Goal: Task Accomplishment & Management: Use online tool/utility

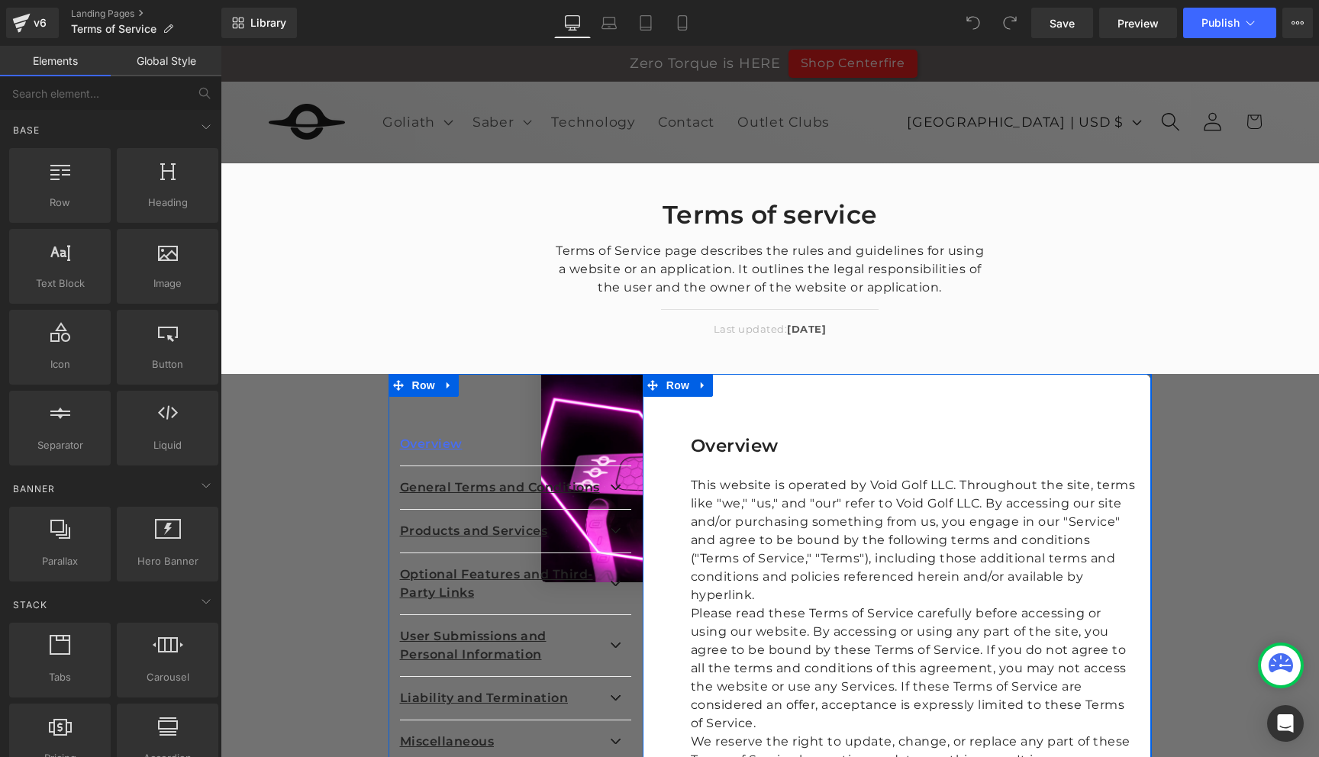
click at [795, 410] on div "Overview Heading This website is operated by Void Golf LLC. Throughout the site…" at bounding box center [897, 606] width 509 height 464
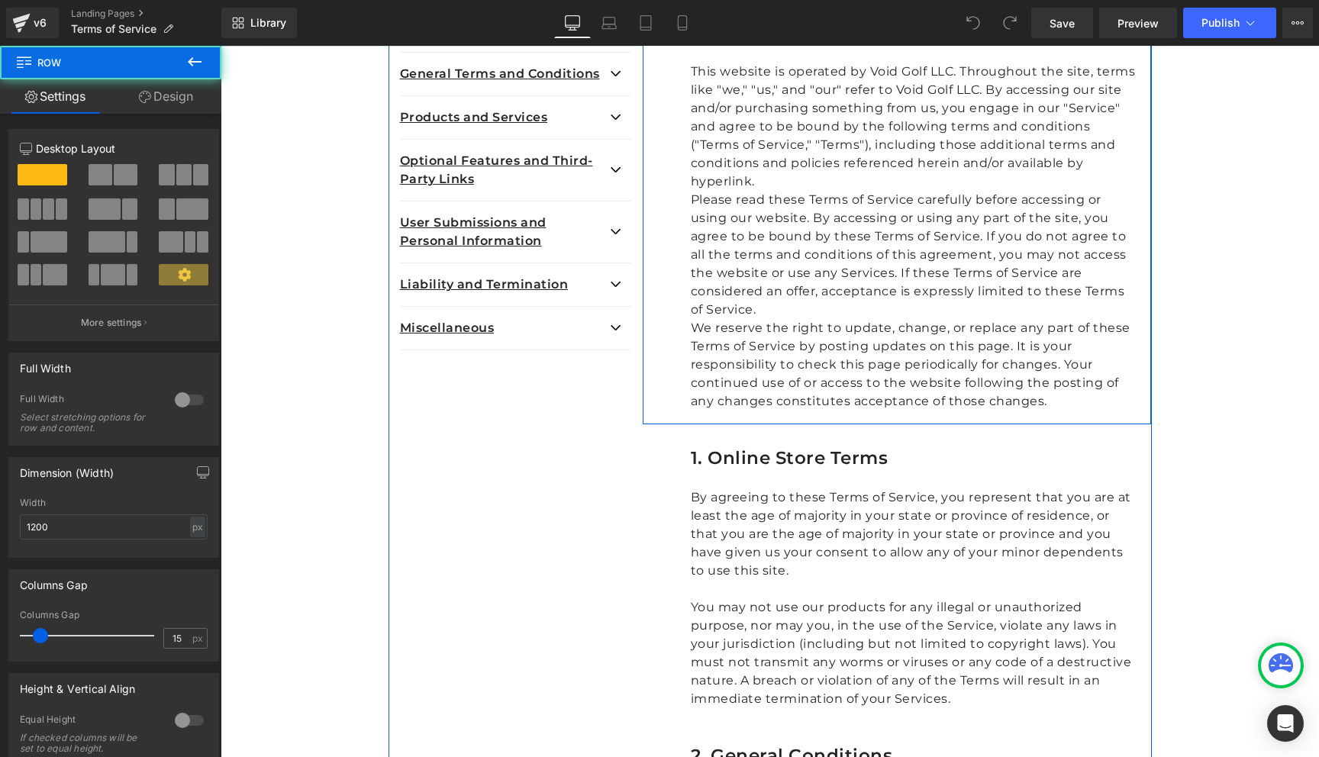
scroll to position [453, 0]
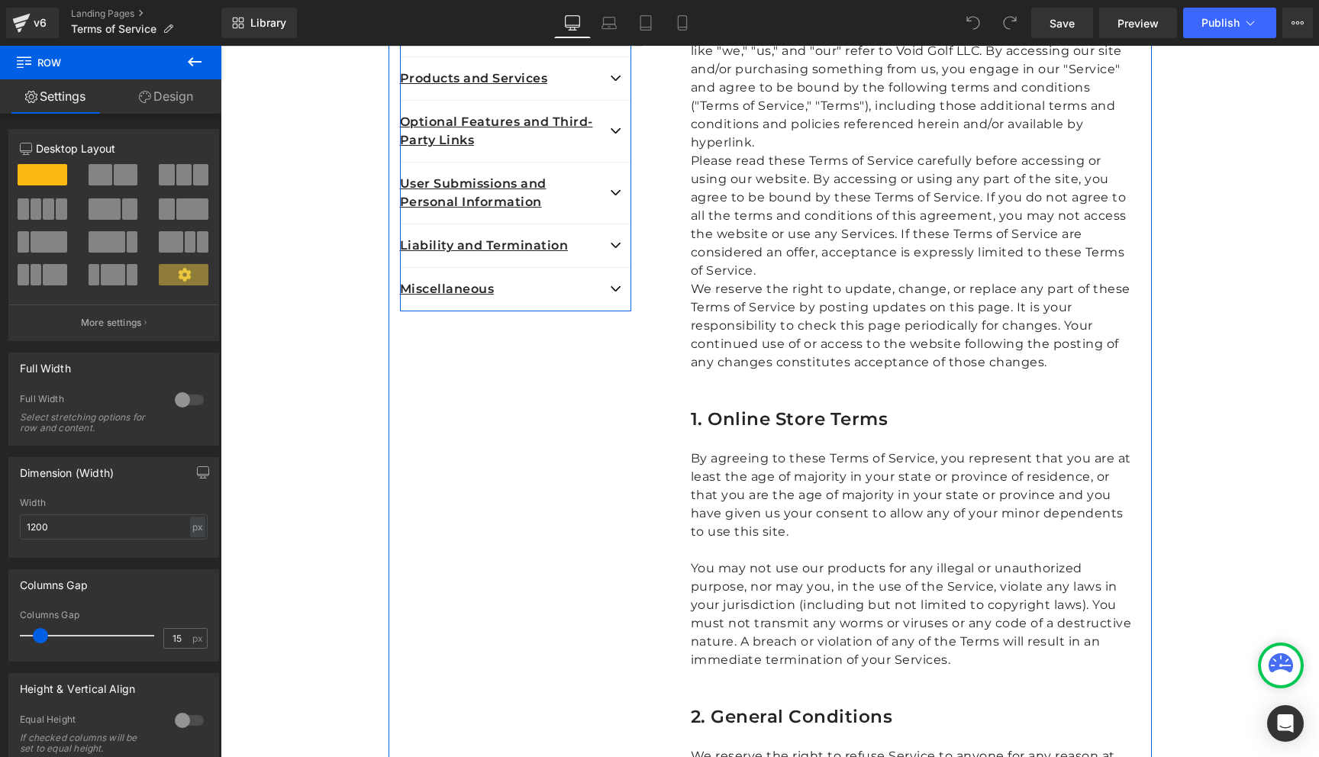
click at [616, 285] on button "button" at bounding box center [616, 289] width 31 height 43
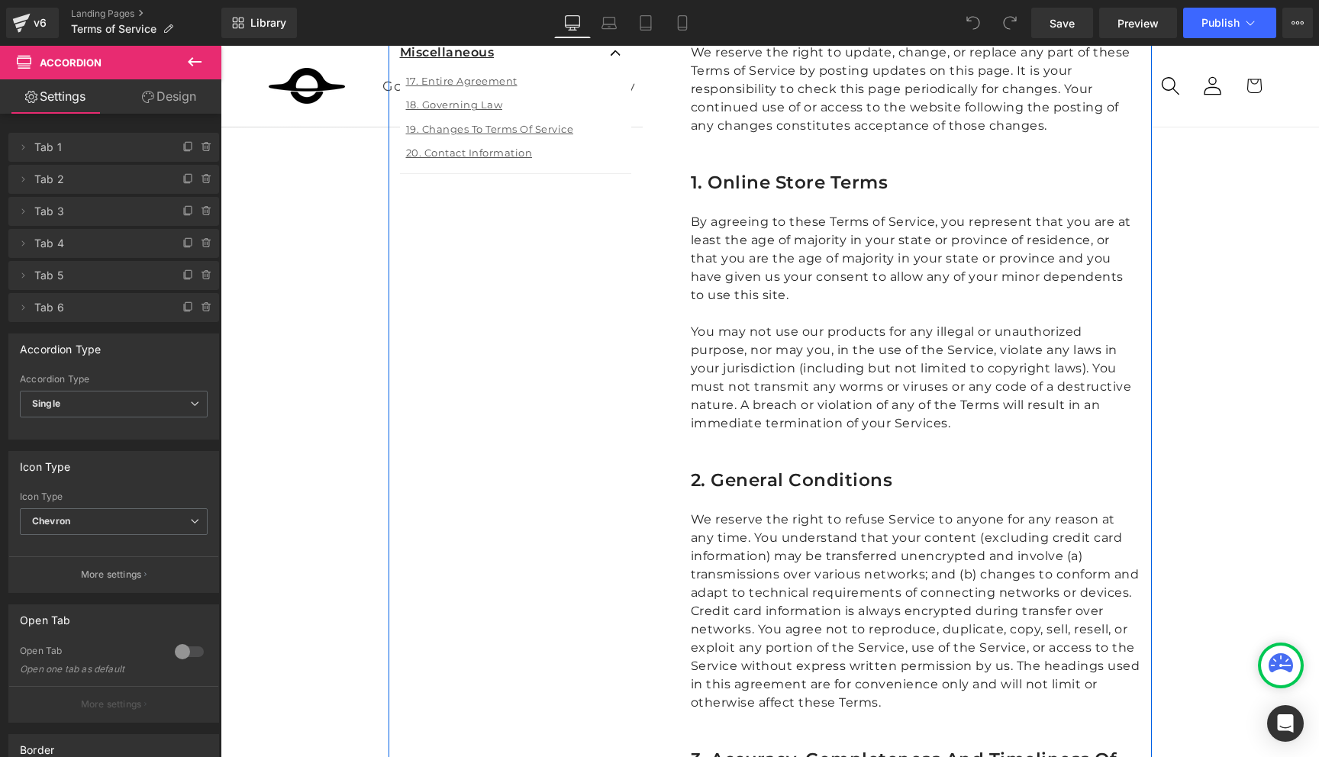
scroll to position [265, 0]
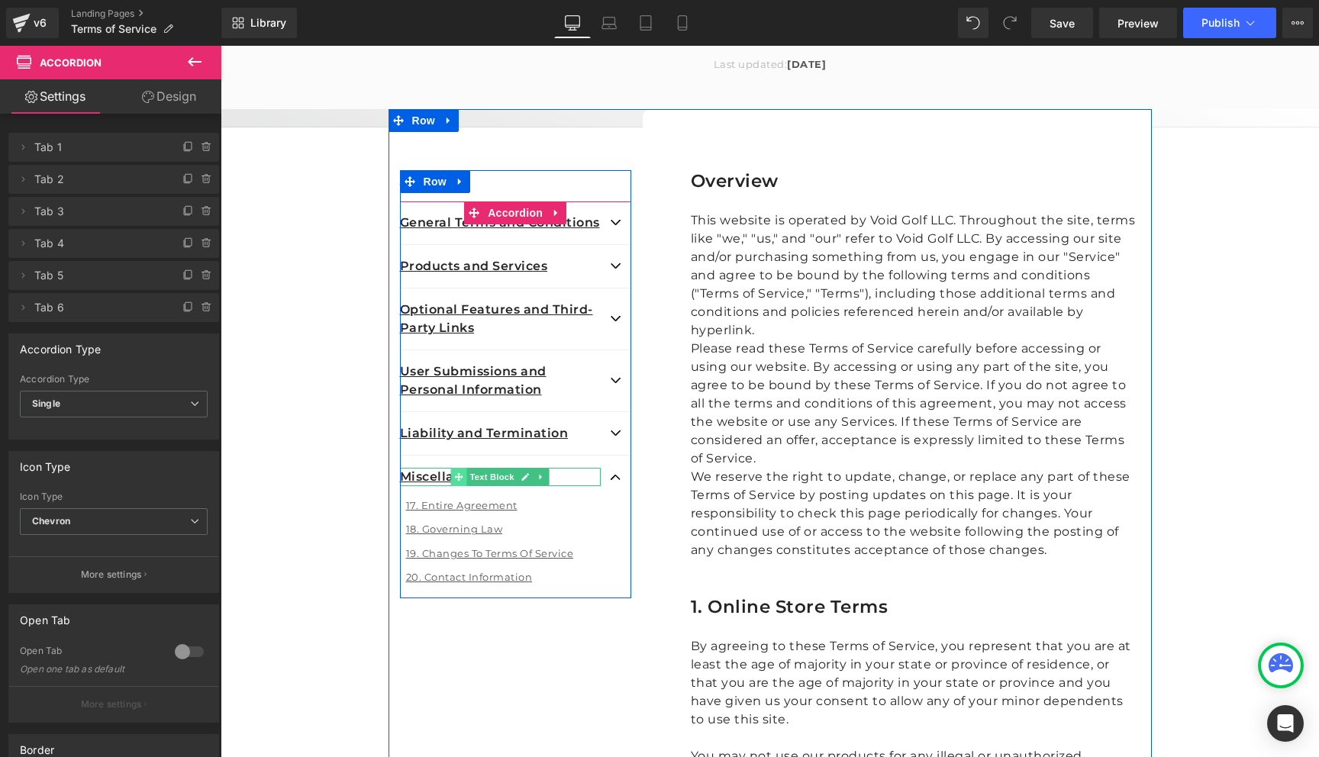
click at [453, 473] on span at bounding box center [459, 477] width 16 height 18
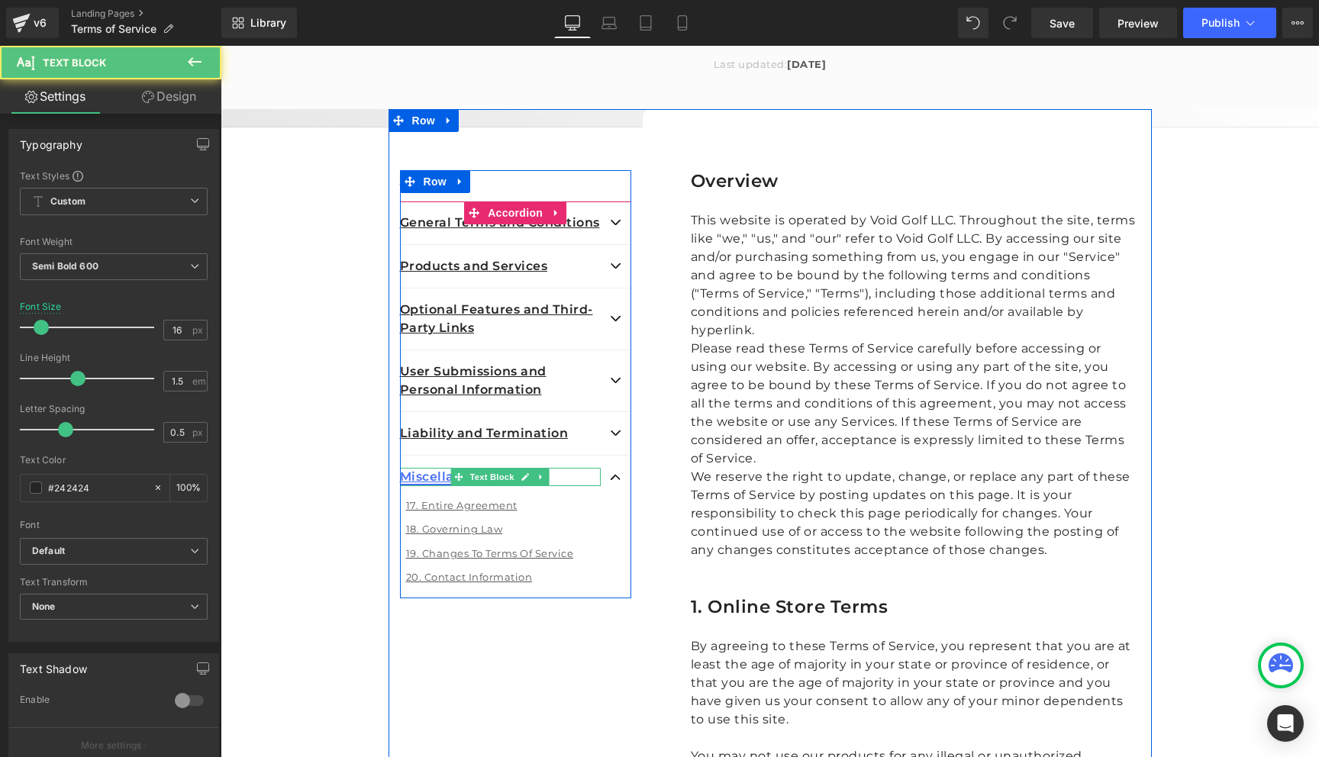
click at [411, 475] on link "Miscellaneous" at bounding box center [447, 476] width 95 height 14
click at [448, 503] on link "17. Entire Agreement" at bounding box center [461, 505] width 111 height 12
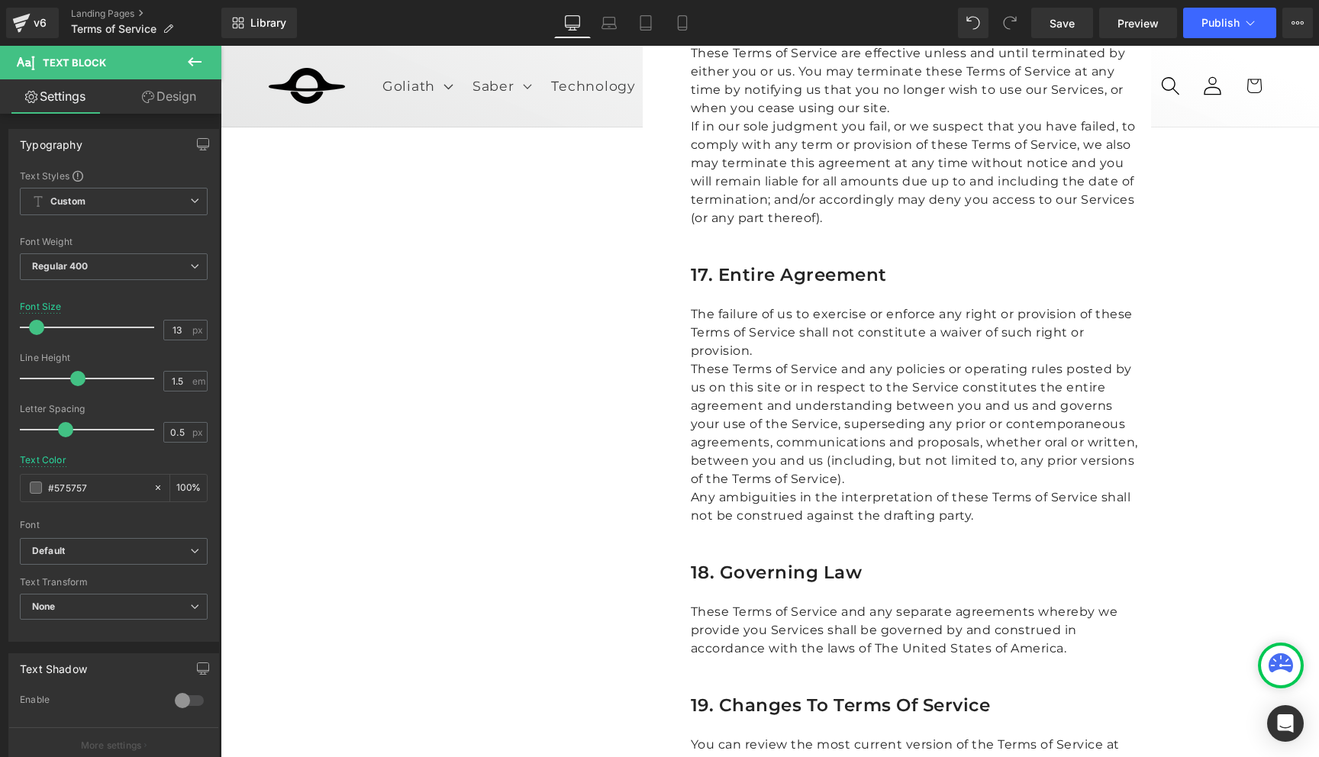
scroll to position [6460, 0]
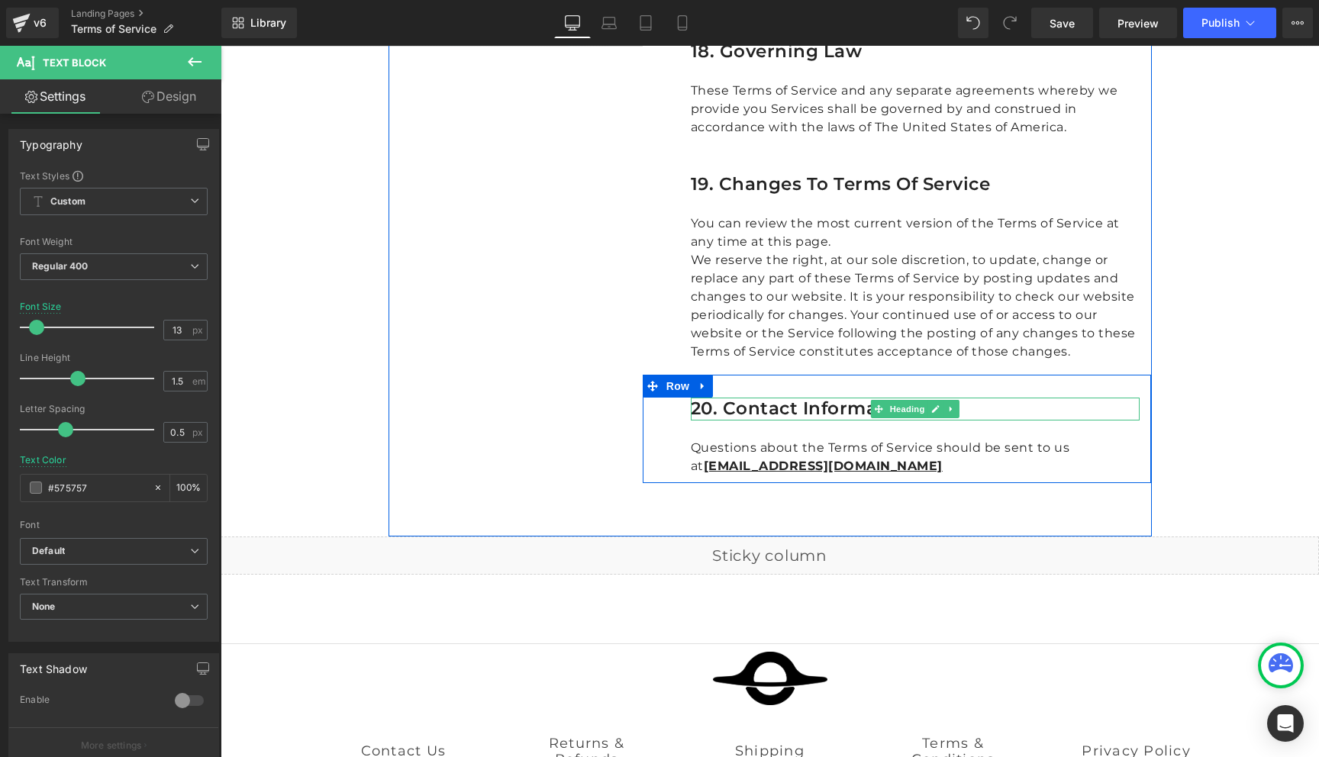
click at [952, 404] on icon at bounding box center [951, 408] width 8 height 9
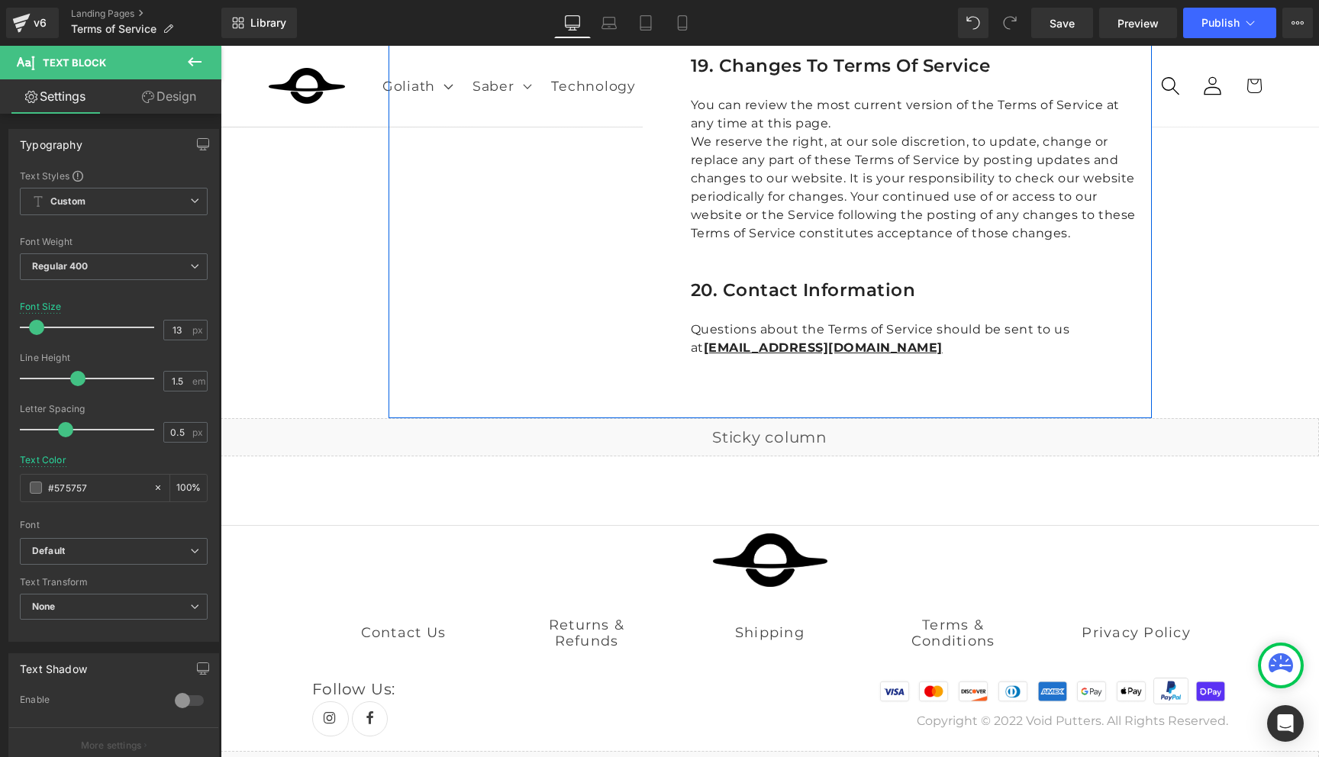
scroll to position [6126, 0]
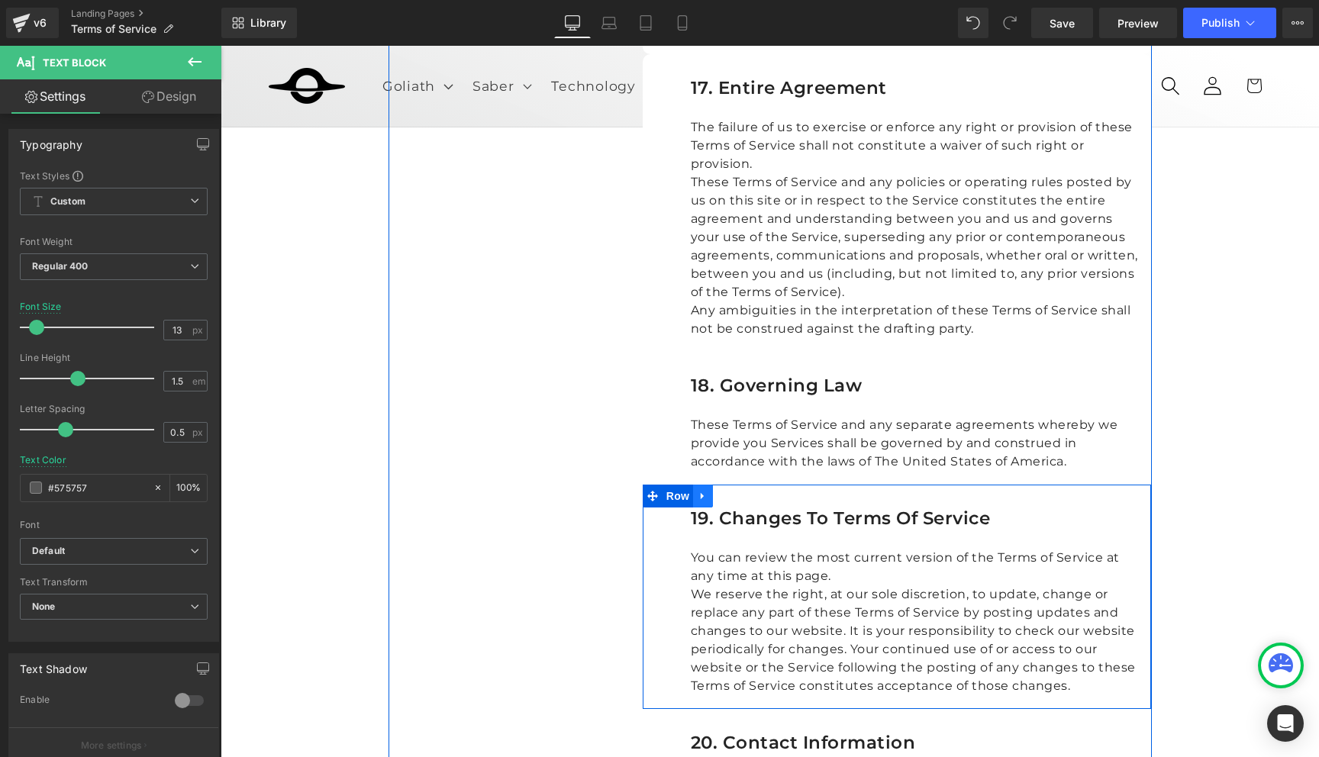
click at [704, 490] on icon at bounding box center [702, 495] width 11 height 11
click at [728, 485] on link at bounding box center [723, 496] width 20 height 23
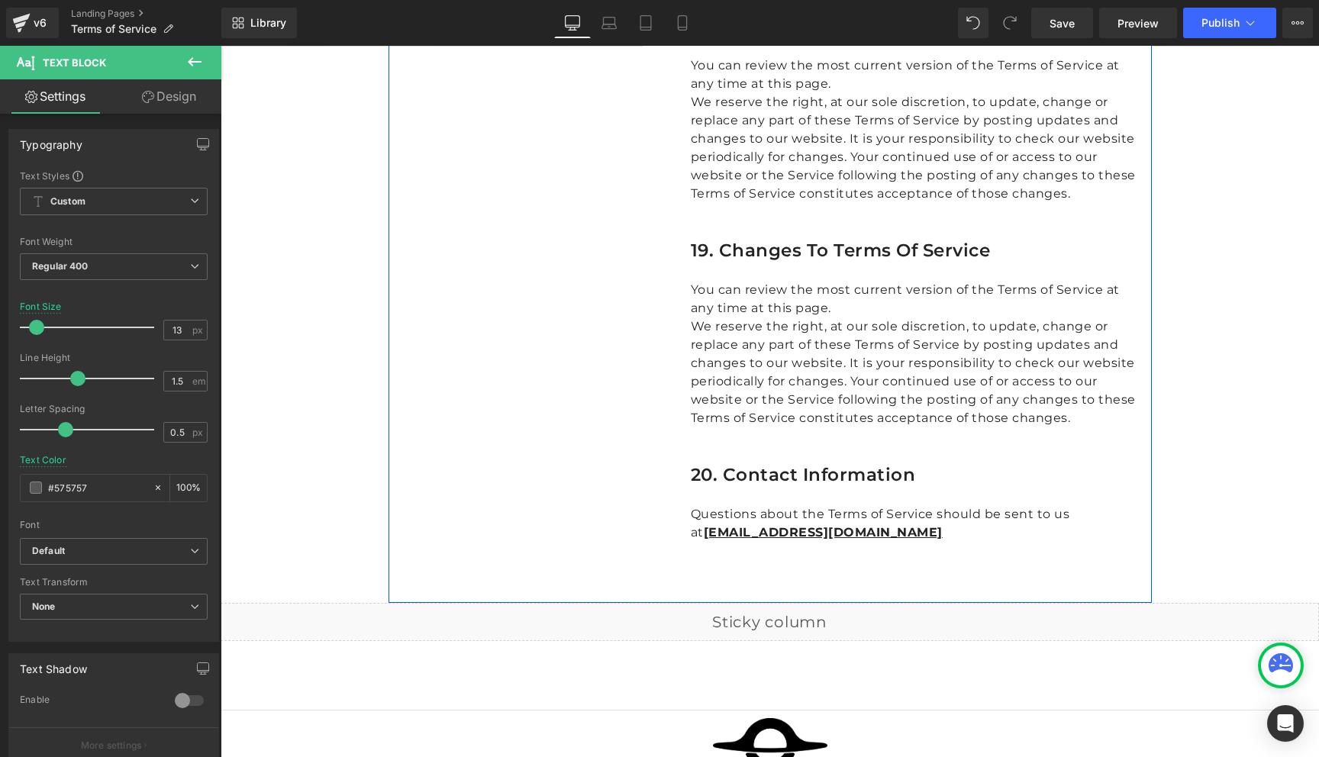
scroll to position [6635, 0]
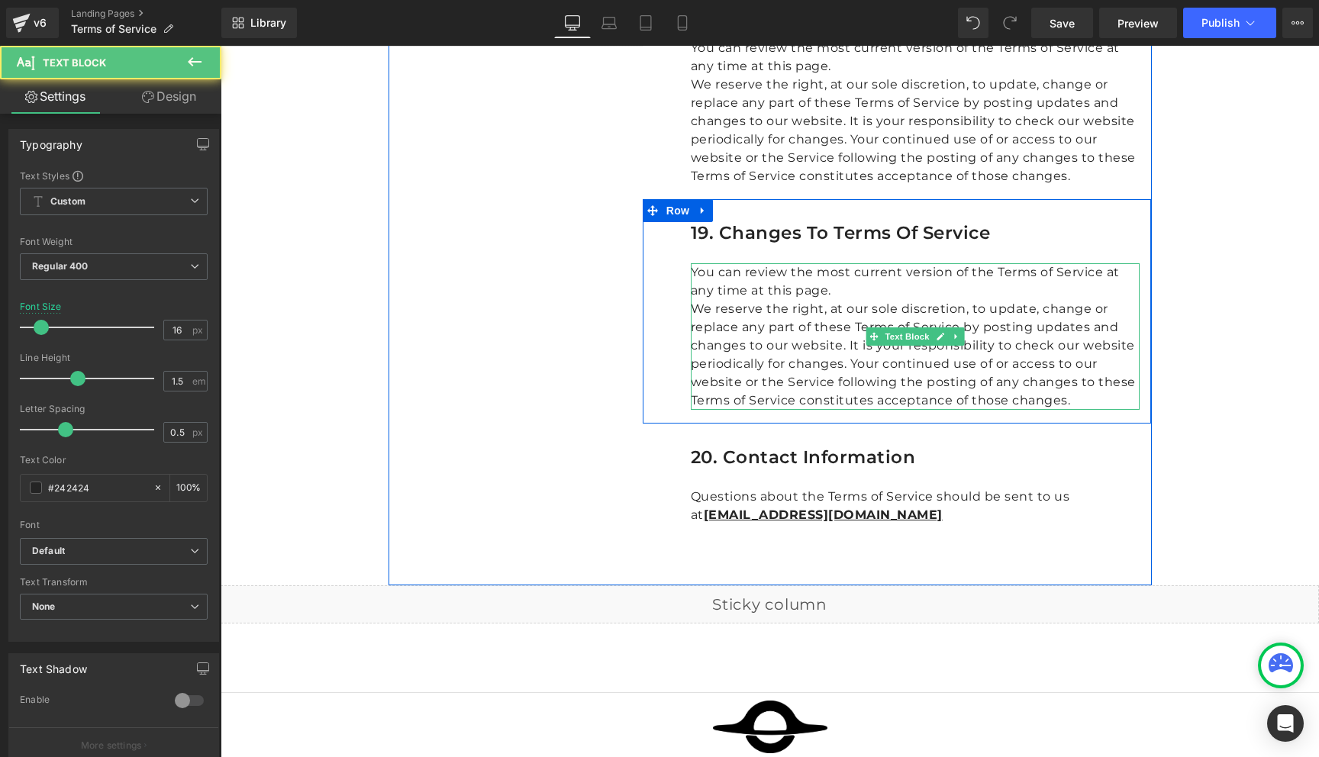
click at [799, 300] on p "We reserve the right, at our sole discretion, to update, change or replace any …" at bounding box center [915, 355] width 449 height 110
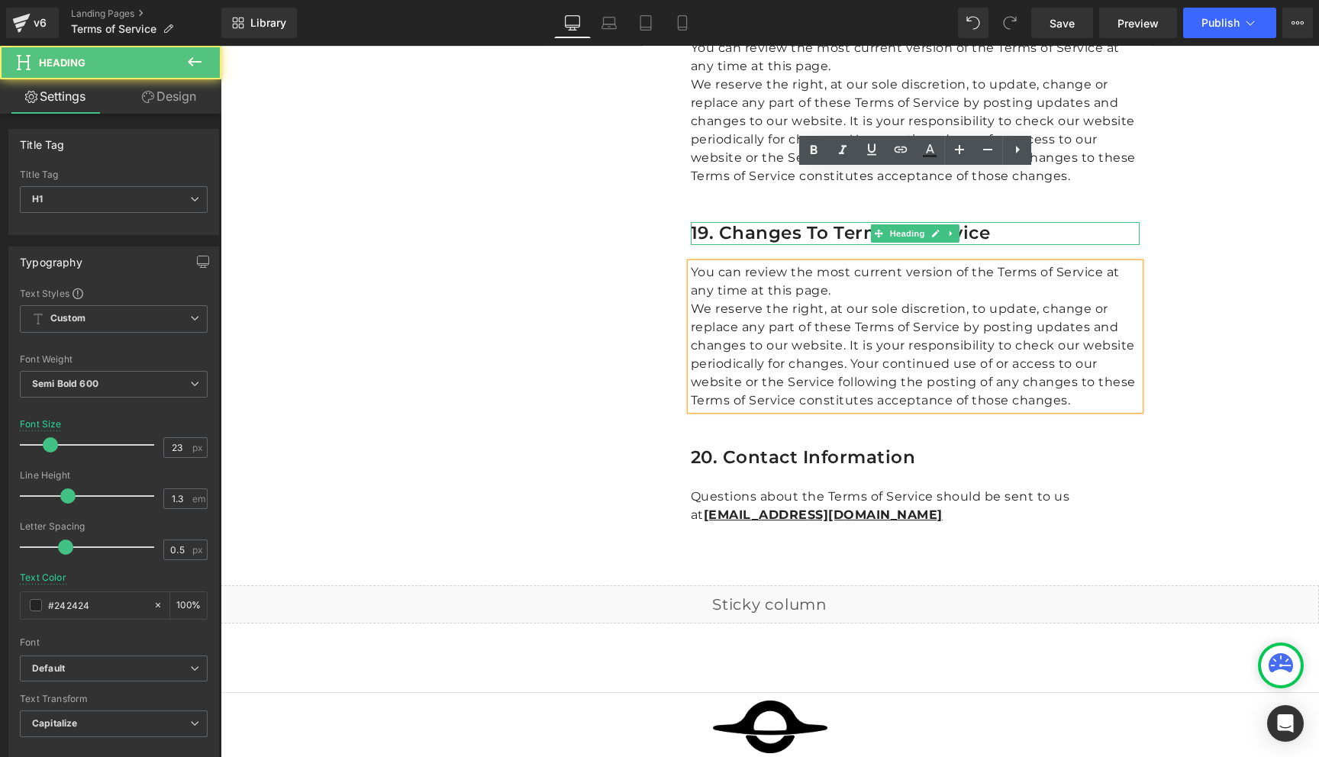
click at [749, 222] on h1 "19. Changes To Terms Of Service" at bounding box center [915, 233] width 449 height 23
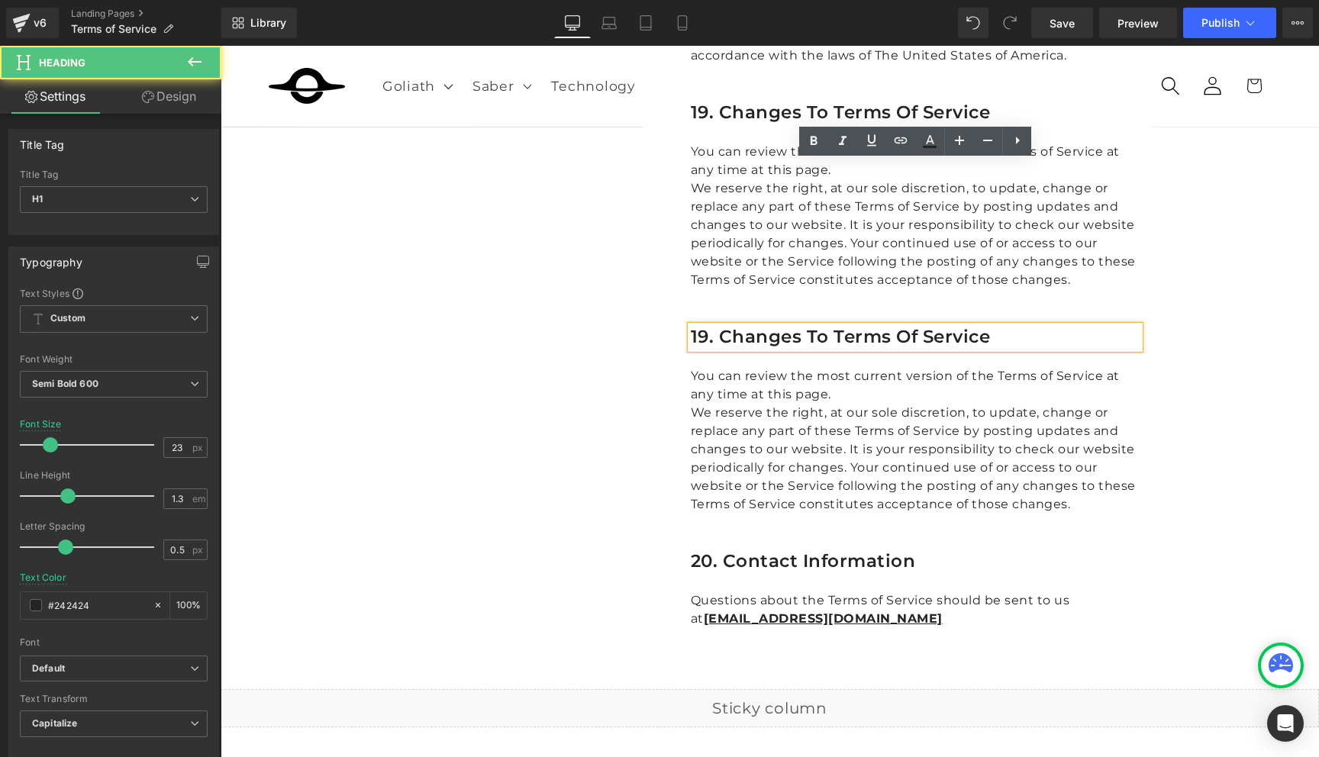
scroll to position [6521, 0]
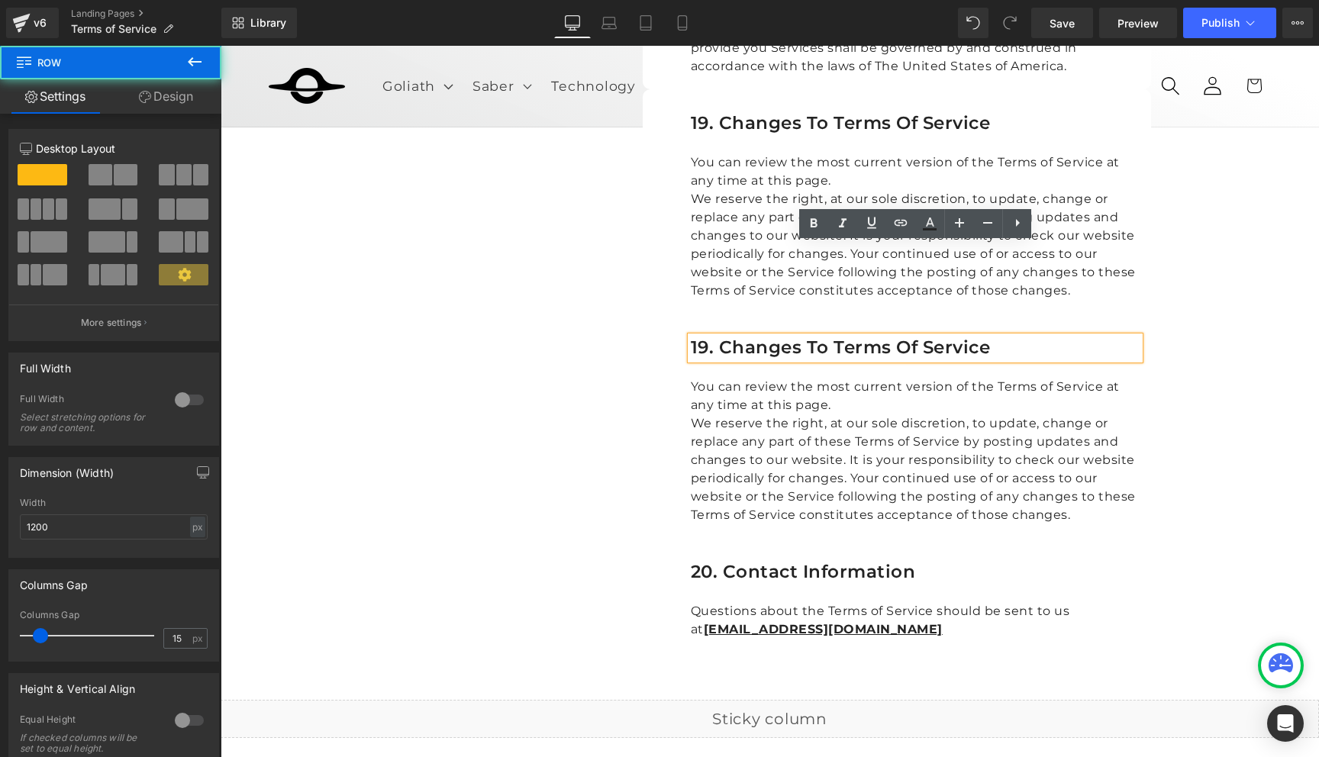
click at [836, 440] on div "19. Changes To Terms Of Service Heading You can review the most current version…" at bounding box center [897, 426] width 509 height 224
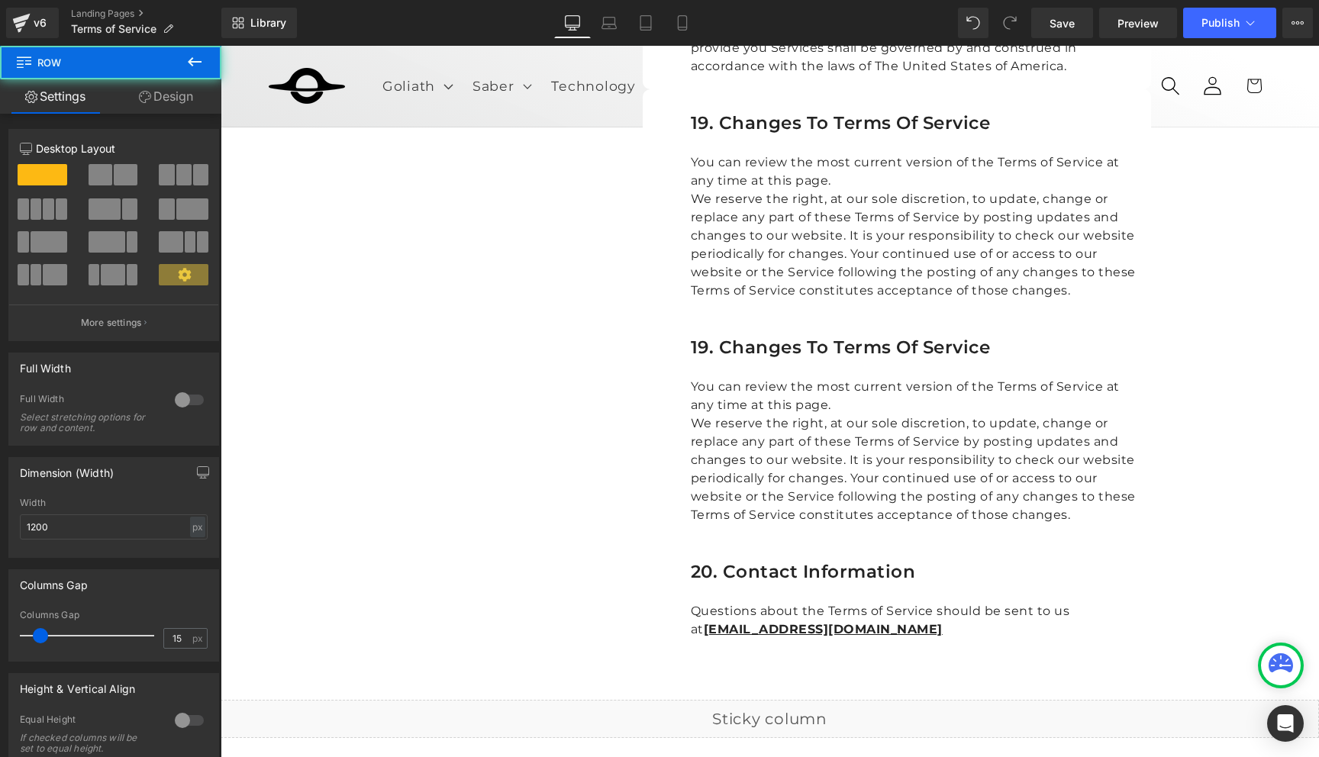
click at [844, 414] on p "We reserve the right, at our sole discretion, to update, change or replace any …" at bounding box center [915, 469] width 449 height 110
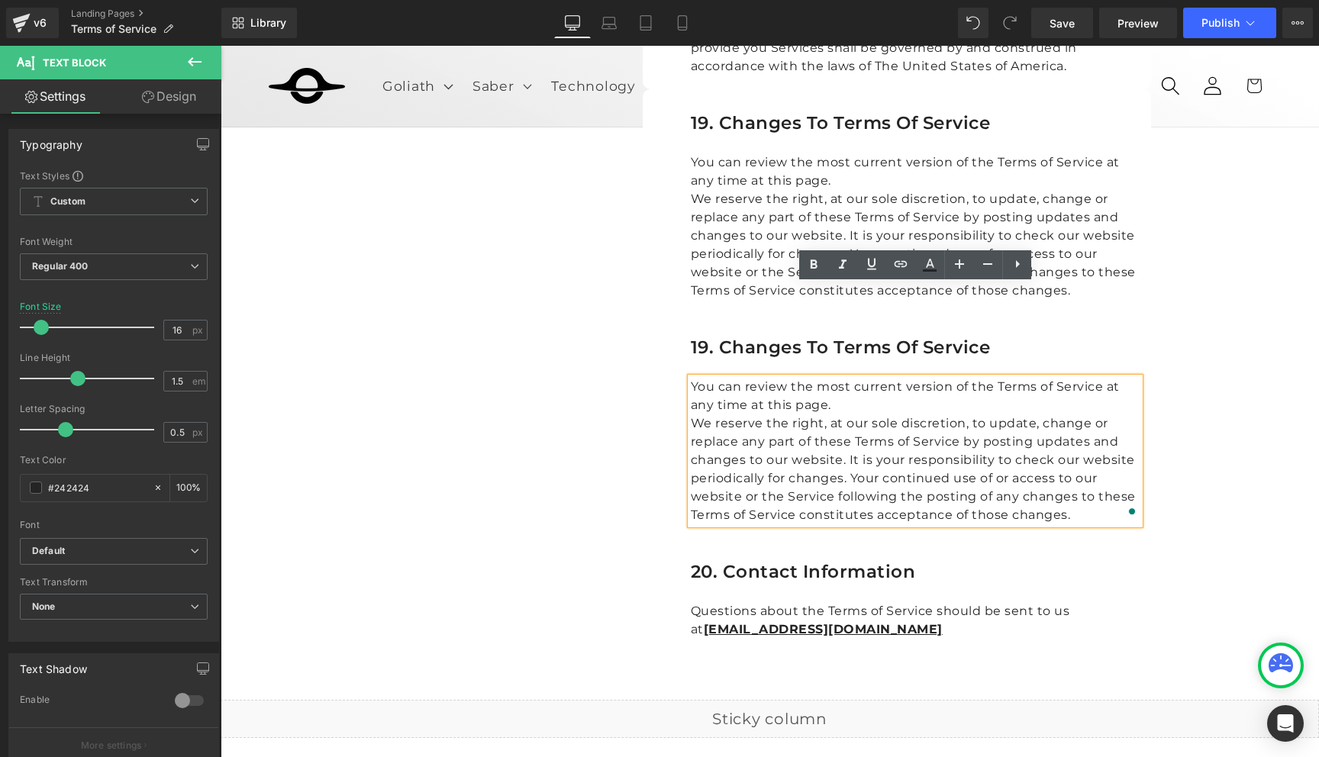
click at [740, 337] on h1 "19. Changes To Terms Of Service" at bounding box center [915, 348] width 449 height 23
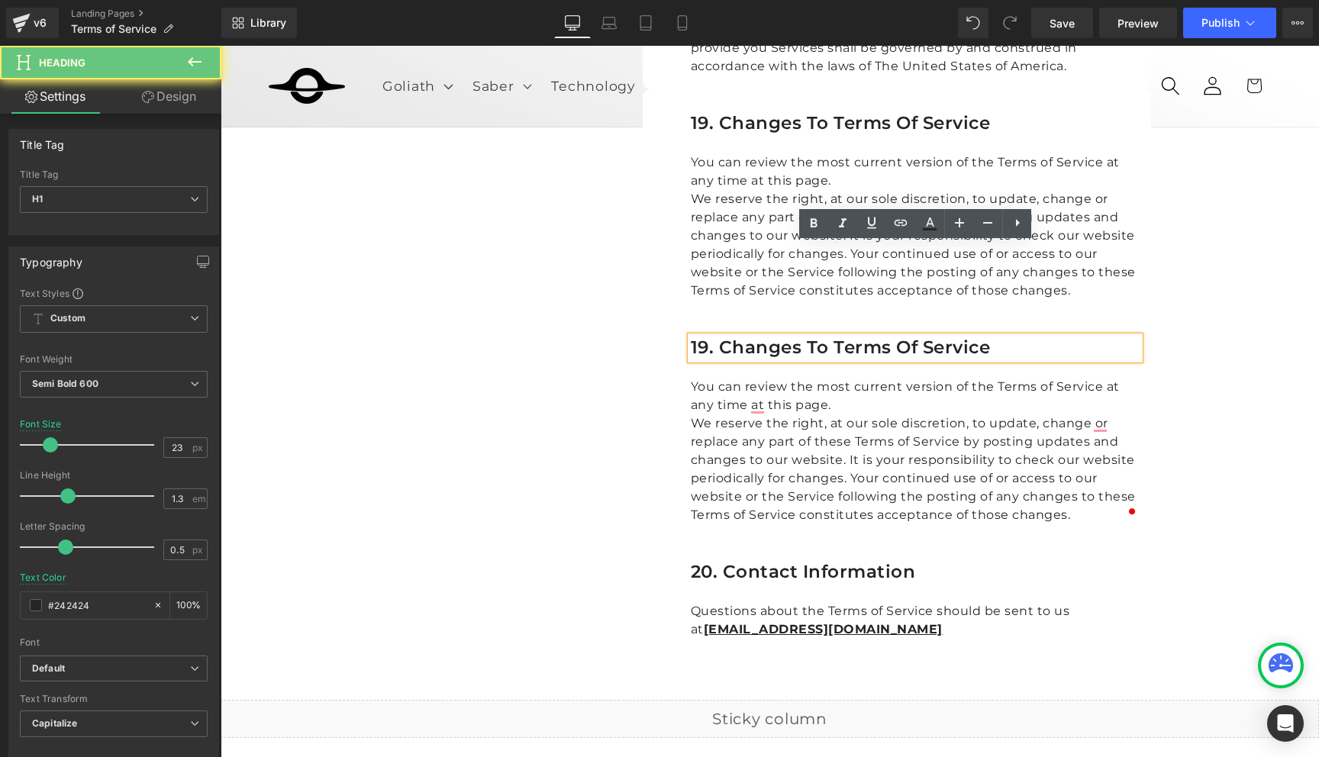
click at [706, 337] on h1 "19. Changes To Terms Of Service" at bounding box center [915, 348] width 449 height 23
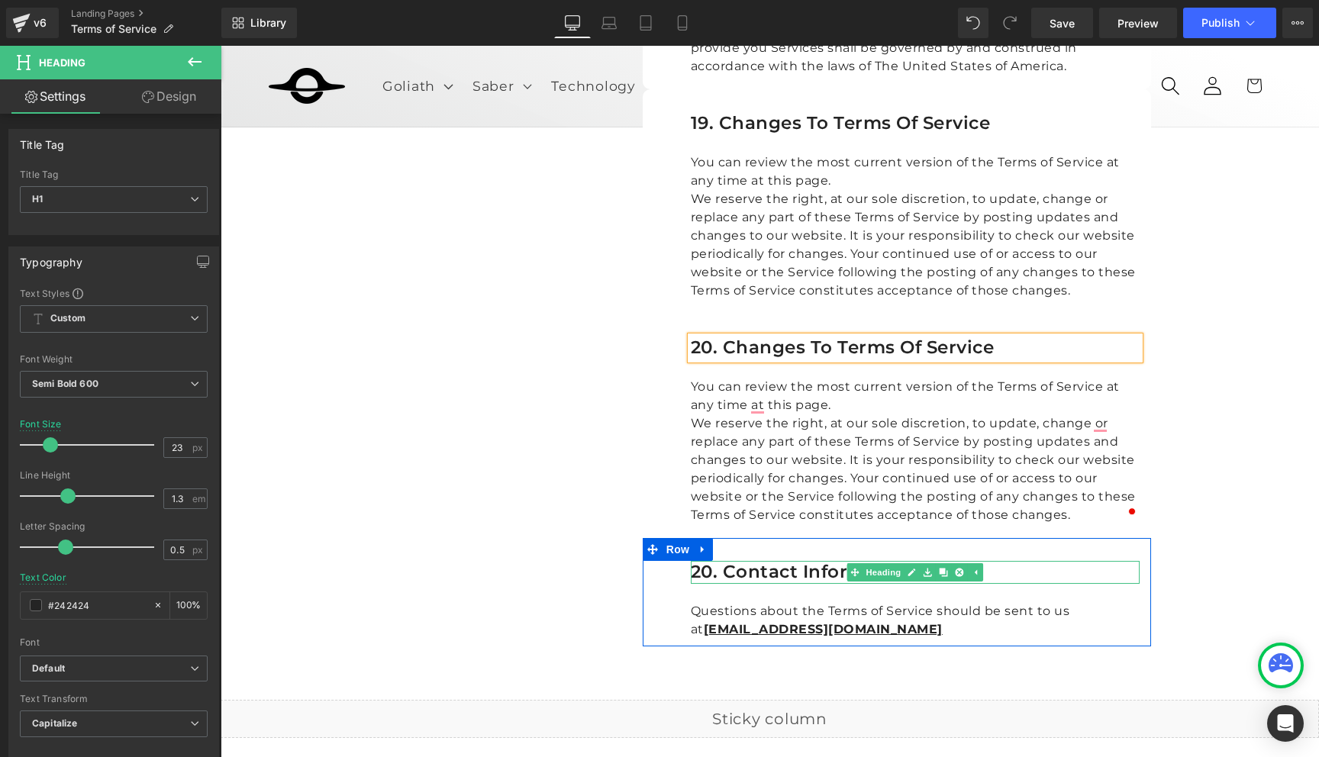
click at [713, 561] on div "20. Contact Information Heading" at bounding box center [915, 572] width 449 height 23
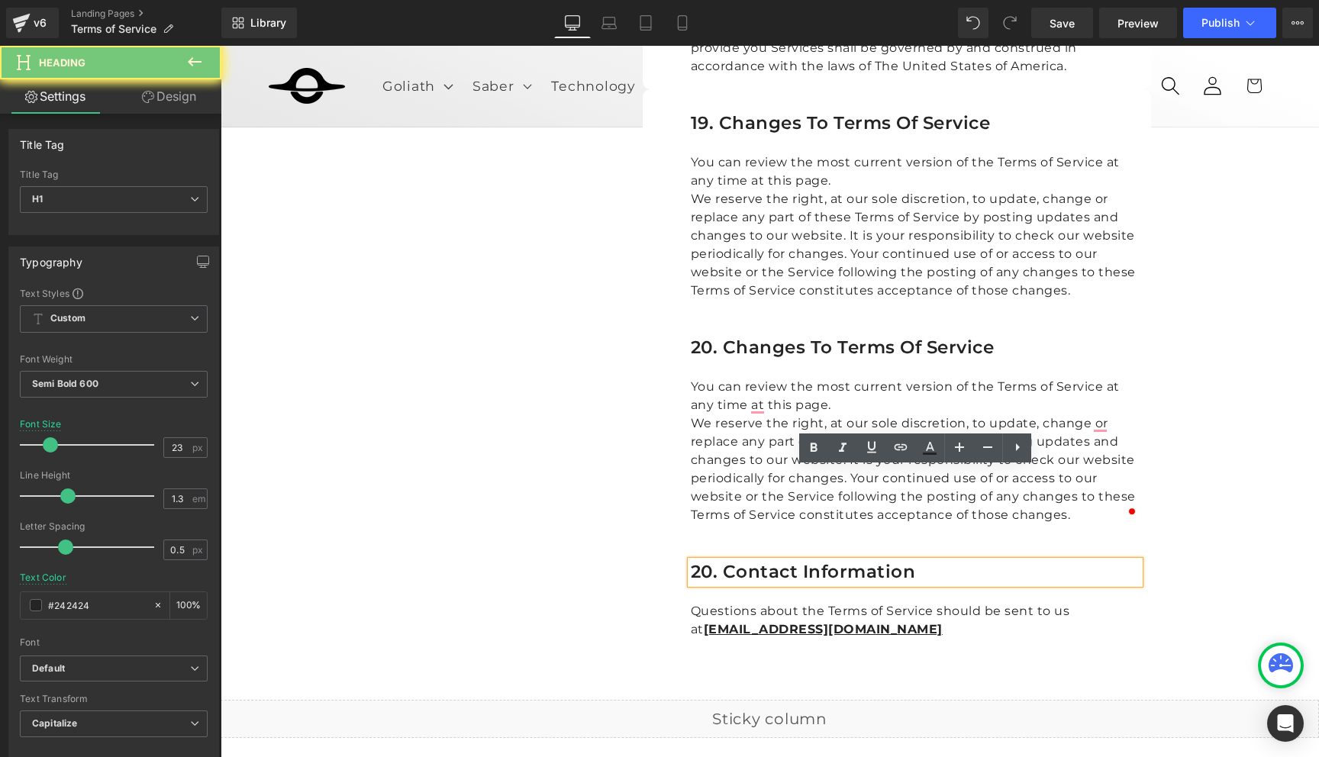
click at [713, 561] on h1 "20. Contact Information" at bounding box center [915, 572] width 449 height 23
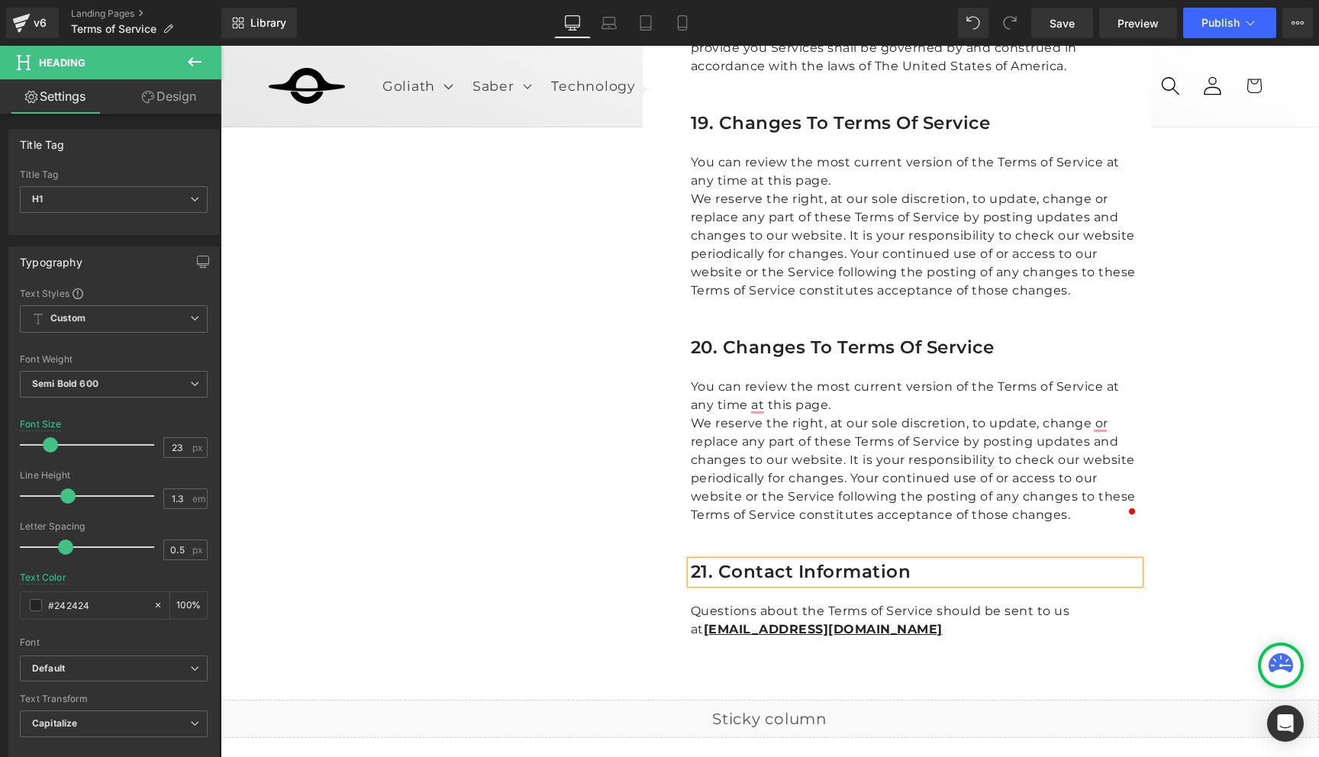
click at [794, 337] on h1 "20. Changes To Terms Of Service" at bounding box center [915, 348] width 449 height 23
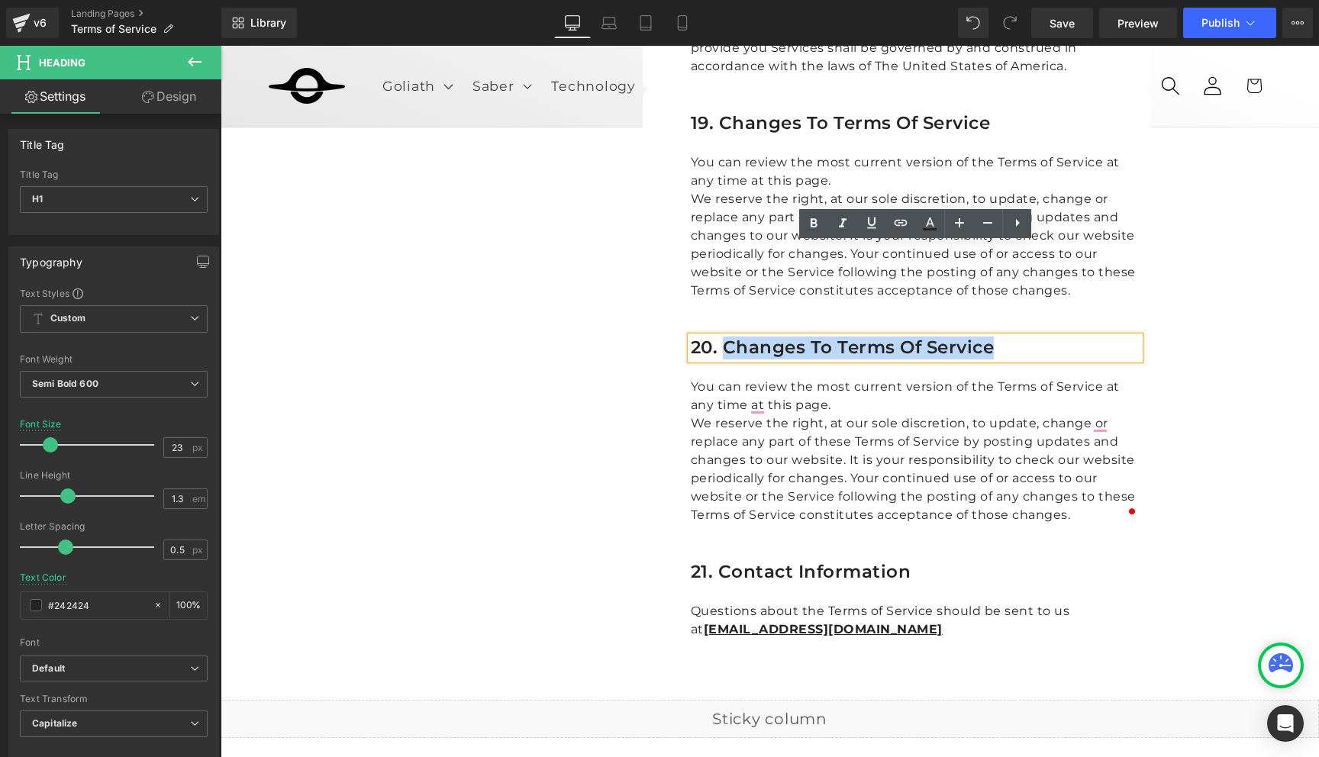
drag, startPoint x: 1019, startPoint y: 259, endPoint x: 723, endPoint y: 263, distance: 296.1
click at [723, 337] on h1 "20. Changes To Terms Of Service" at bounding box center [915, 348] width 449 height 23
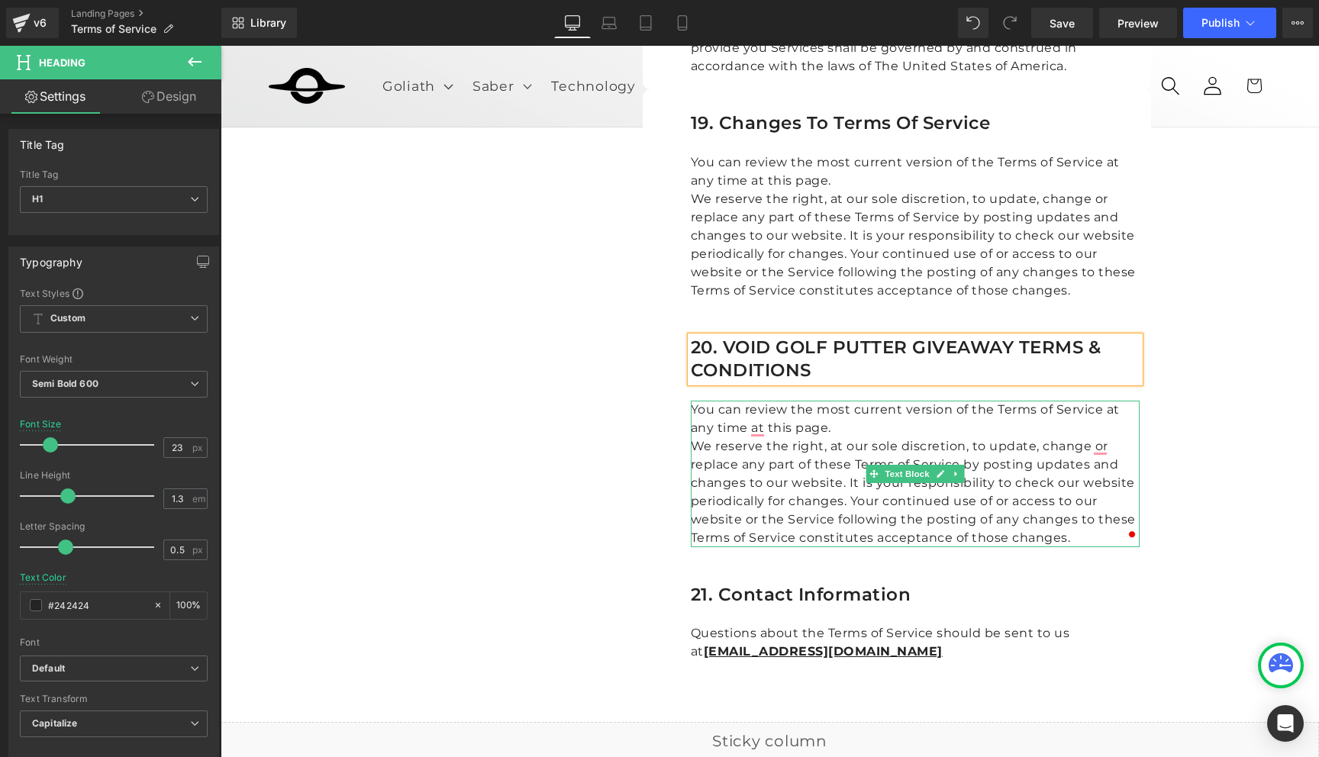
click at [770, 437] on p "We reserve the right, at our sole discretion, to update, change or replace any …" at bounding box center [915, 492] width 449 height 110
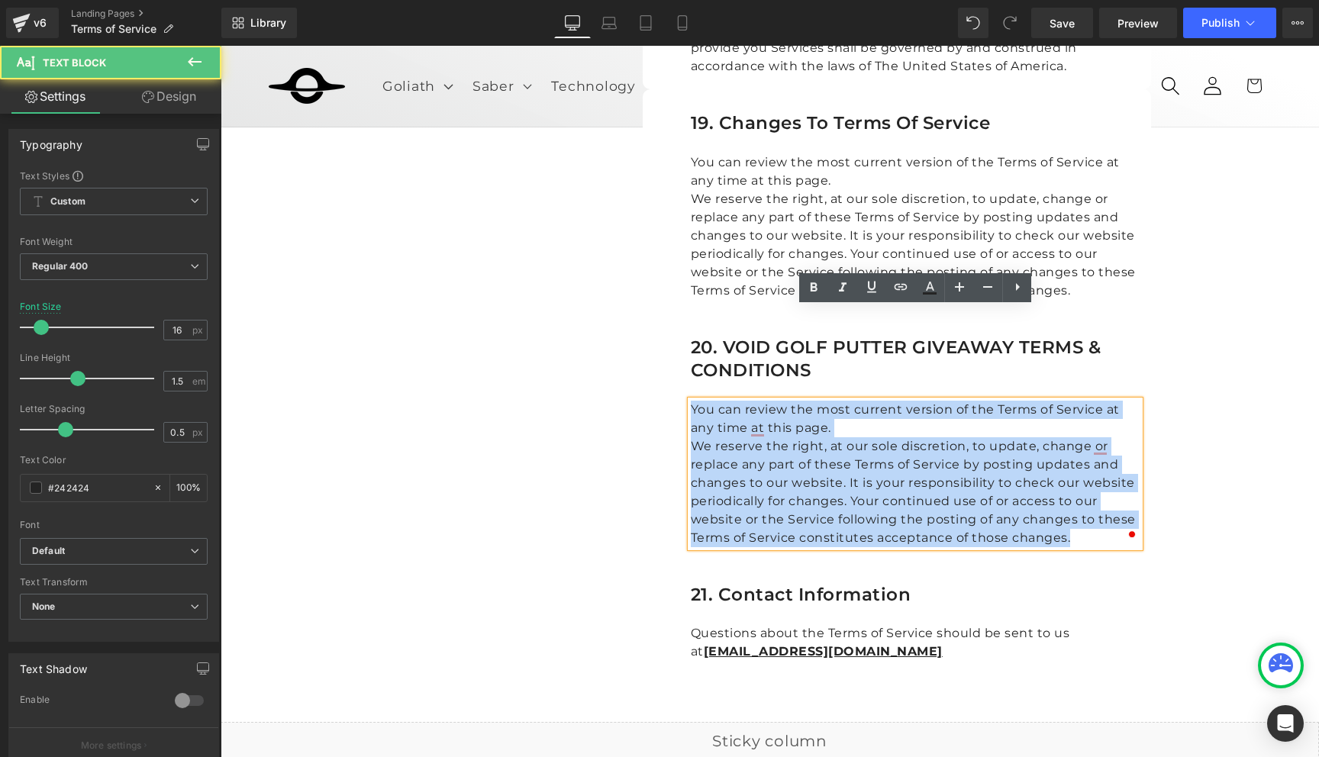
drag, startPoint x: 1070, startPoint y: 445, endPoint x: 681, endPoint y: 315, distance: 409.5
click at [681, 337] on div "20. VOID GOLF PUTTER GIVEAWAY TERMS & CONDITIONS Heading You can review the mos…" at bounding box center [915, 442] width 472 height 211
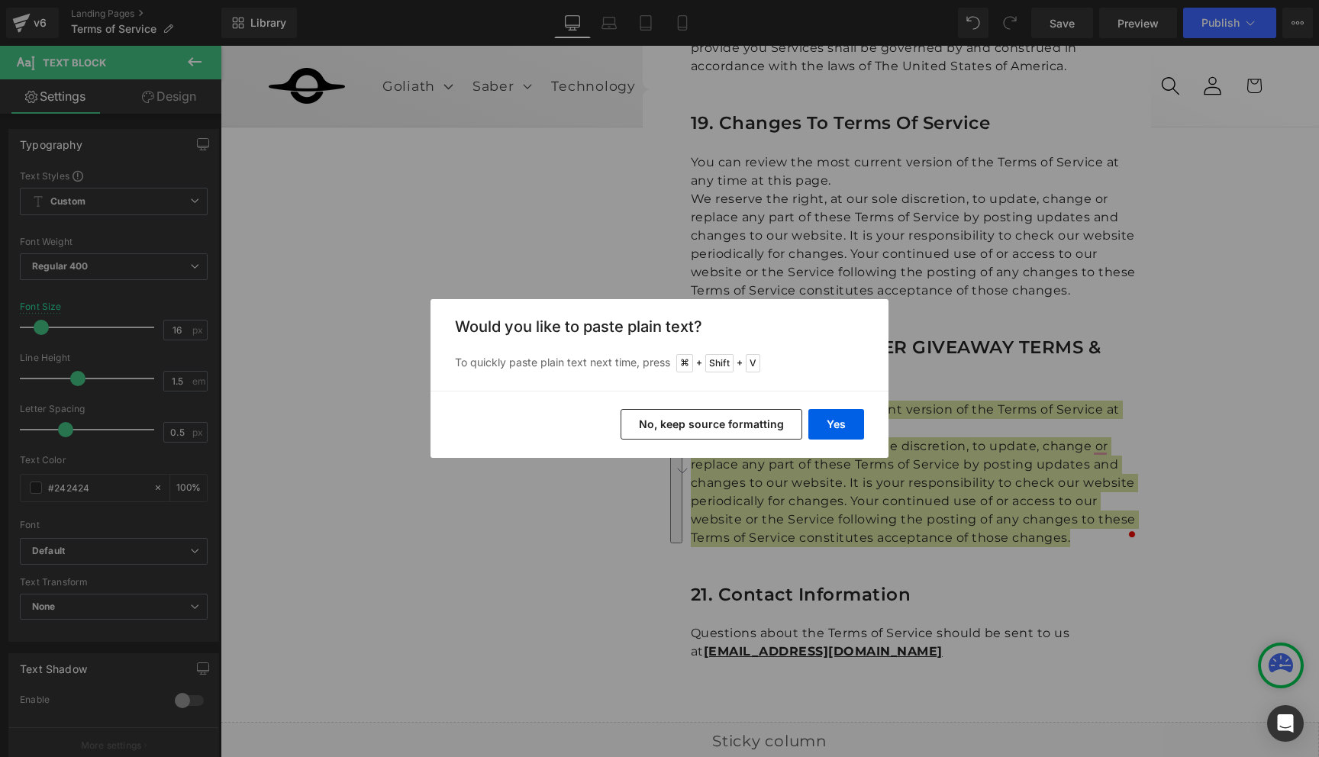
click at [773, 423] on button "No, keep source formatting" at bounding box center [711, 424] width 182 height 31
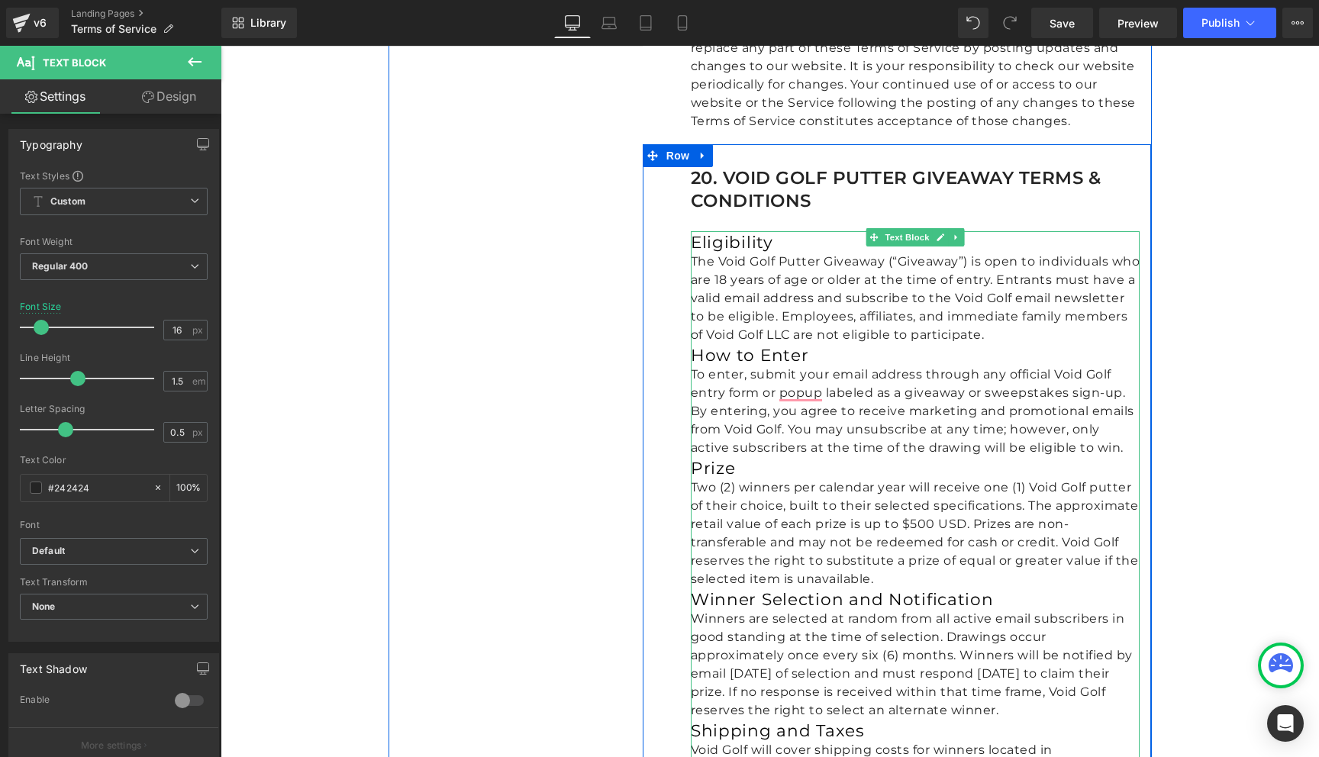
scroll to position [6716, 0]
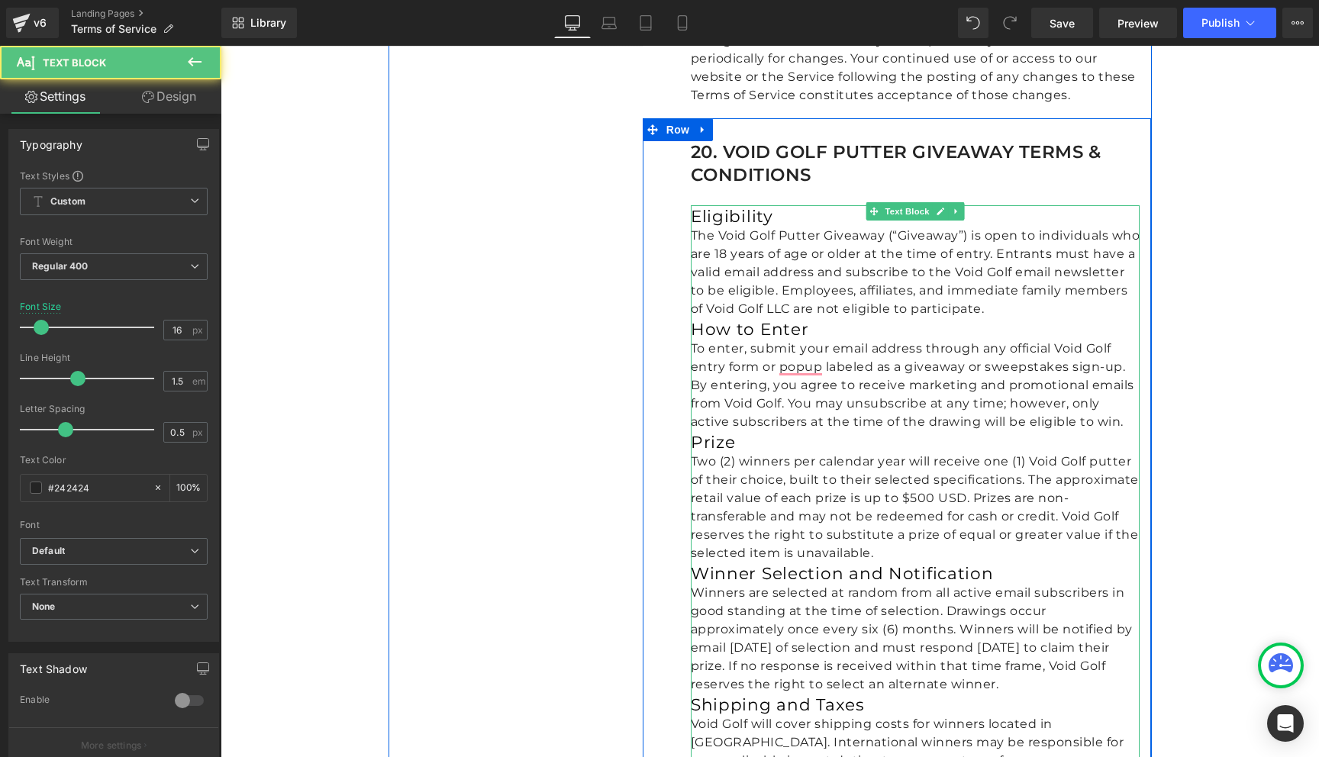
click at [859, 227] on p "The Void Golf Putter Giveaway (“Giveaway”) is open to individuals who are 18 ye…" at bounding box center [915, 273] width 449 height 92
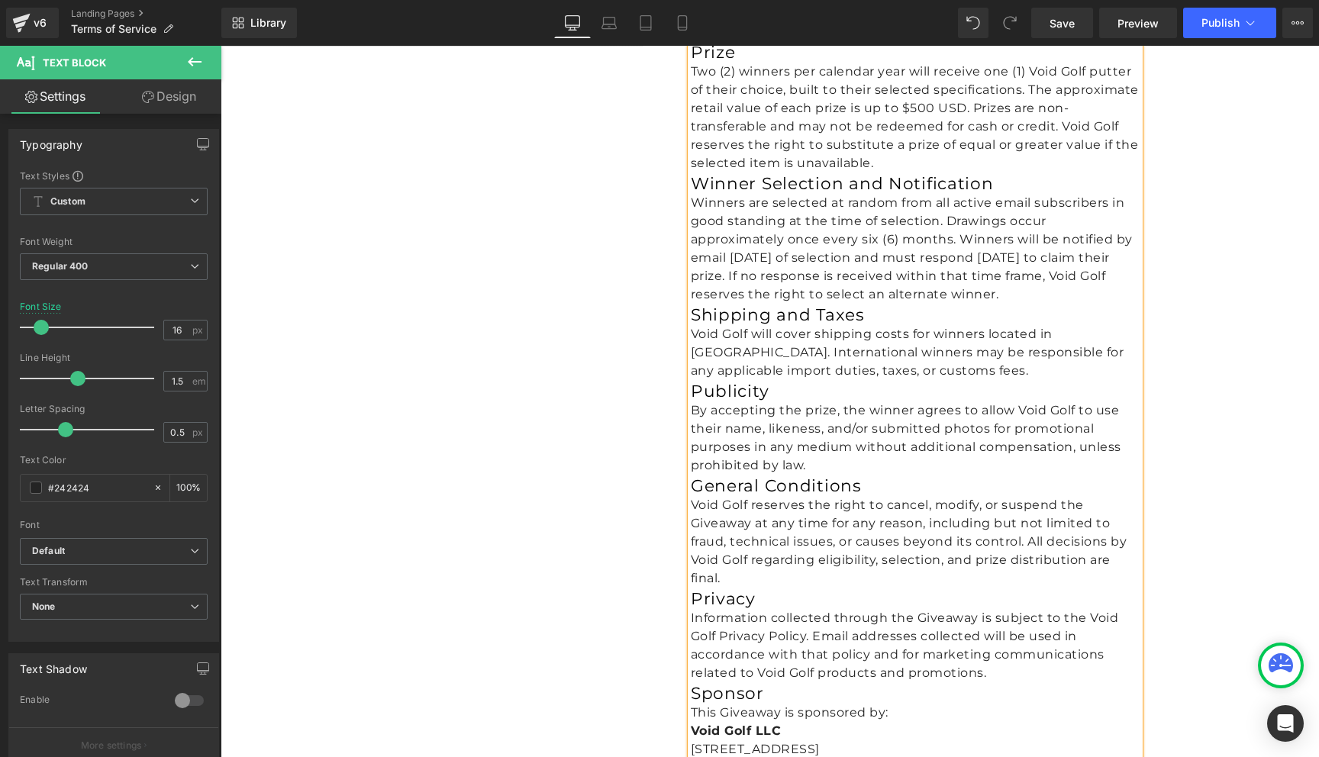
scroll to position [7152, 0]
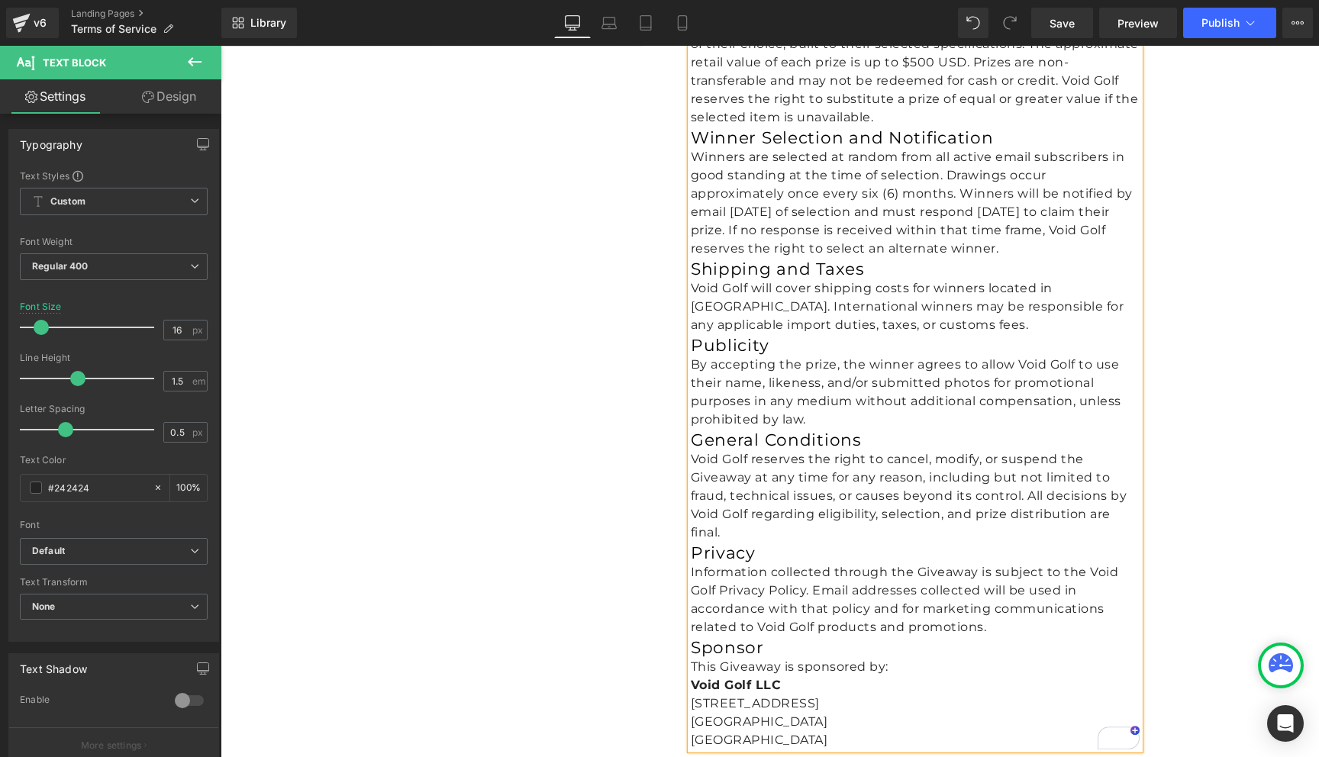
click at [801, 658] on p "This Giveaway is sponsored by: Void Golf LLC [STREET_ADDRESS]" at bounding box center [915, 704] width 449 height 92
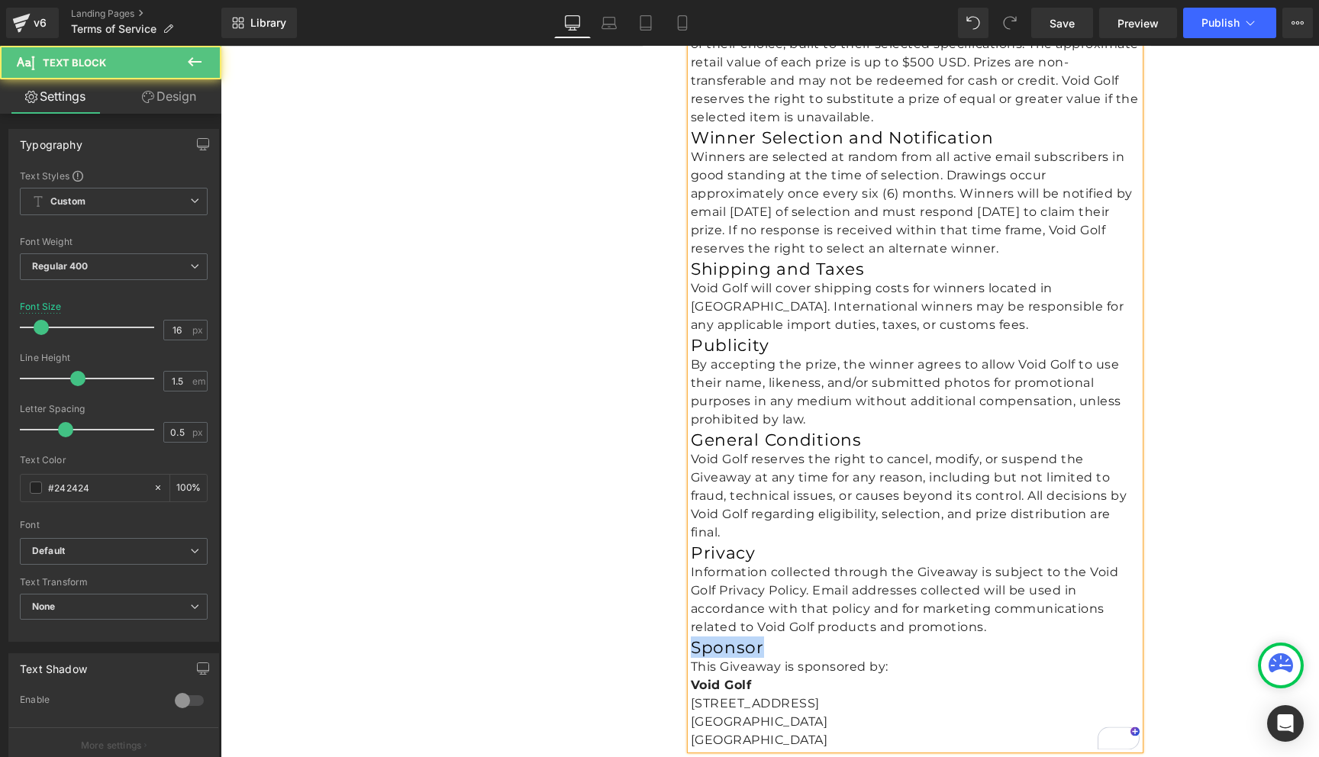
drag, startPoint x: 770, startPoint y: 556, endPoint x: 674, endPoint y: 553, distance: 96.2
click at [674, 553] on div "20. VOID GOLF PUTTER GIVEAWAY TERMS & CONDITIONS Heading Eligibility The Void G…" at bounding box center [897, 223] width 509 height 1081
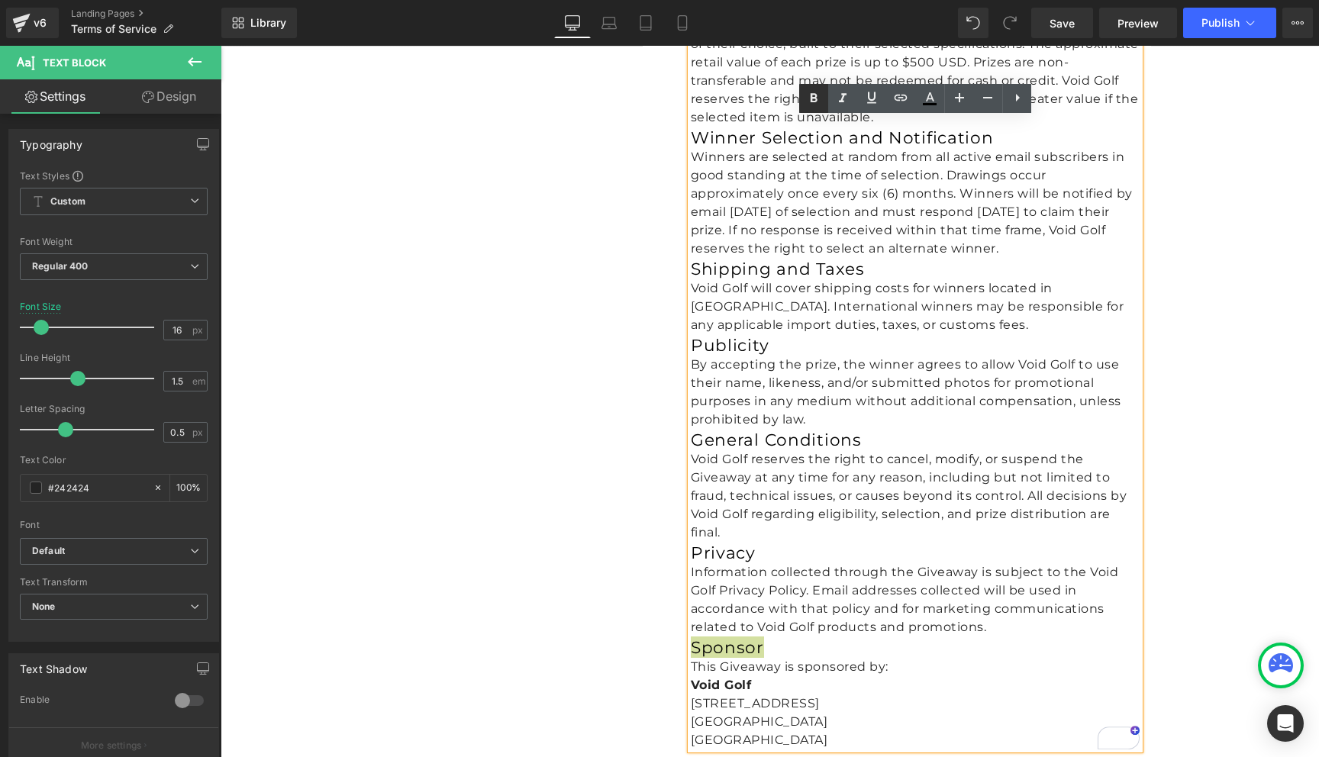
click at [813, 101] on icon at bounding box center [813, 97] width 7 height 9
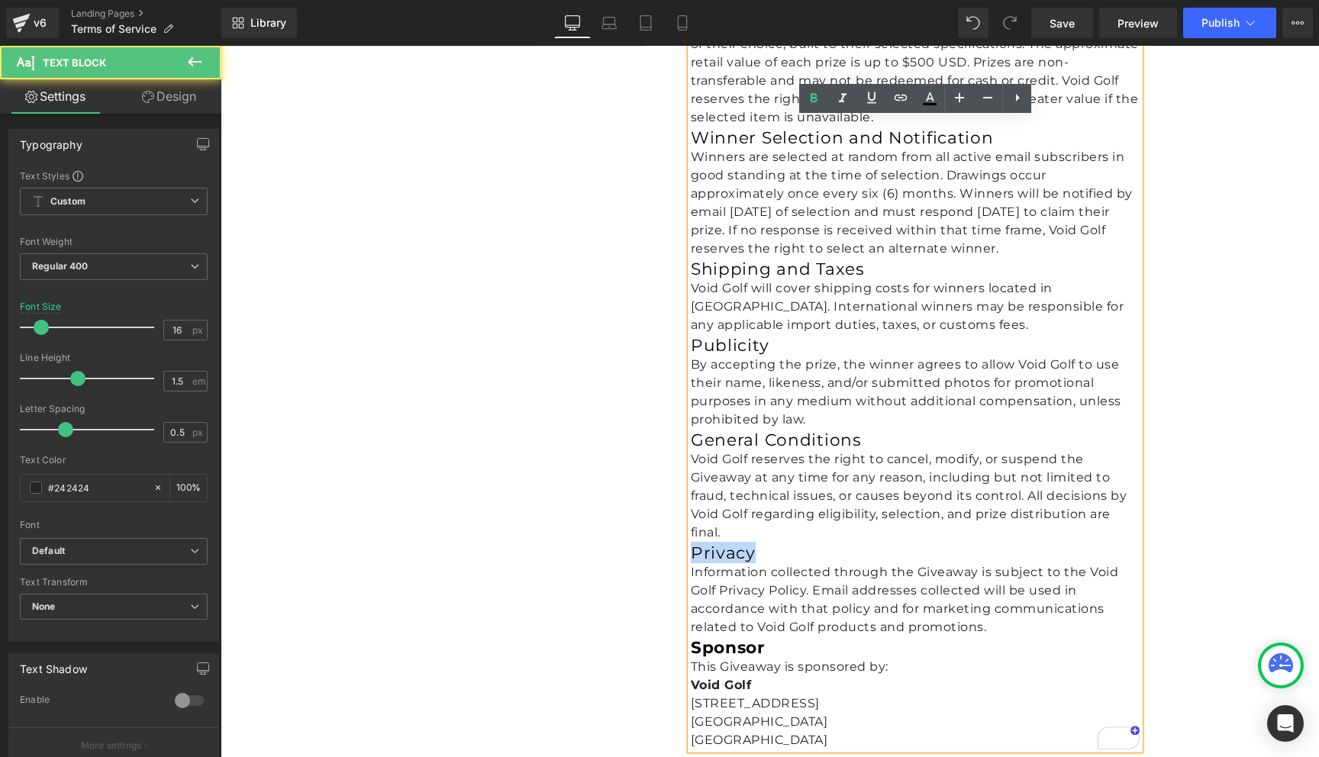
drag, startPoint x: 760, startPoint y: 459, endPoint x: 671, endPoint y: 459, distance: 89.3
click at [671, 459] on div "20. VOID GOLF PUTTER GIVEAWAY TERMS & CONDITIONS Heading Eligibility The Void G…" at bounding box center [897, 223] width 509 height 1081
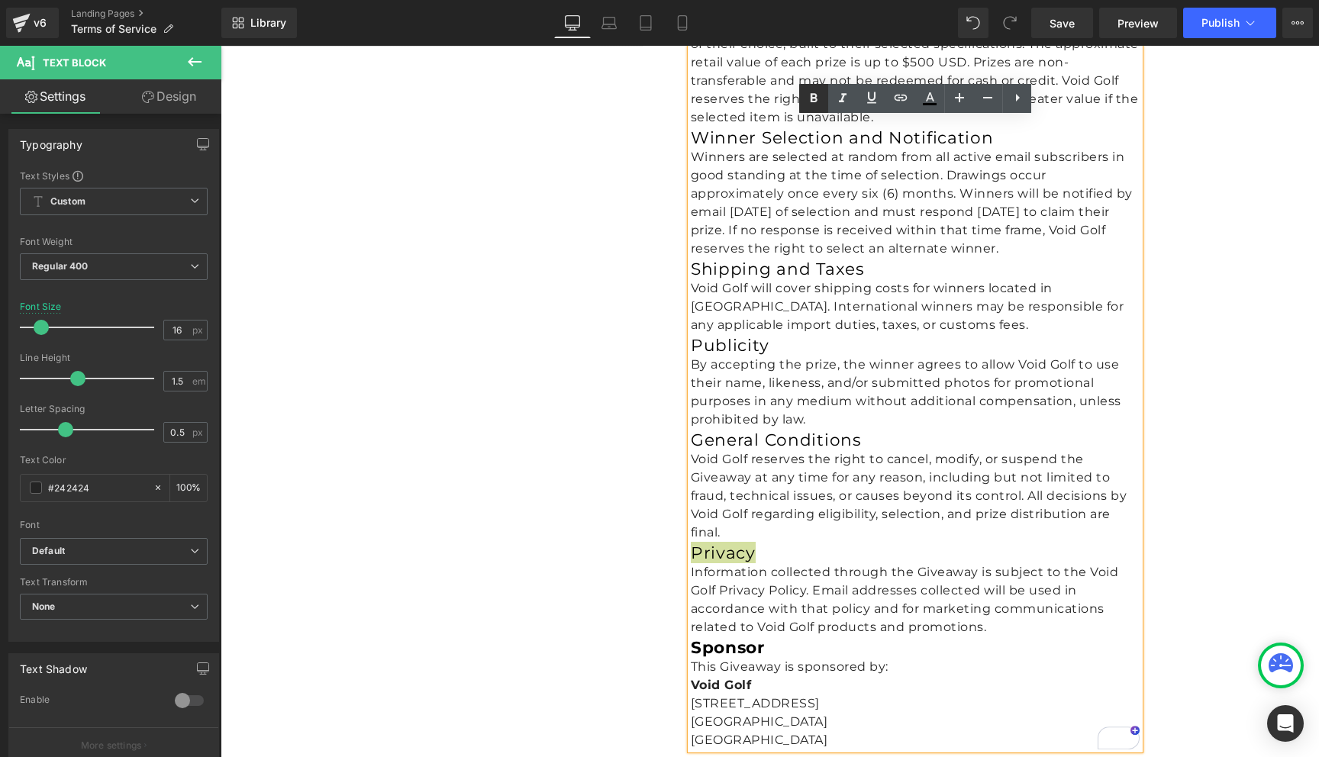
click at [808, 101] on icon at bounding box center [813, 98] width 18 height 18
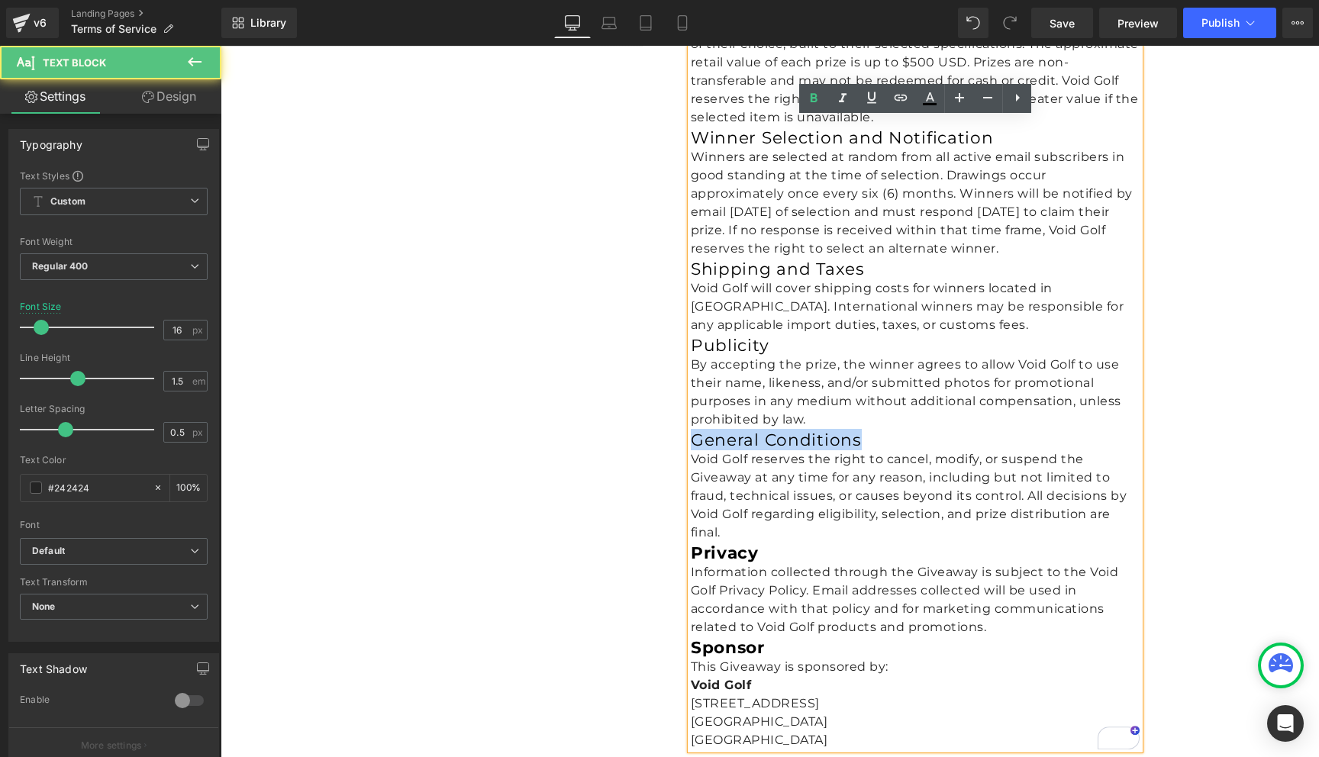
drag, startPoint x: 862, startPoint y: 346, endPoint x: 692, endPoint y: 348, distance: 170.2
click at [692, 429] on h3 "General Conditions" at bounding box center [915, 439] width 449 height 21
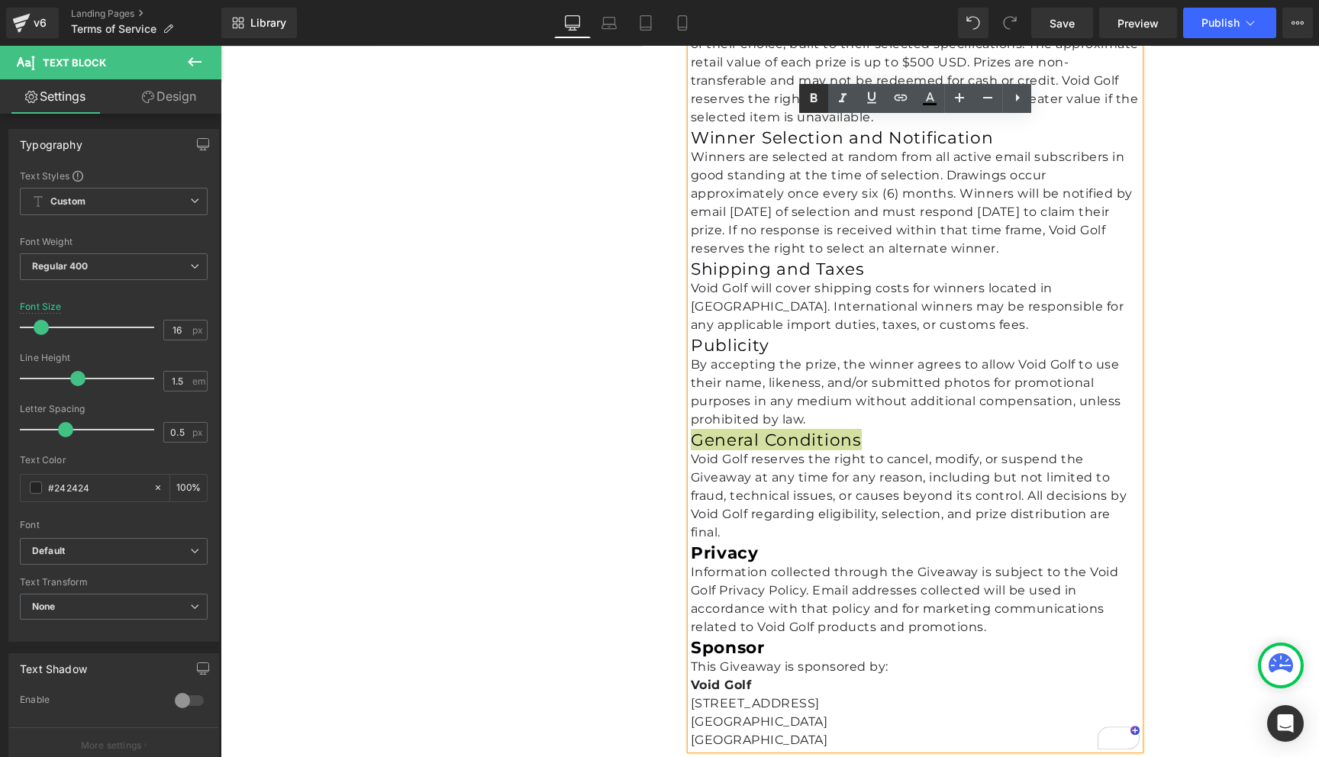
click at [813, 93] on icon at bounding box center [813, 97] width 7 height 9
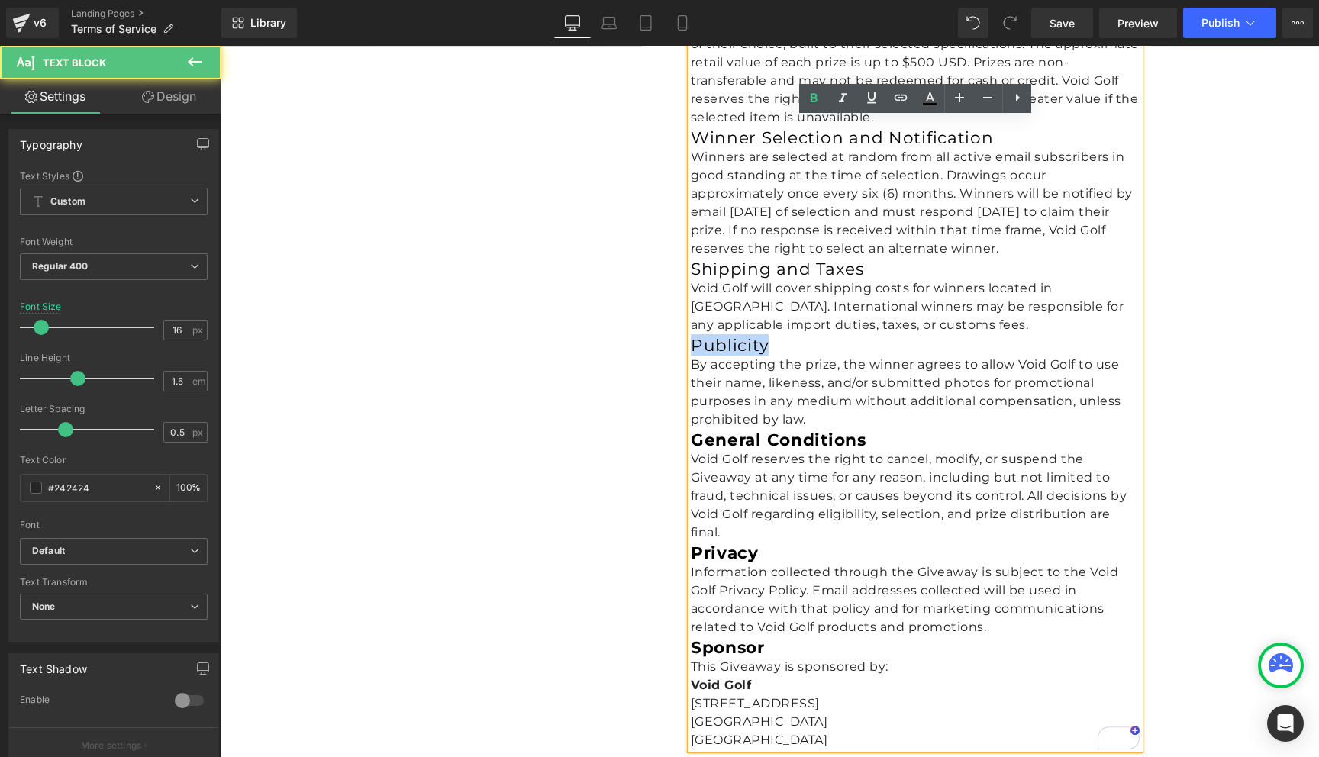
drag, startPoint x: 779, startPoint y: 251, endPoint x: 678, endPoint y: 251, distance: 101.5
click at [678, 251] on div "20. VOID GOLF PUTTER GIVEAWAY TERMS & CONDITIONS Heading Eligibility The Void G…" at bounding box center [897, 223] width 509 height 1081
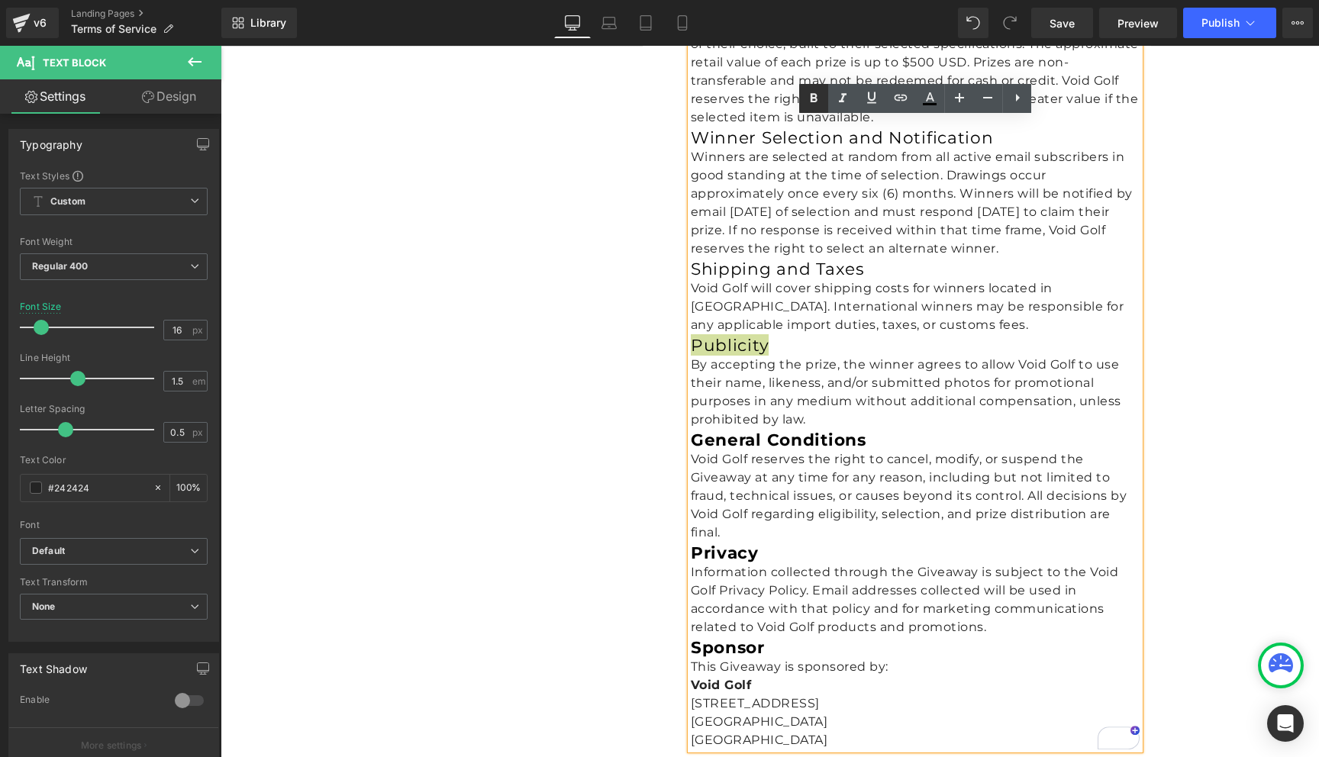
click at [817, 98] on icon at bounding box center [813, 98] width 18 height 18
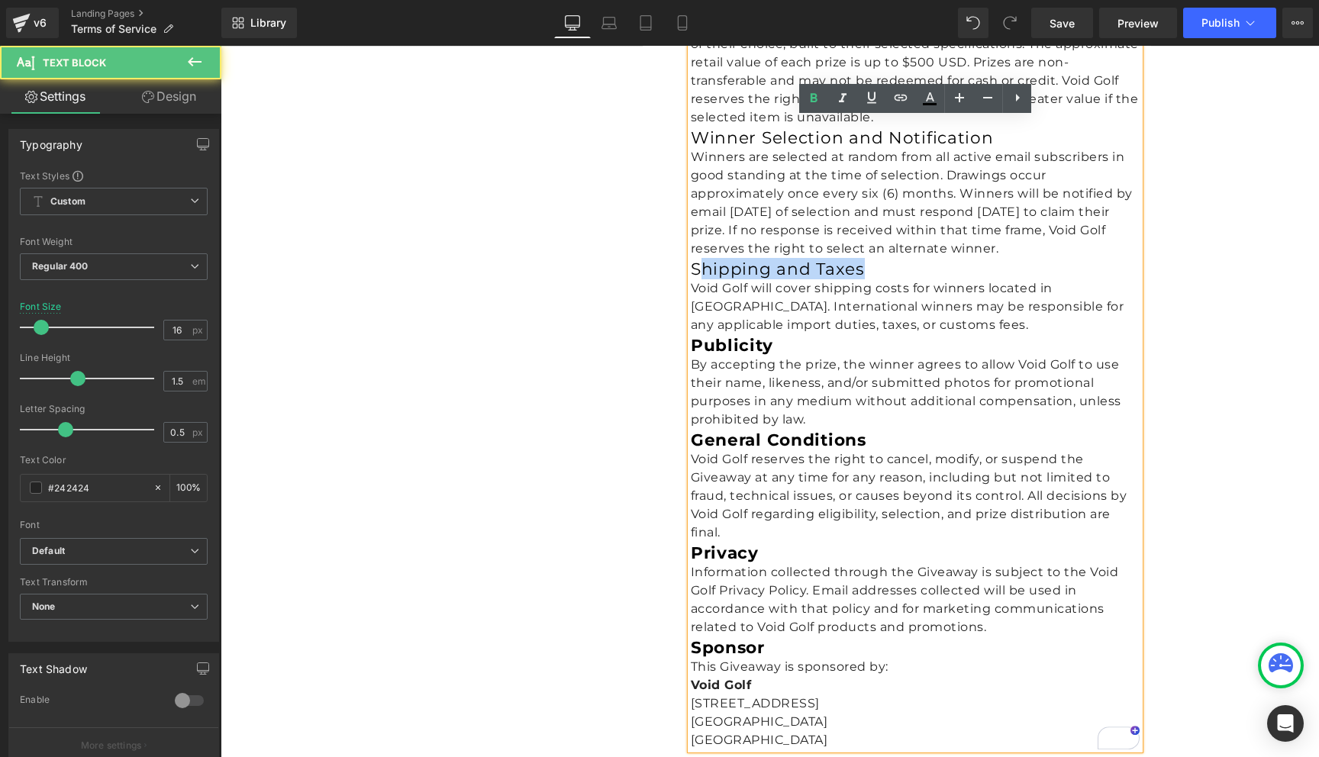
drag, startPoint x: 869, startPoint y: 179, endPoint x: 697, endPoint y: 182, distance: 172.5
click at [697, 258] on h3 "Shipping and Taxes" at bounding box center [915, 268] width 449 height 21
click at [723, 258] on h3 "Shipping and Taxes" at bounding box center [915, 268] width 449 height 21
drag, startPoint x: 886, startPoint y: 180, endPoint x: 690, endPoint y: 182, distance: 196.1
click at [691, 258] on h3 "Shipping and Taxes" at bounding box center [915, 268] width 449 height 21
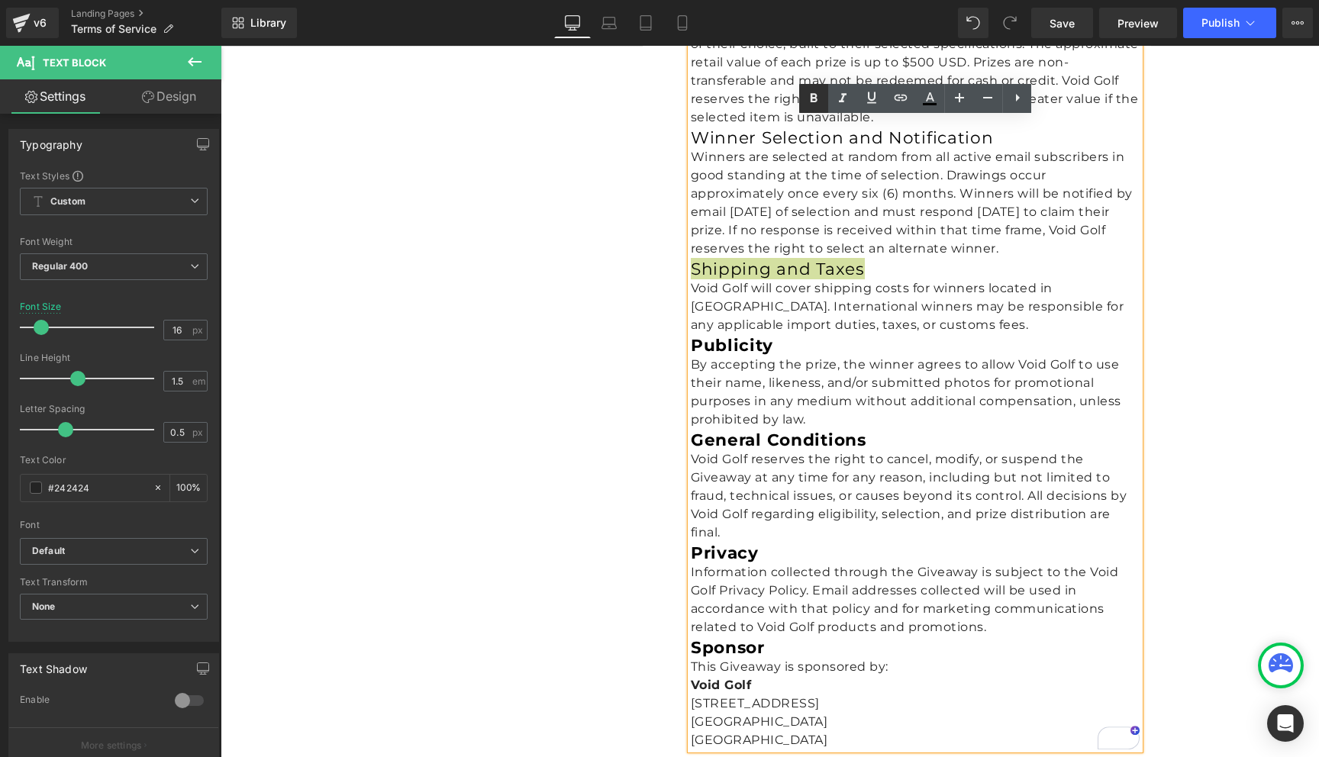
click at [814, 100] on icon at bounding box center [813, 98] width 18 height 18
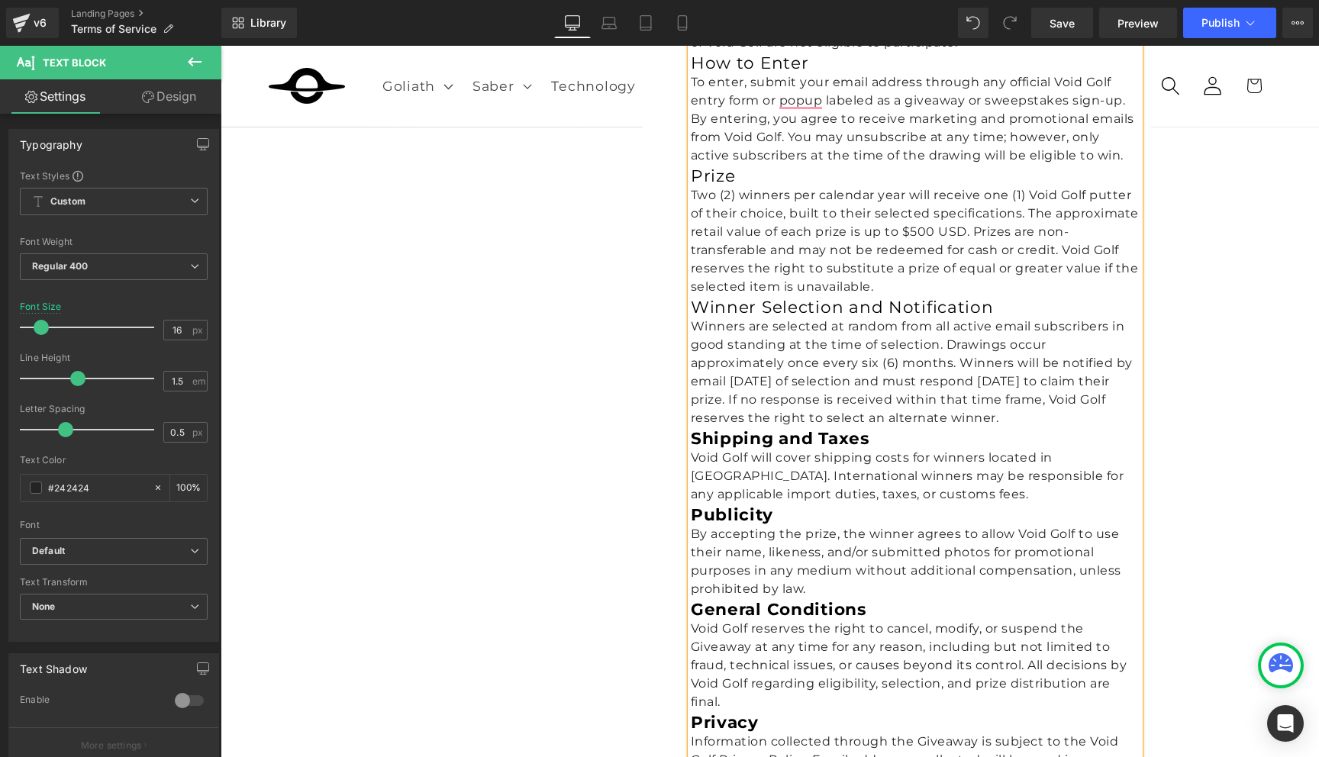
scroll to position [6941, 0]
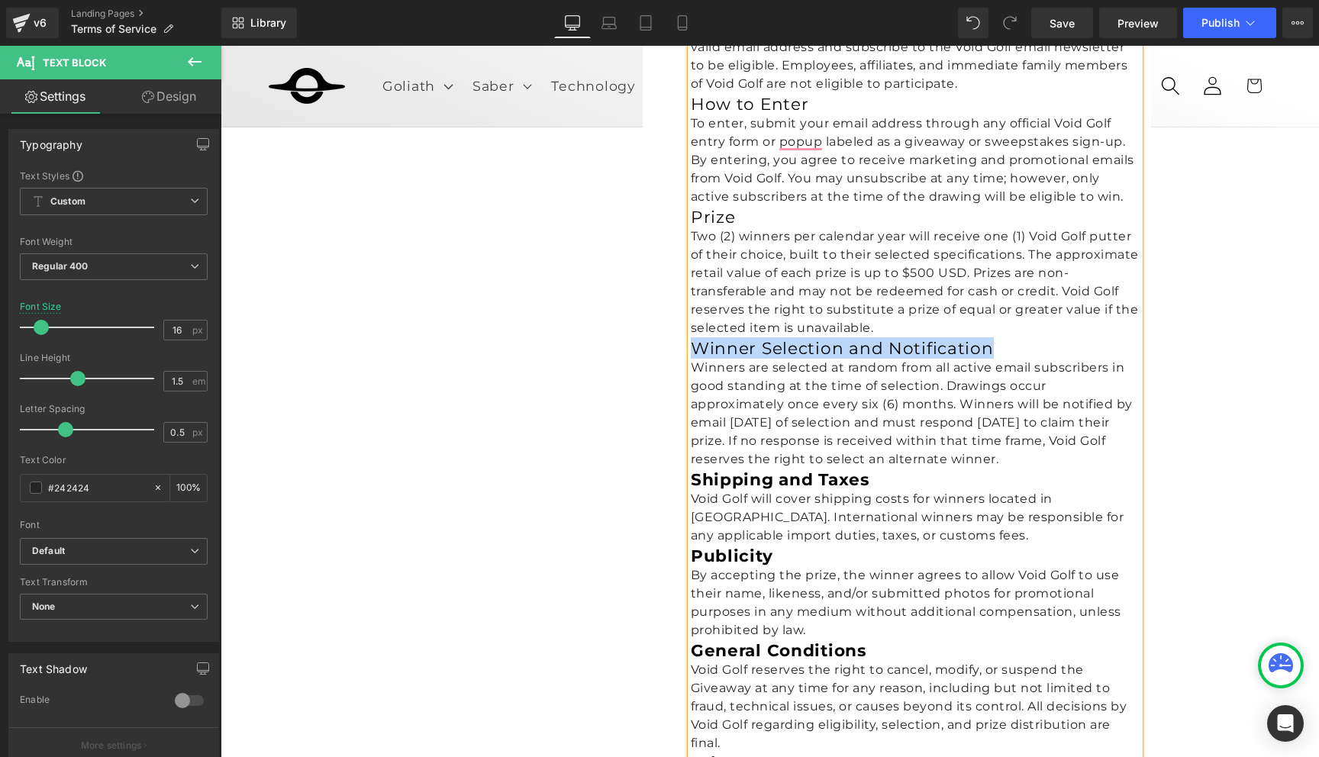
drag, startPoint x: 999, startPoint y: 256, endPoint x: 695, endPoint y: 257, distance: 303.7
click at [695, 337] on h3 "Winner Selection and Notification" at bounding box center [915, 347] width 449 height 21
click at [767, 337] on h3 "Winner Selection and Notification" at bounding box center [915, 347] width 449 height 21
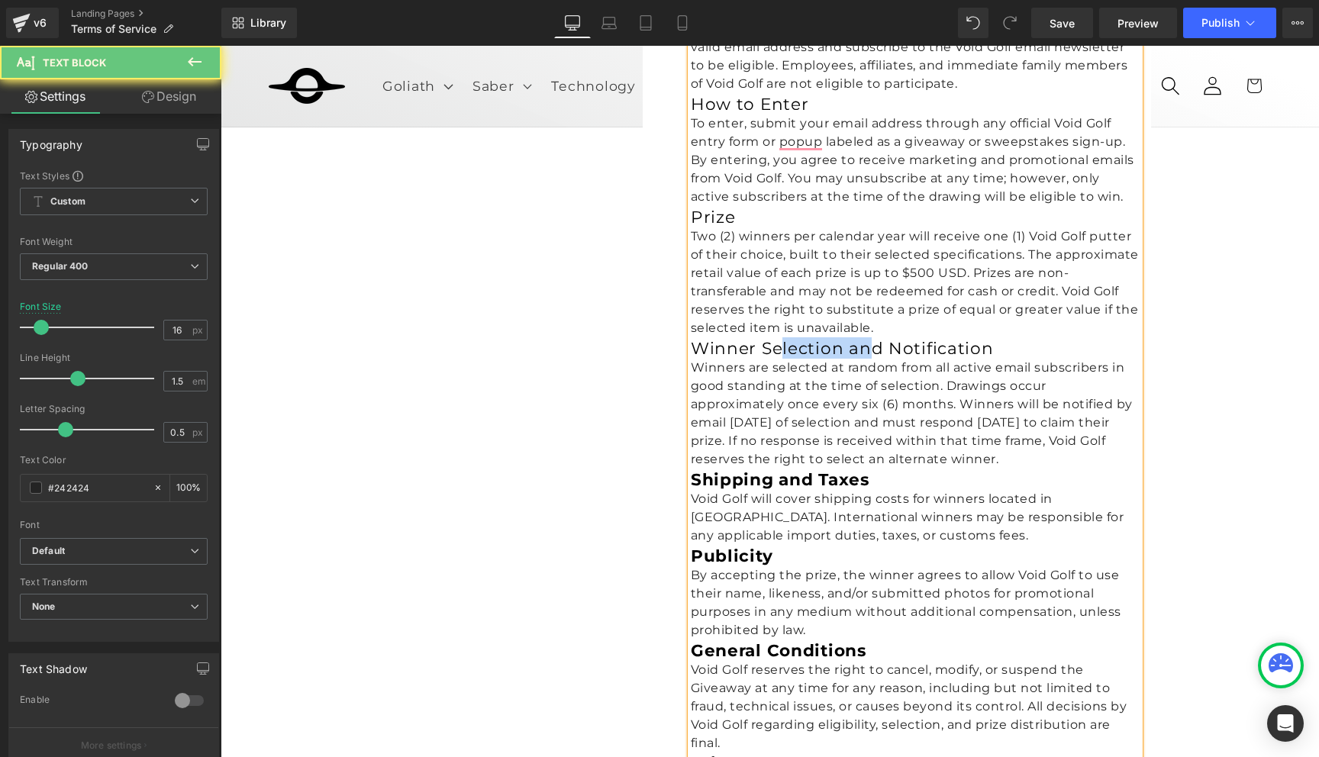
drag, startPoint x: 871, startPoint y: 253, endPoint x: 775, endPoint y: 252, distance: 96.2
click at [775, 337] on h3 "Winner Selection and Notification" at bounding box center [915, 347] width 449 height 21
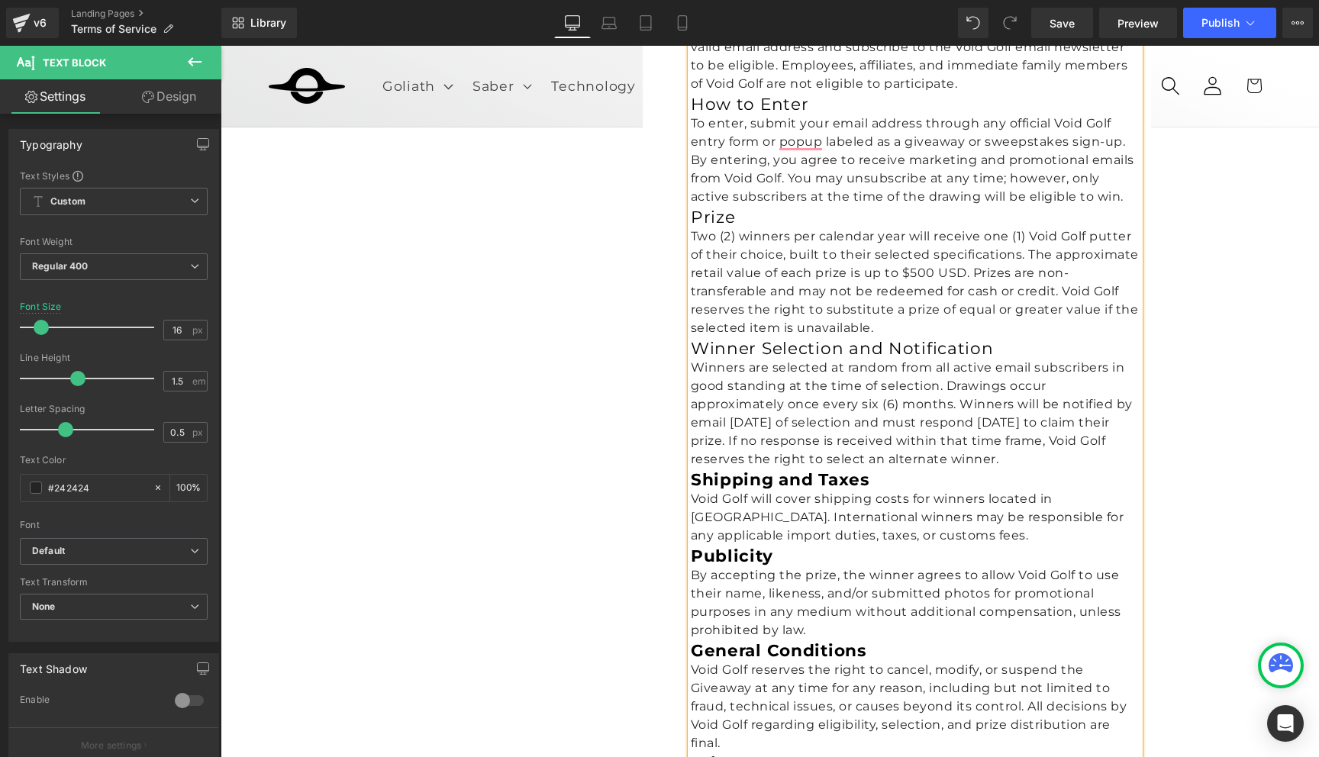
click at [773, 359] on p "Winners are selected at random from all active email subscribers in good standi…" at bounding box center [915, 414] width 449 height 110
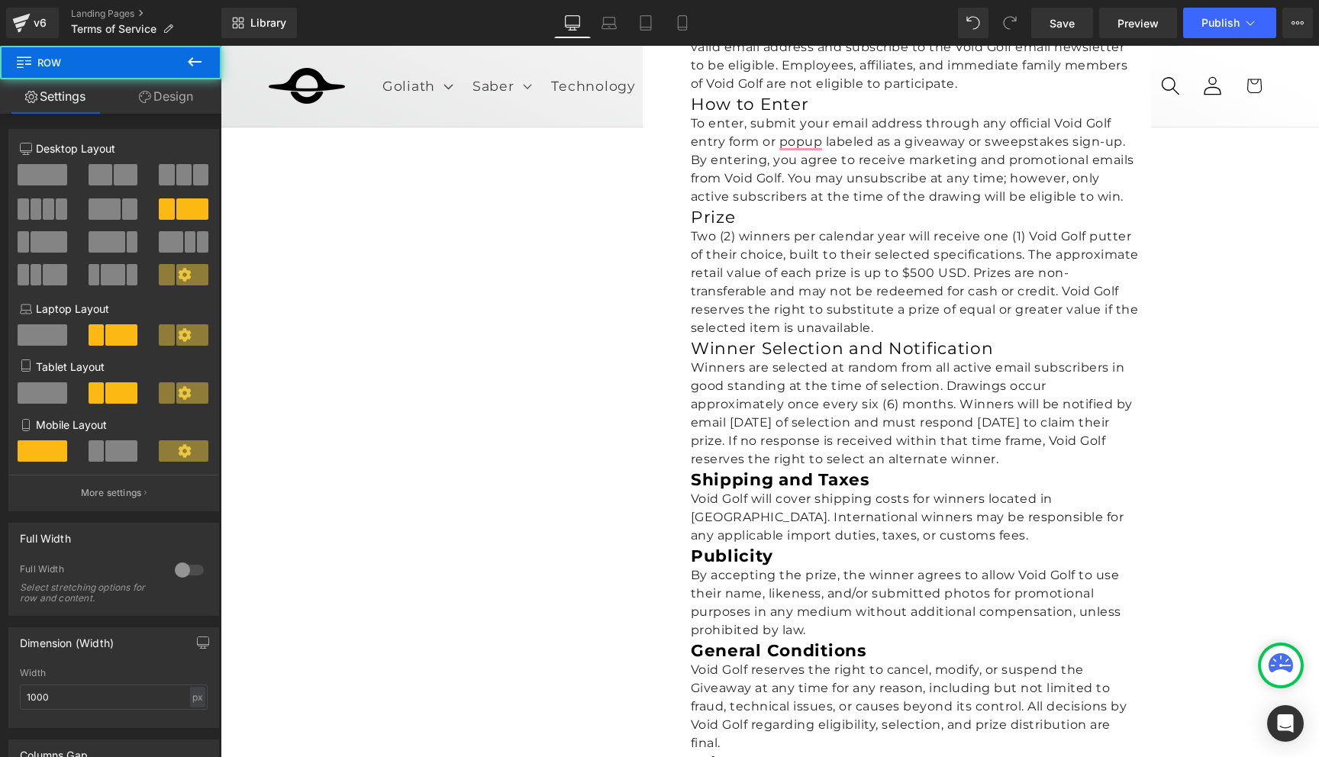
click at [768, 359] on p "Winners are selected at random from all active email subscribers in good standi…" at bounding box center [915, 414] width 449 height 110
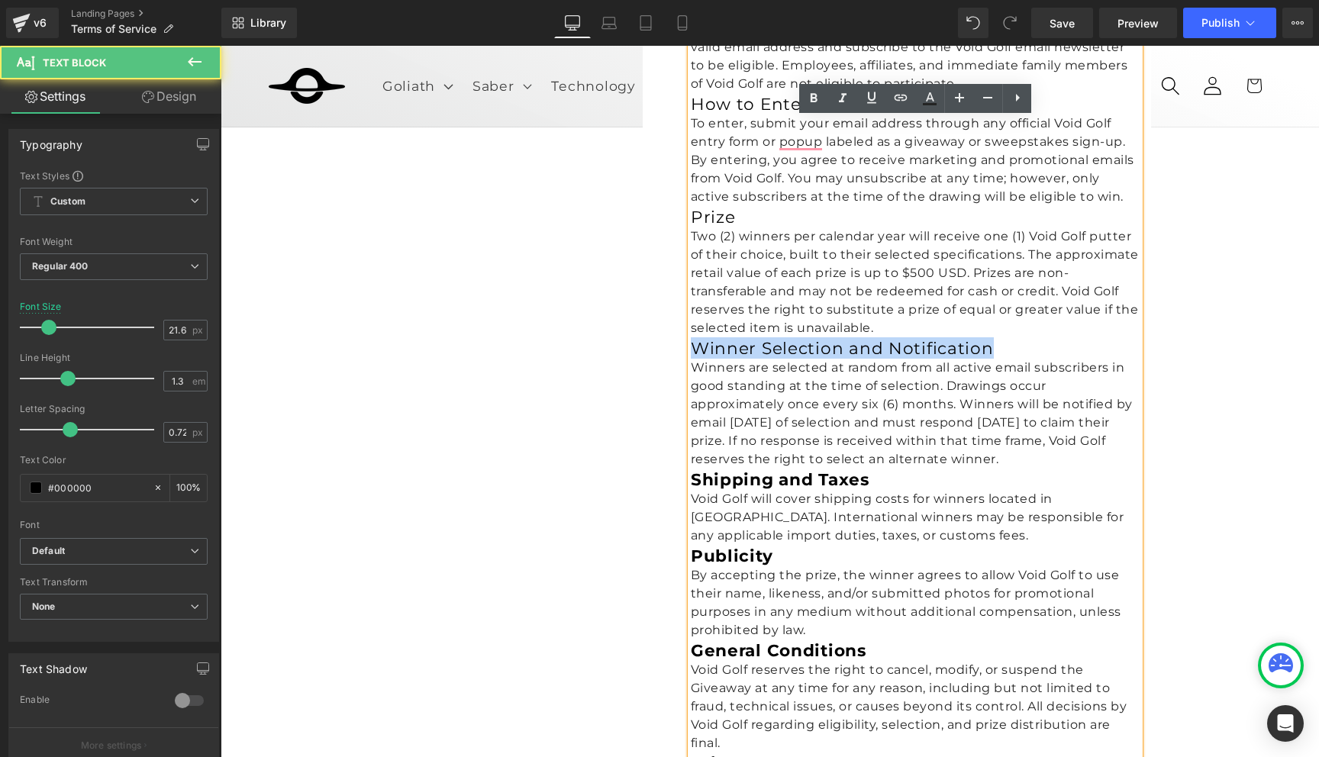
drag, startPoint x: 994, startPoint y: 253, endPoint x: 692, endPoint y: 250, distance: 302.2
click at [692, 337] on h3 "Winner Selection and Notification" at bounding box center [915, 347] width 449 height 21
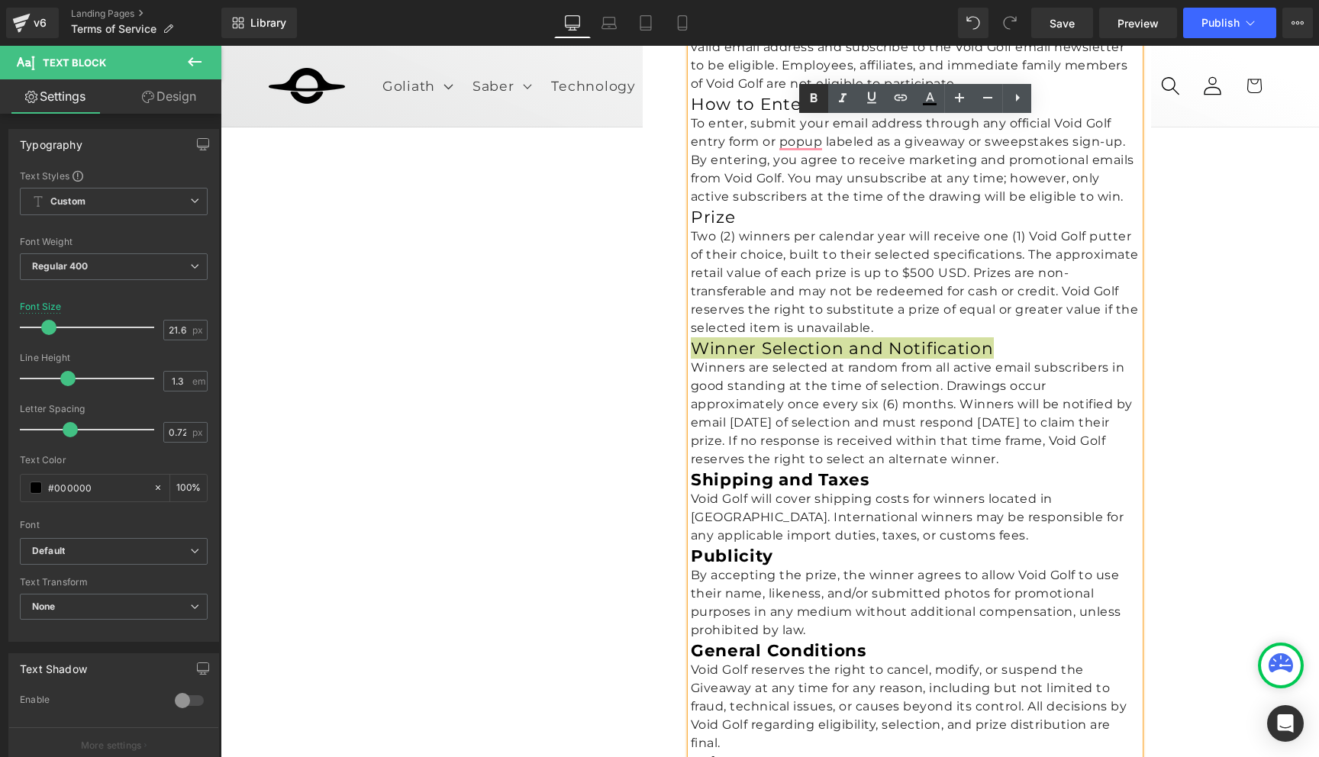
click at [816, 98] on icon at bounding box center [813, 97] width 7 height 9
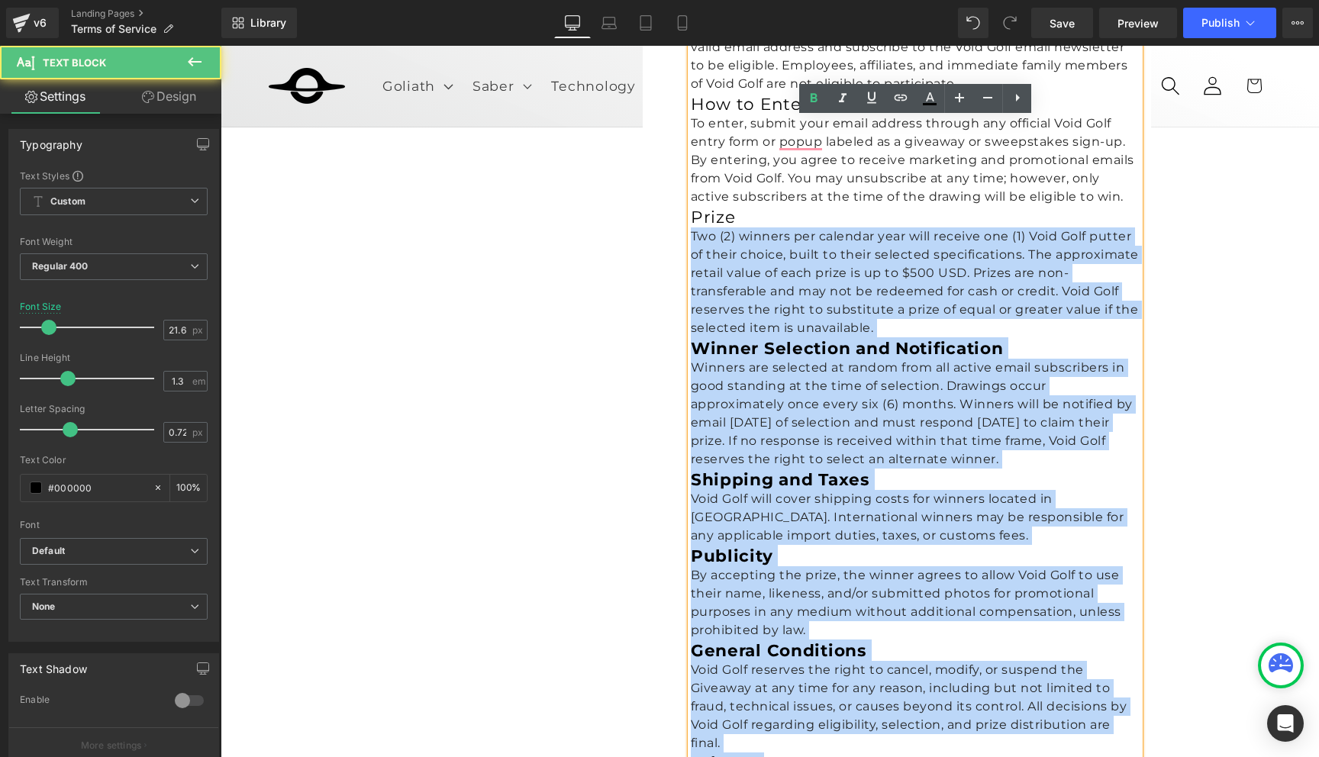
drag, startPoint x: 748, startPoint y: 120, endPoint x: 688, endPoint y: 120, distance: 59.5
click at [691, 120] on div "Eligibility The Void Golf Putter Giveaway (“Giveaway”) is open to individuals w…" at bounding box center [915, 470] width 449 height 981
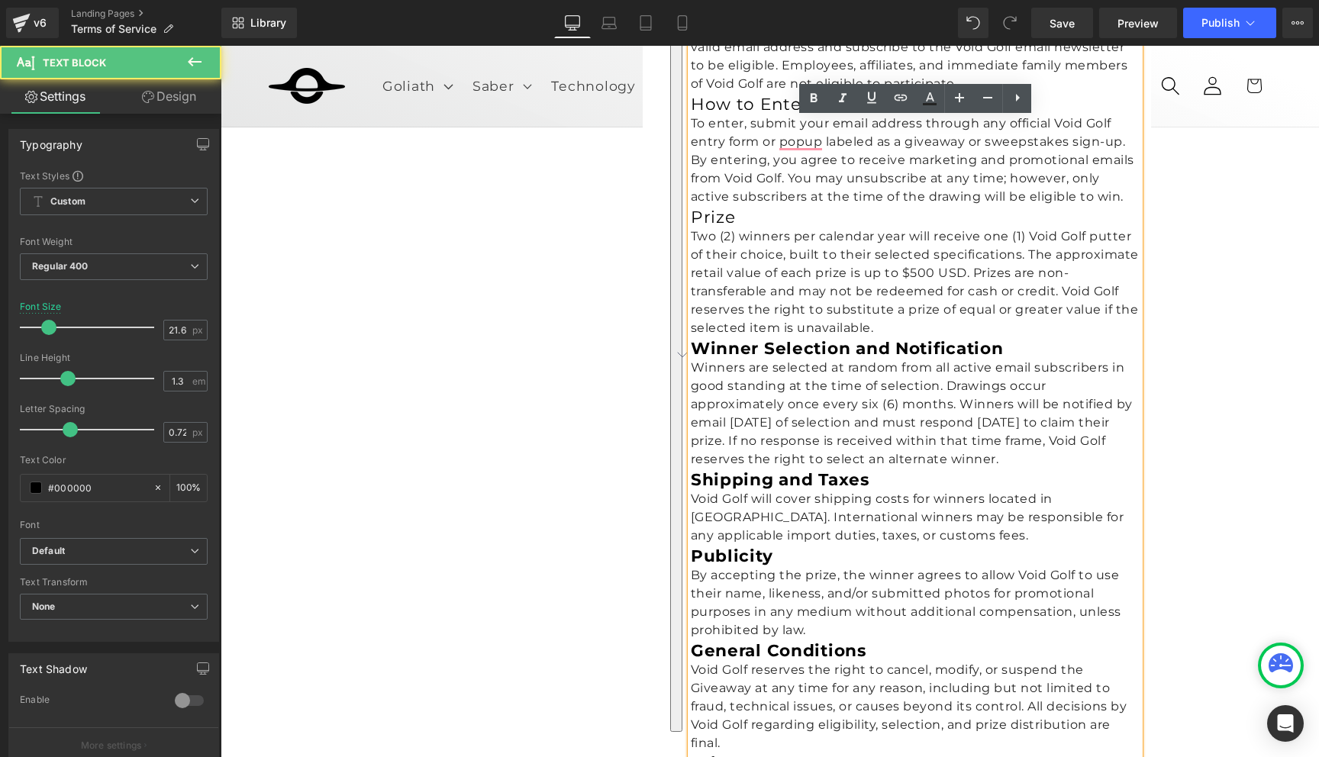
click at [745, 227] on p "Two (2) winners per calendar year will receive one (1) Void Golf putter of thei…" at bounding box center [915, 282] width 449 height 110
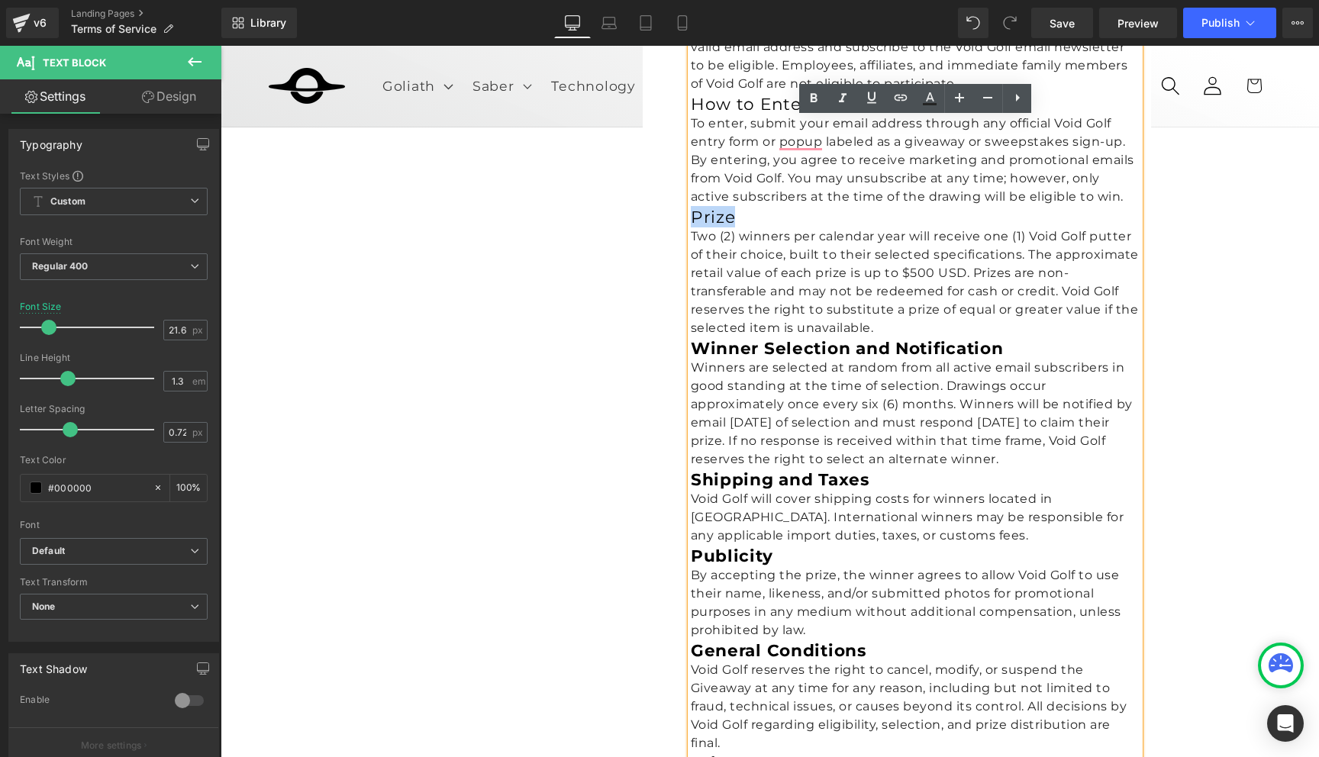
drag, startPoint x: 739, startPoint y: 118, endPoint x: 691, endPoint y: 118, distance: 48.1
click at [691, 206] on h3 "Prize" at bounding box center [915, 216] width 449 height 21
click at [816, 96] on icon at bounding box center [813, 97] width 7 height 9
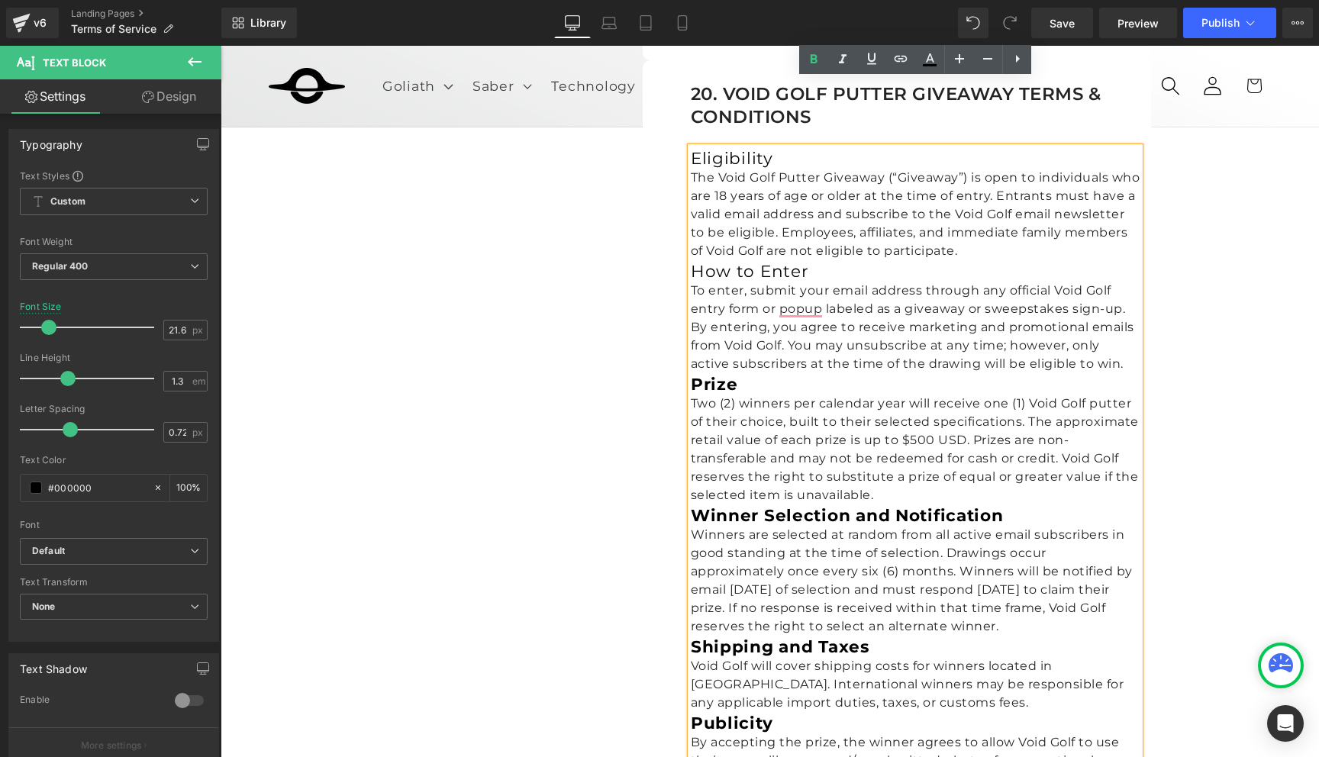
scroll to position [6742, 0]
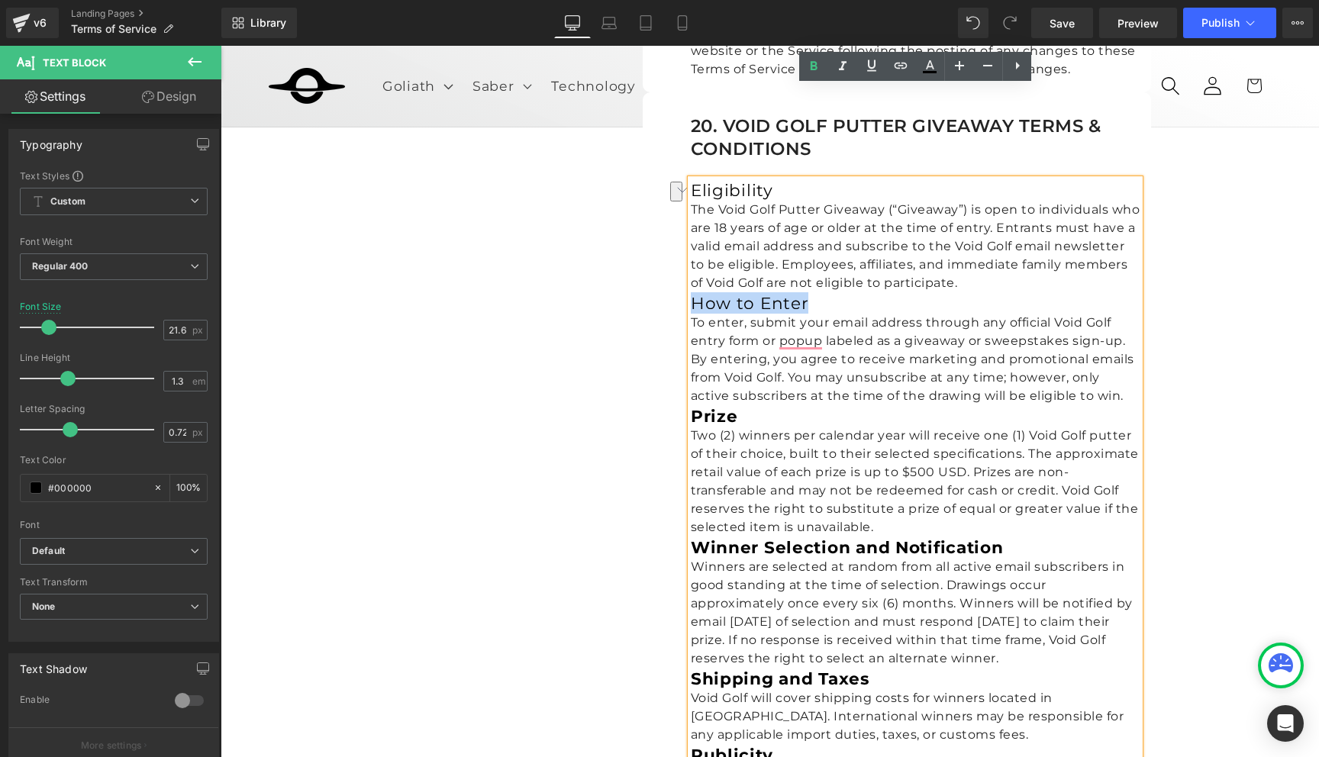
drag, startPoint x: 815, startPoint y: 215, endPoint x: 690, endPoint y: 208, distance: 125.3
click at [691, 292] on h3 "How to Enter" at bounding box center [915, 302] width 449 height 21
click at [811, 70] on icon at bounding box center [813, 66] width 18 height 18
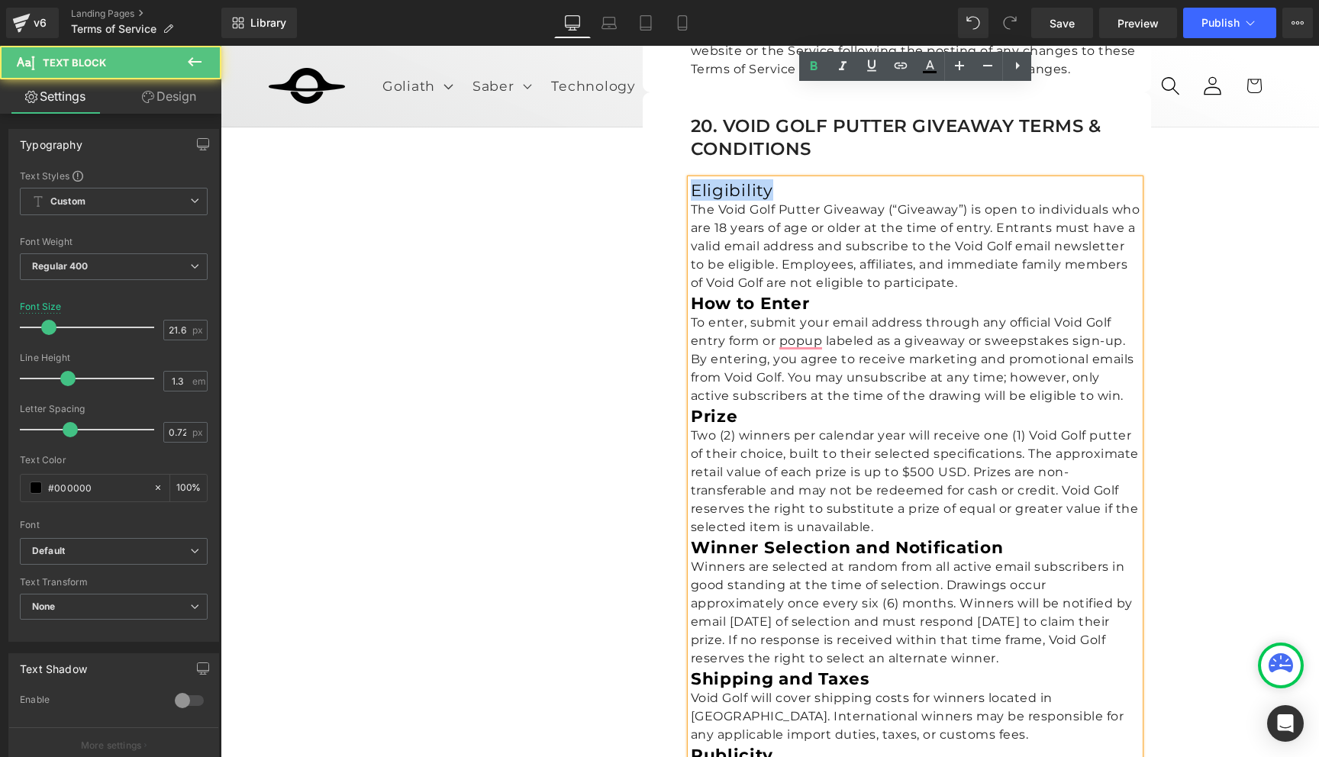
drag, startPoint x: 778, startPoint y: 104, endPoint x: 692, endPoint y: 101, distance: 85.5
click at [692, 179] on h3 "Eligibility" at bounding box center [915, 189] width 449 height 21
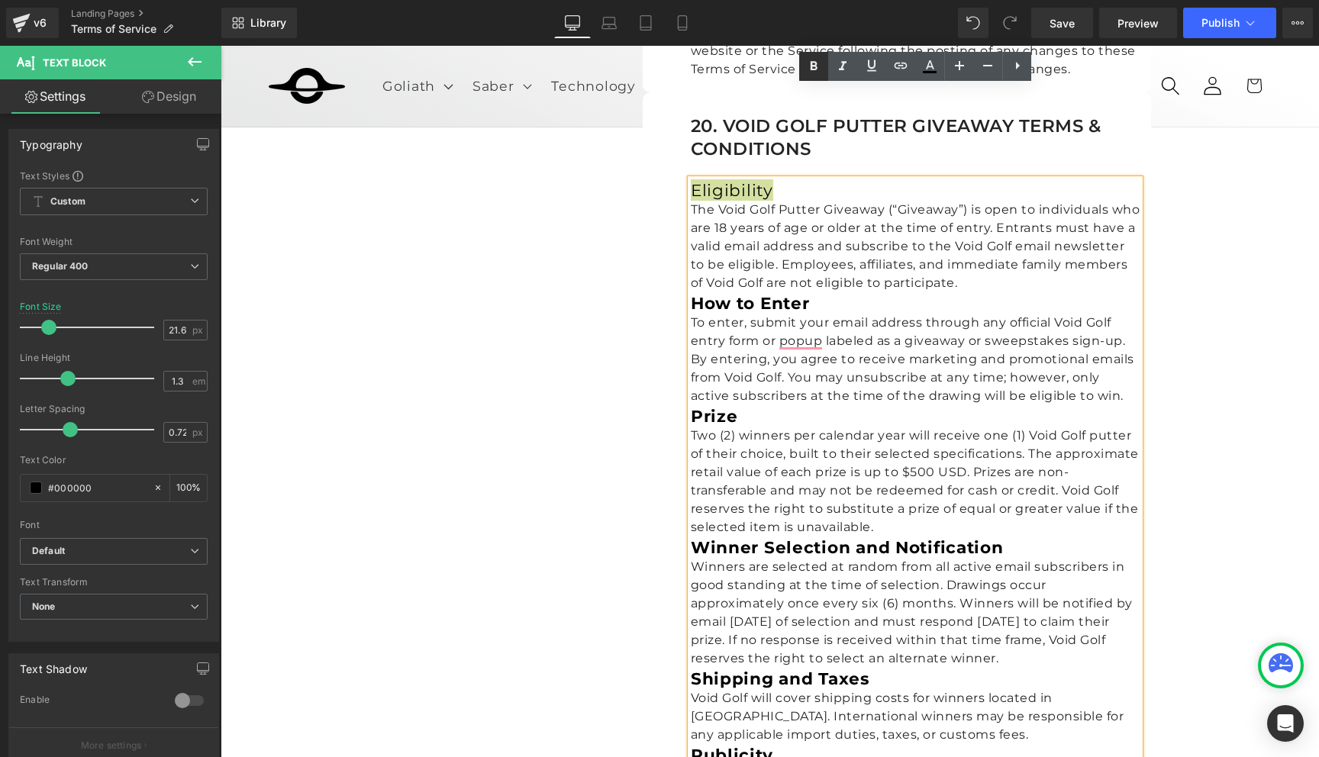
click at [810, 64] on icon at bounding box center [813, 66] width 18 height 18
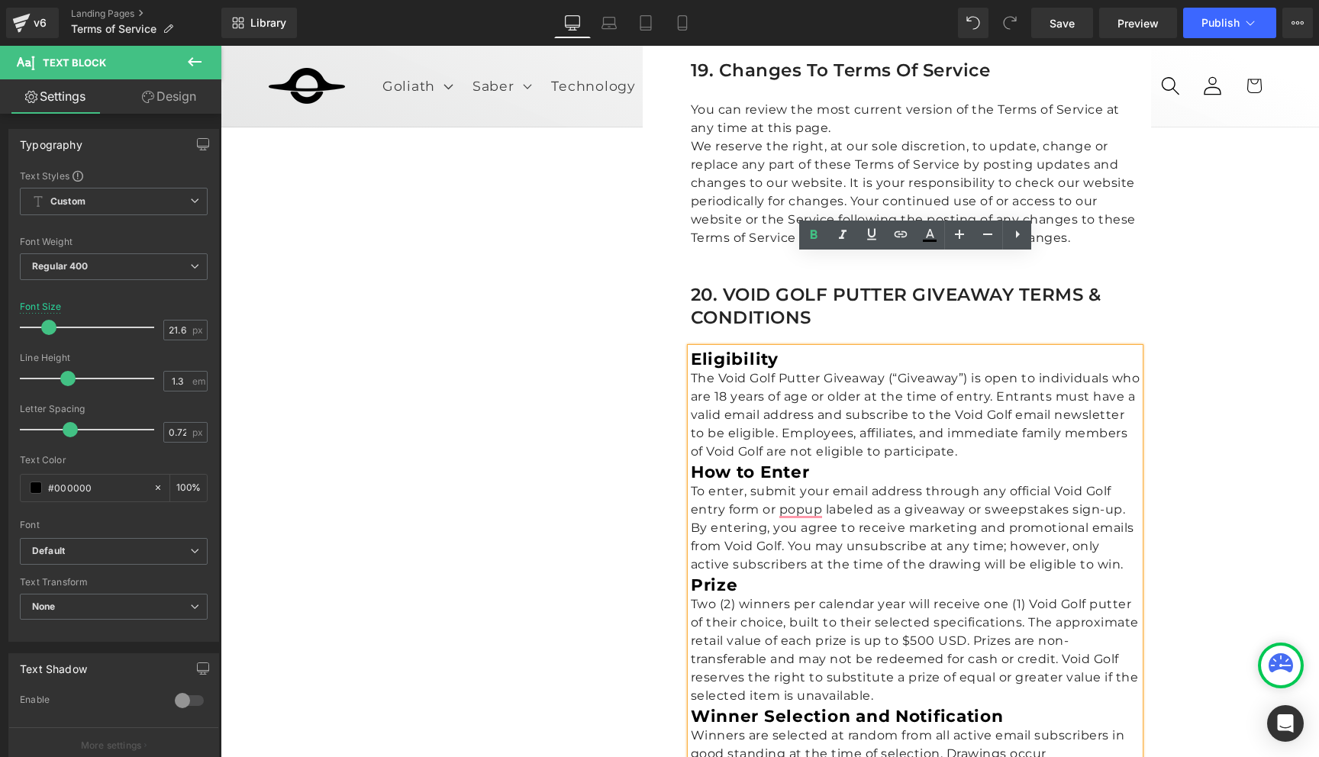
scroll to position [6560, 0]
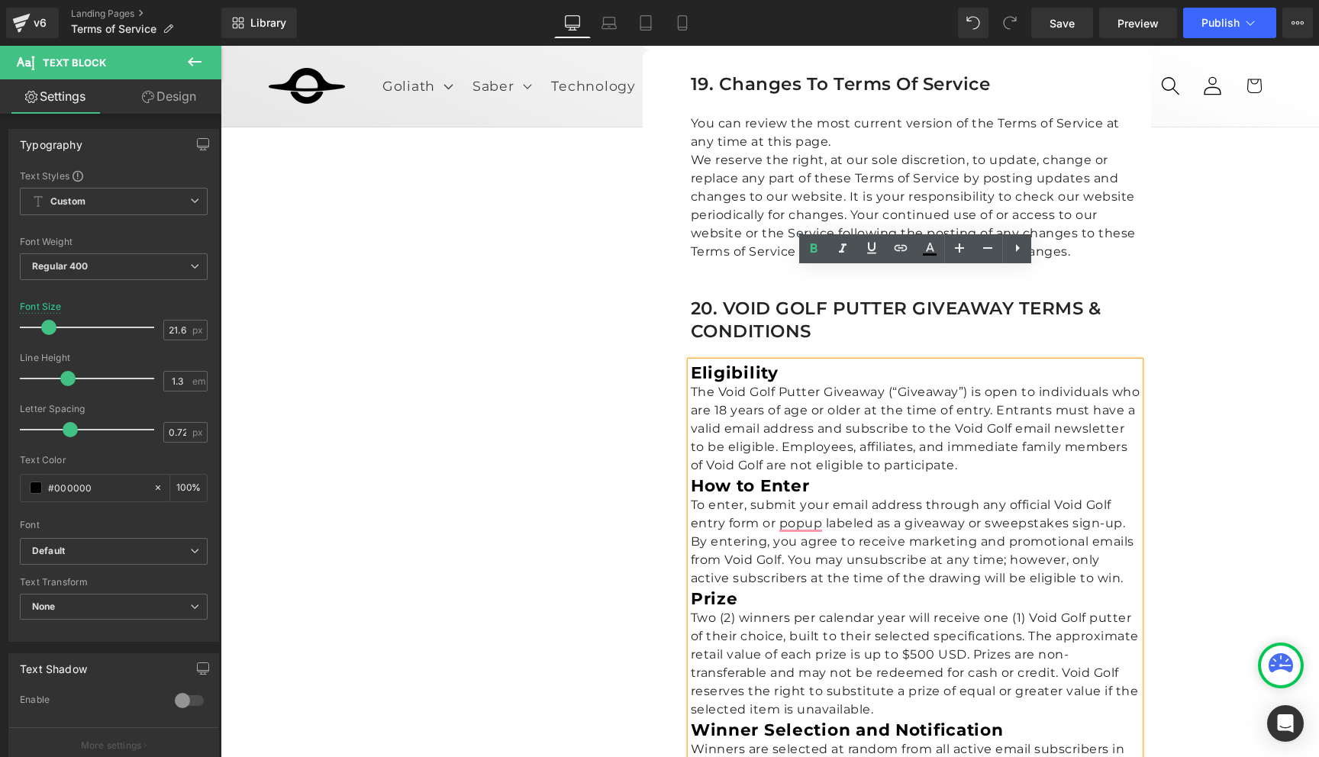
click at [754, 298] on div "20. VOID GOLF PUTTER GIVEAWAY TERMS & CONDITIONS Heading" at bounding box center [915, 321] width 449 height 46
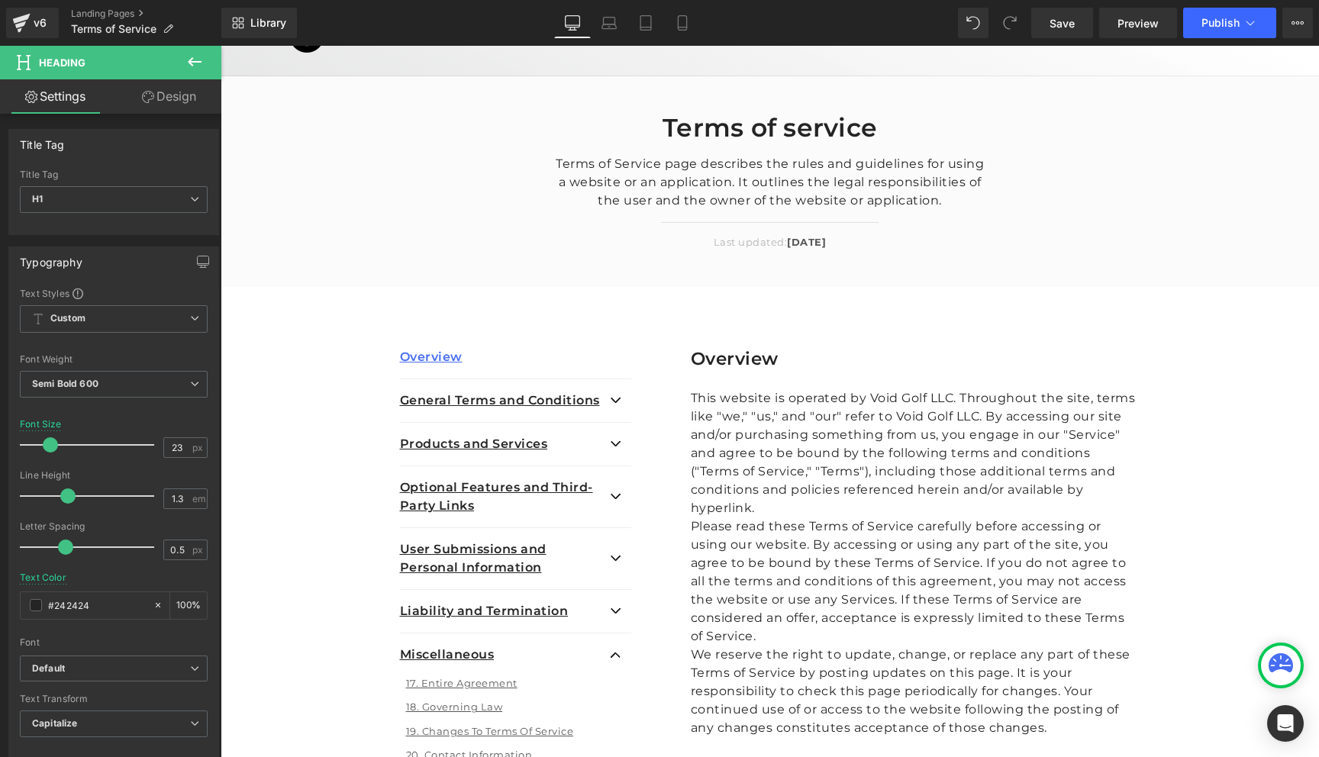
scroll to position [525, 0]
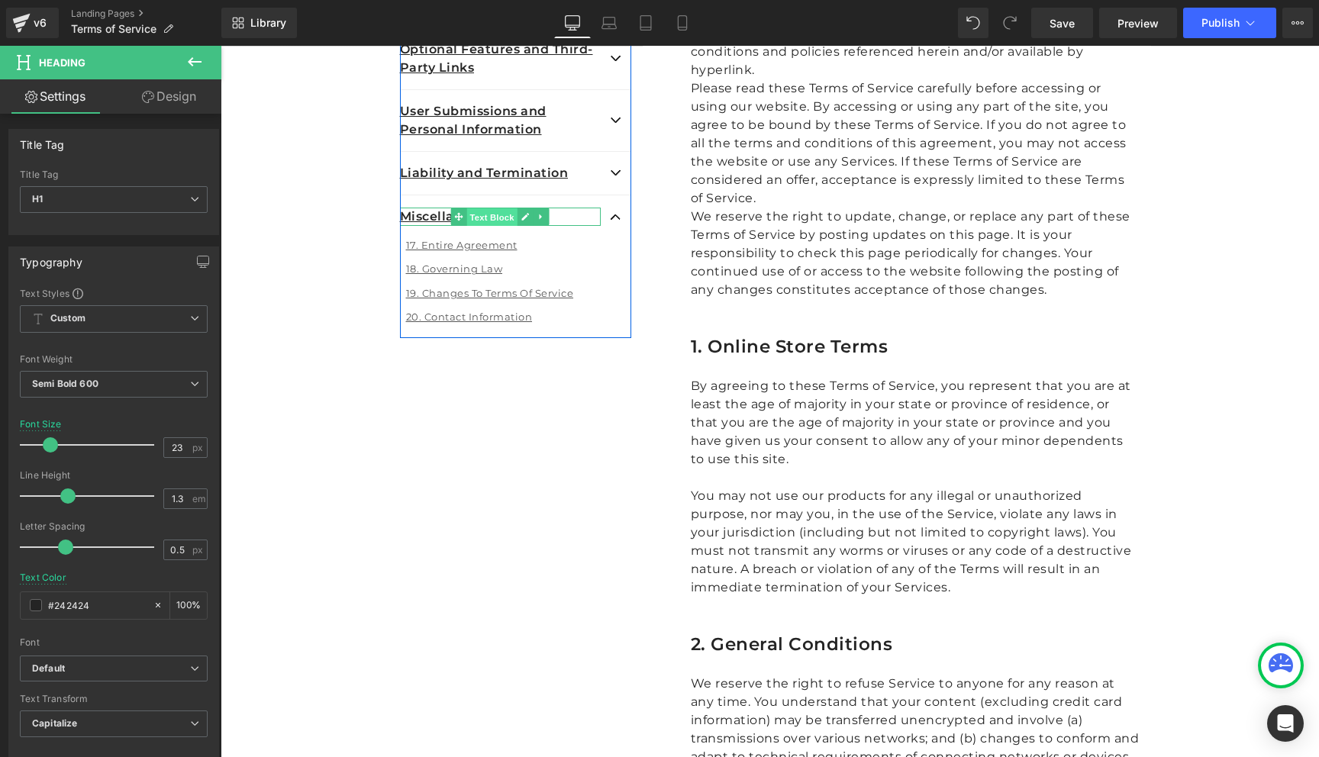
click at [470, 221] on span "Text Block" at bounding box center [492, 217] width 50 height 18
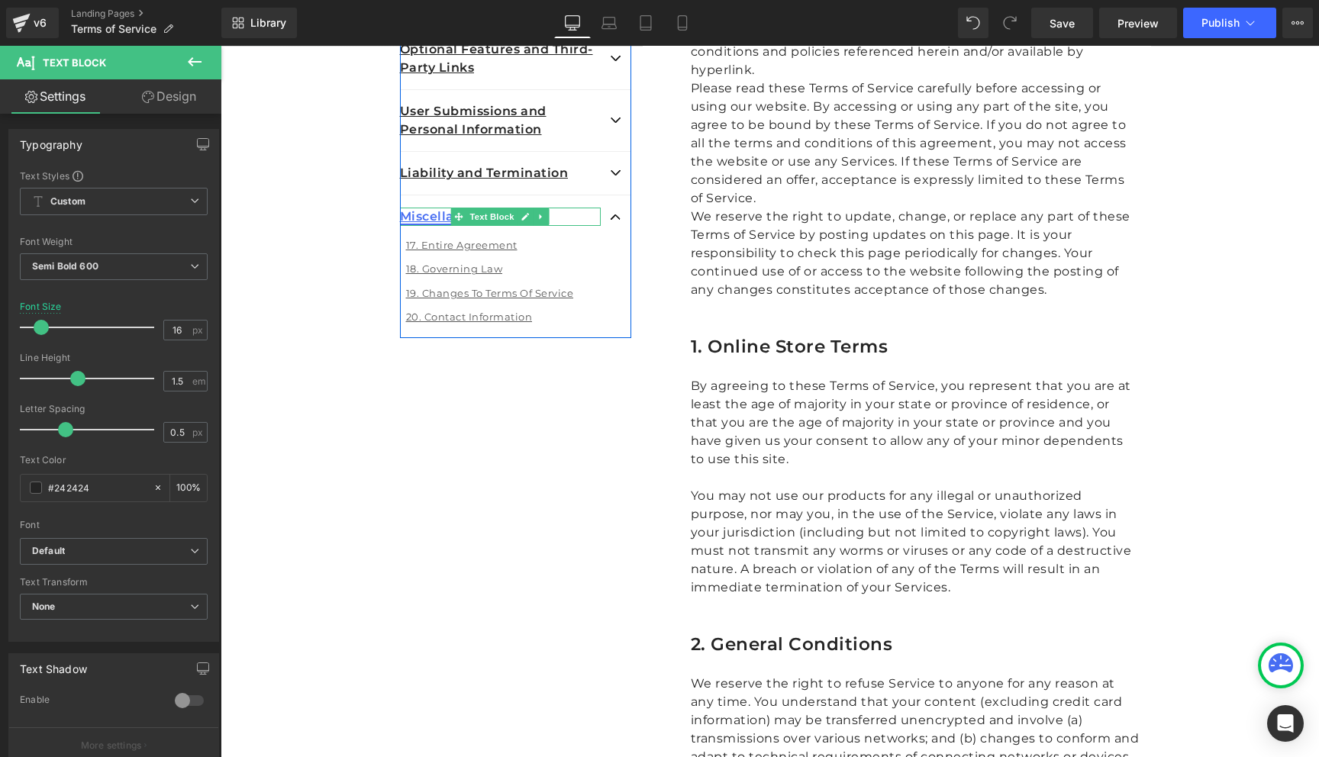
click at [422, 214] on link "Miscellaneous" at bounding box center [447, 216] width 95 height 14
click at [616, 220] on span "button" at bounding box center [616, 220] width 0 height 0
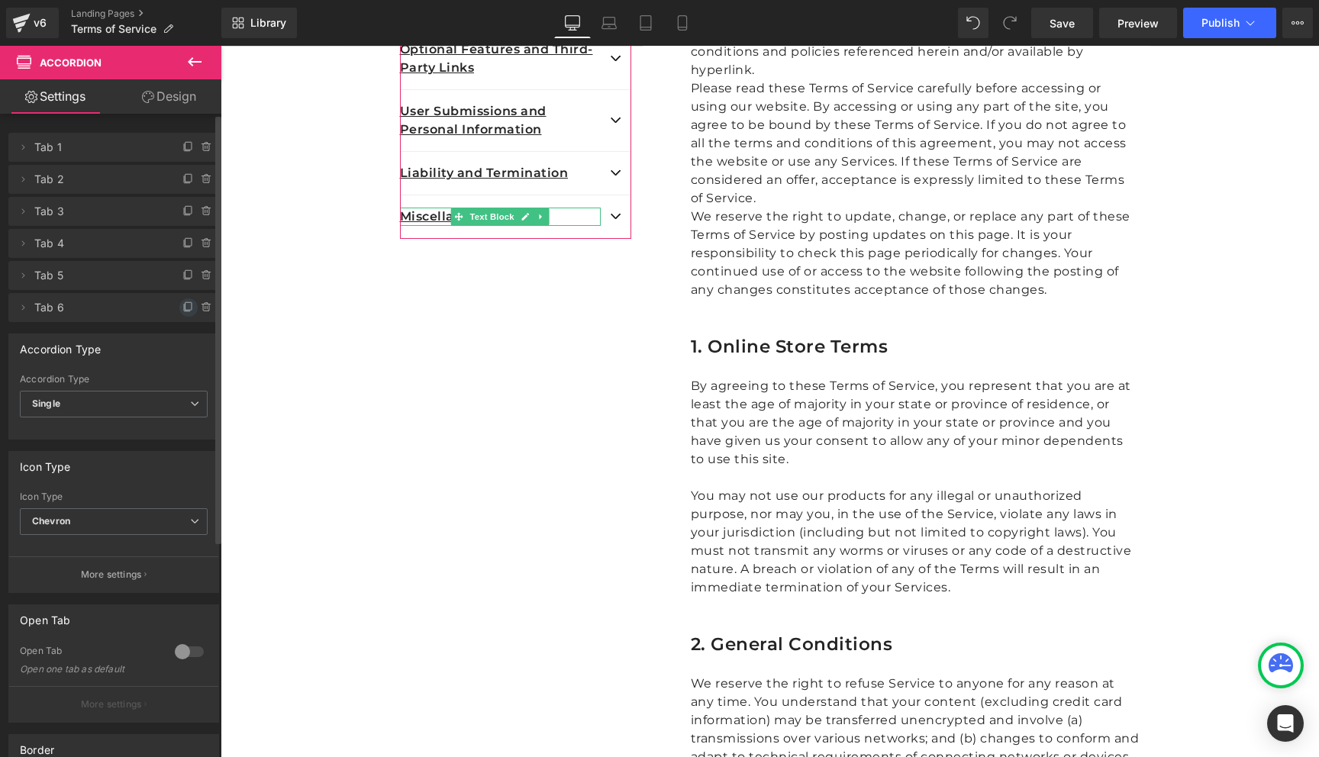
click at [182, 307] on icon at bounding box center [188, 307] width 12 height 12
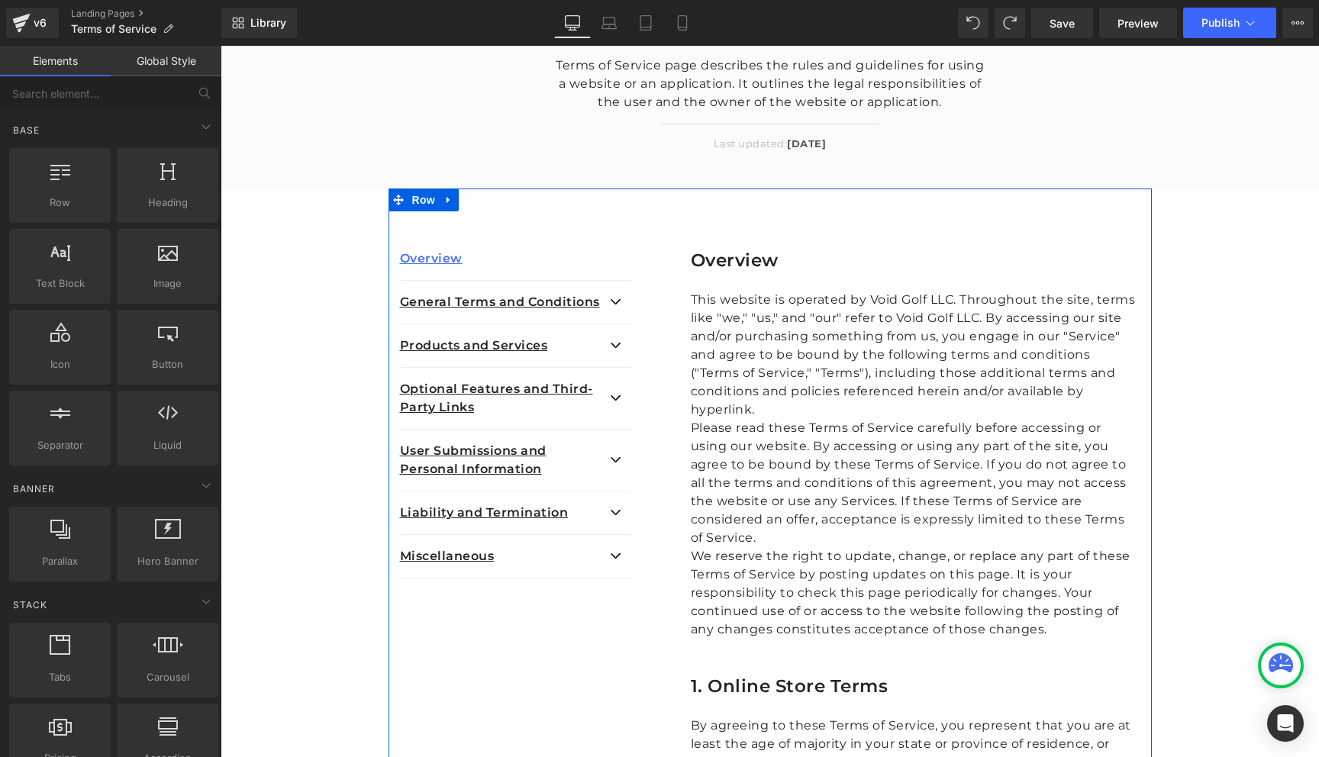
scroll to position [180, 0]
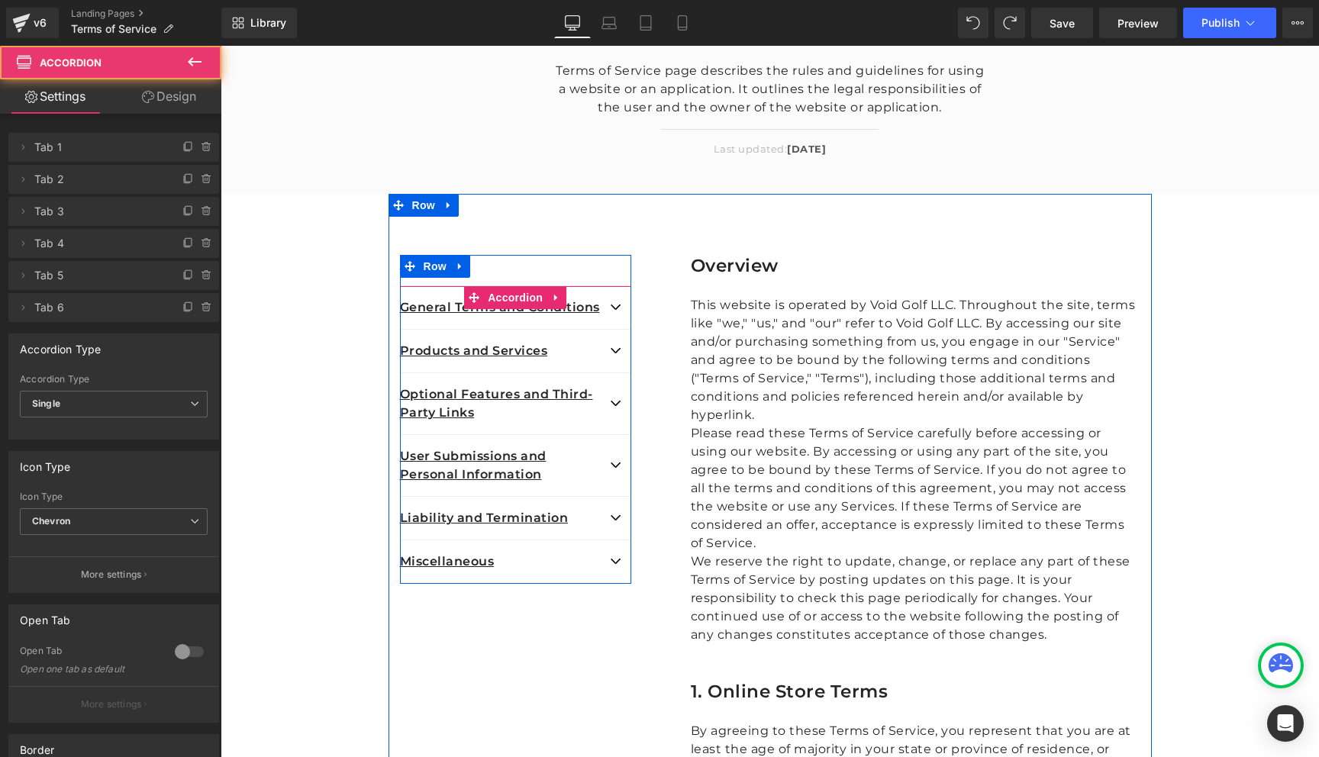
click at [540, 551] on div "Miscellaneous Text Block" at bounding box center [515, 561] width 231 height 43
click at [612, 558] on button "button" at bounding box center [616, 561] width 31 height 43
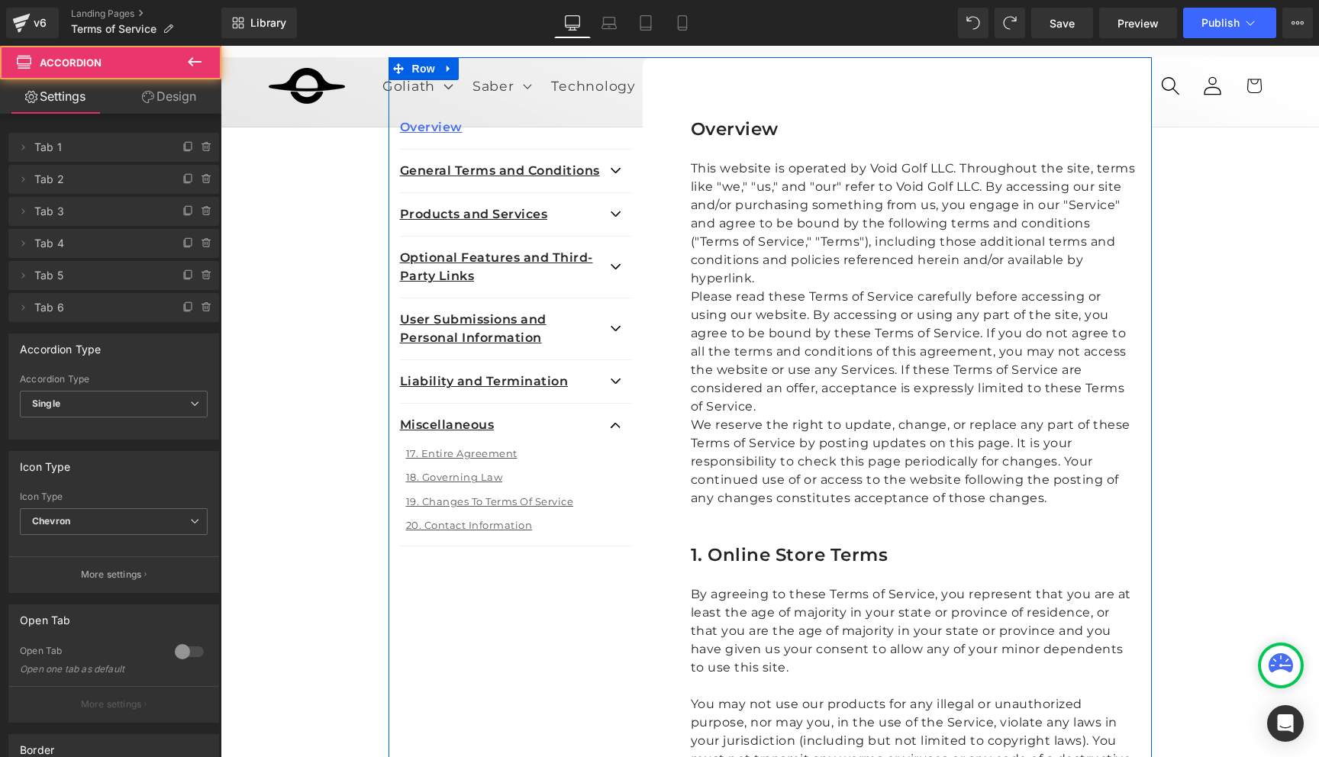
scroll to position [314, 0]
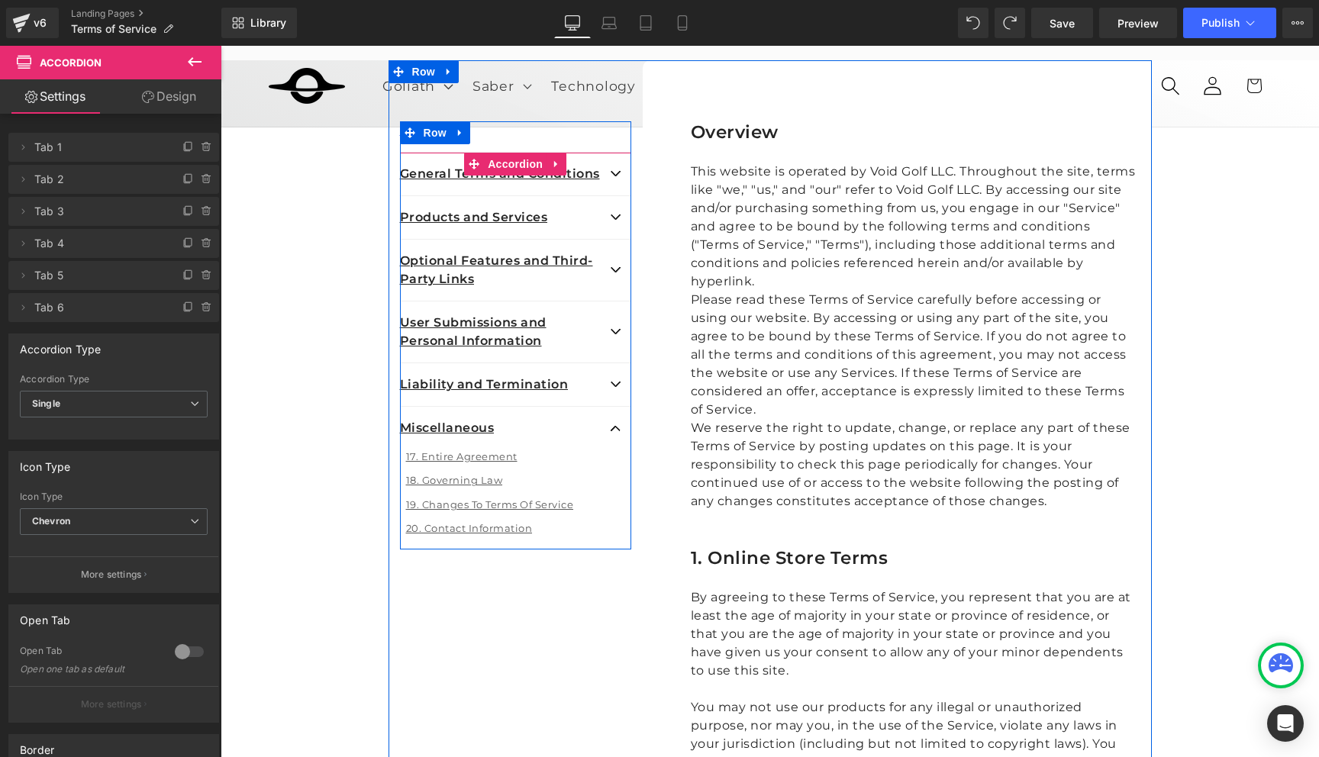
click at [575, 470] on article "17. Entire Agreement Text Block 18. Governing Law Text Block 19. Changes To Ter…" at bounding box center [515, 499] width 231 height 100
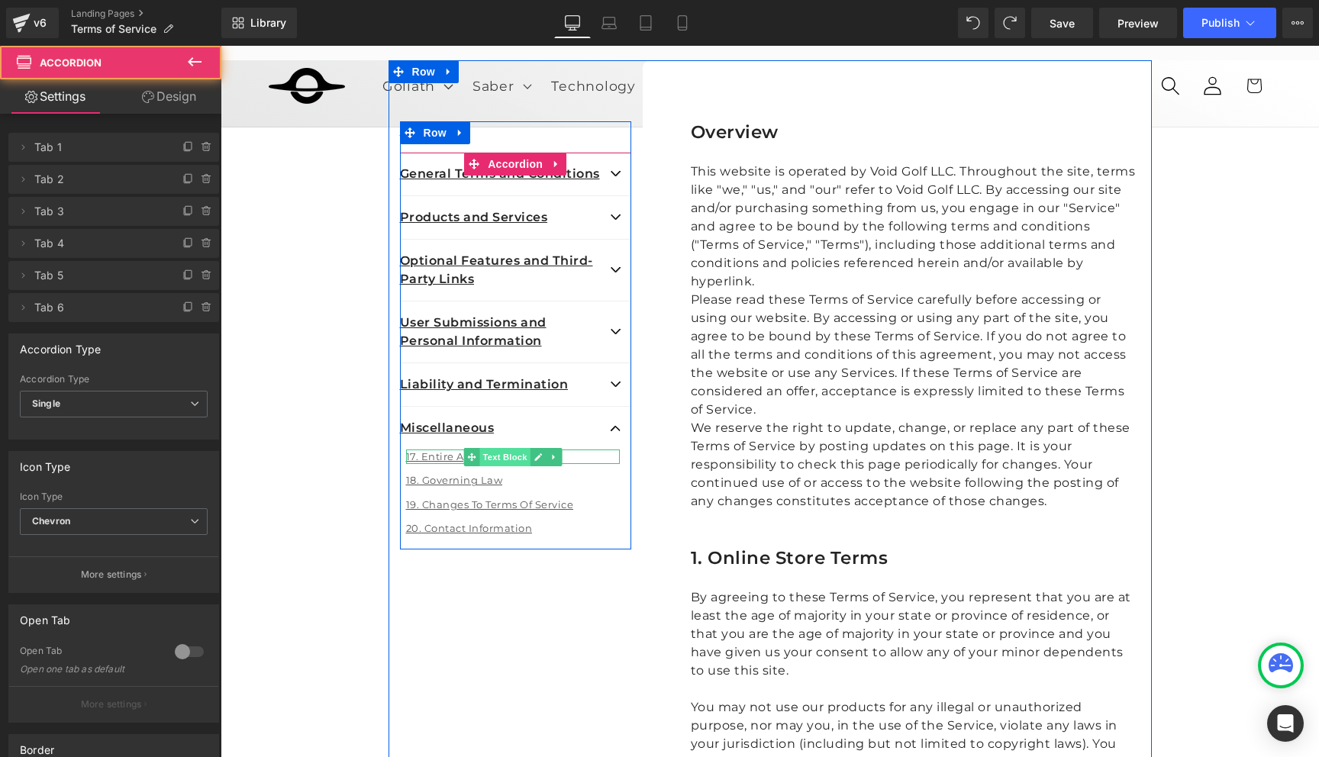
click at [498, 459] on span "Text Block" at bounding box center [504, 457] width 50 height 18
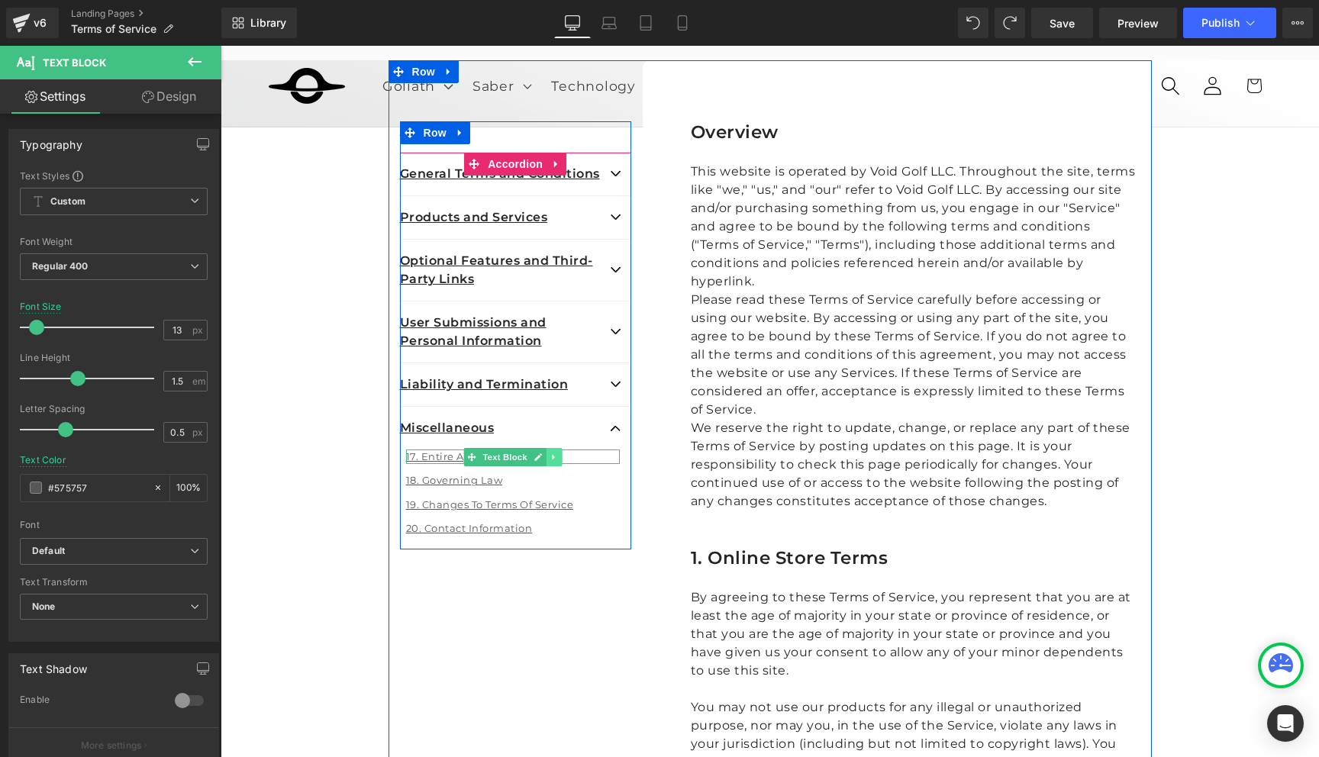
click at [558, 453] on link at bounding box center [554, 457] width 16 height 18
click at [477, 454] on link "Text Block" at bounding box center [496, 457] width 66 height 18
click at [507, 504] on span "Text Block" at bounding box center [504, 505] width 50 height 18
click at [555, 503] on icon at bounding box center [553, 505] width 8 height 9
click at [545, 503] on icon at bounding box center [546, 505] width 8 height 8
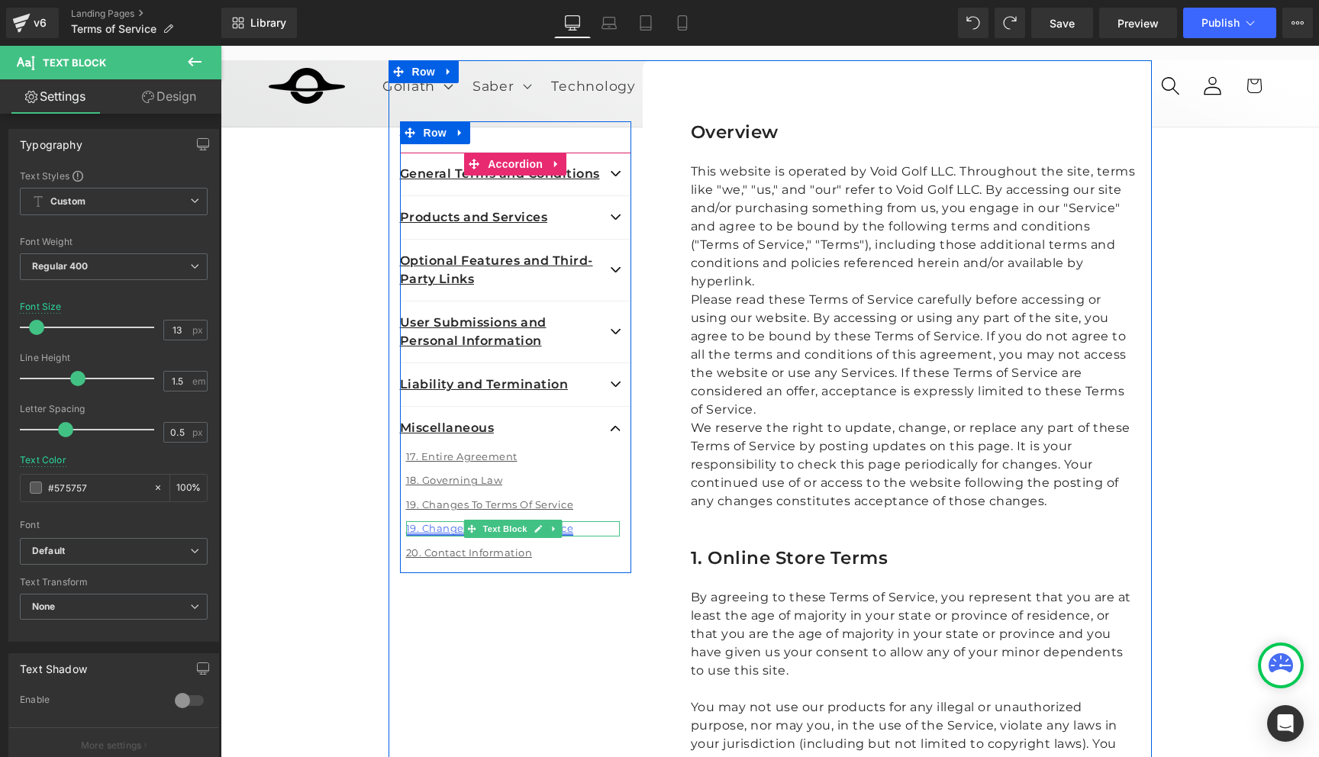
click at [420, 526] on link "19. Changes To Terms Of Service" at bounding box center [490, 528] width 168 height 12
click at [414, 528] on link "19. Changes To Terms Of Service" at bounding box center [490, 528] width 168 height 12
click at [424, 523] on div at bounding box center [513, 523] width 214 height 4
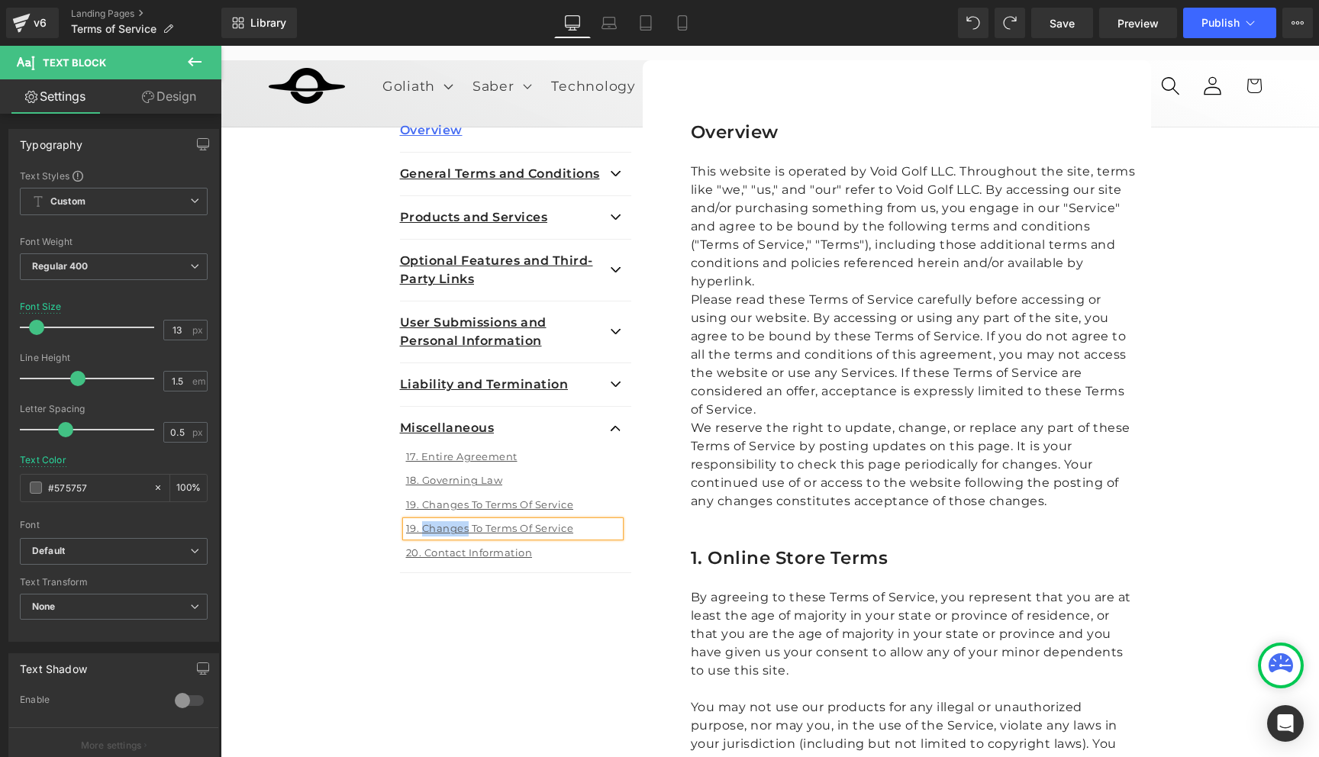
click at [424, 523] on link "19. Changes To Terms Of Service" at bounding box center [490, 528] width 168 height 12
click at [551, 555] on span "Edit" at bounding box center [548, 554] width 18 height 13
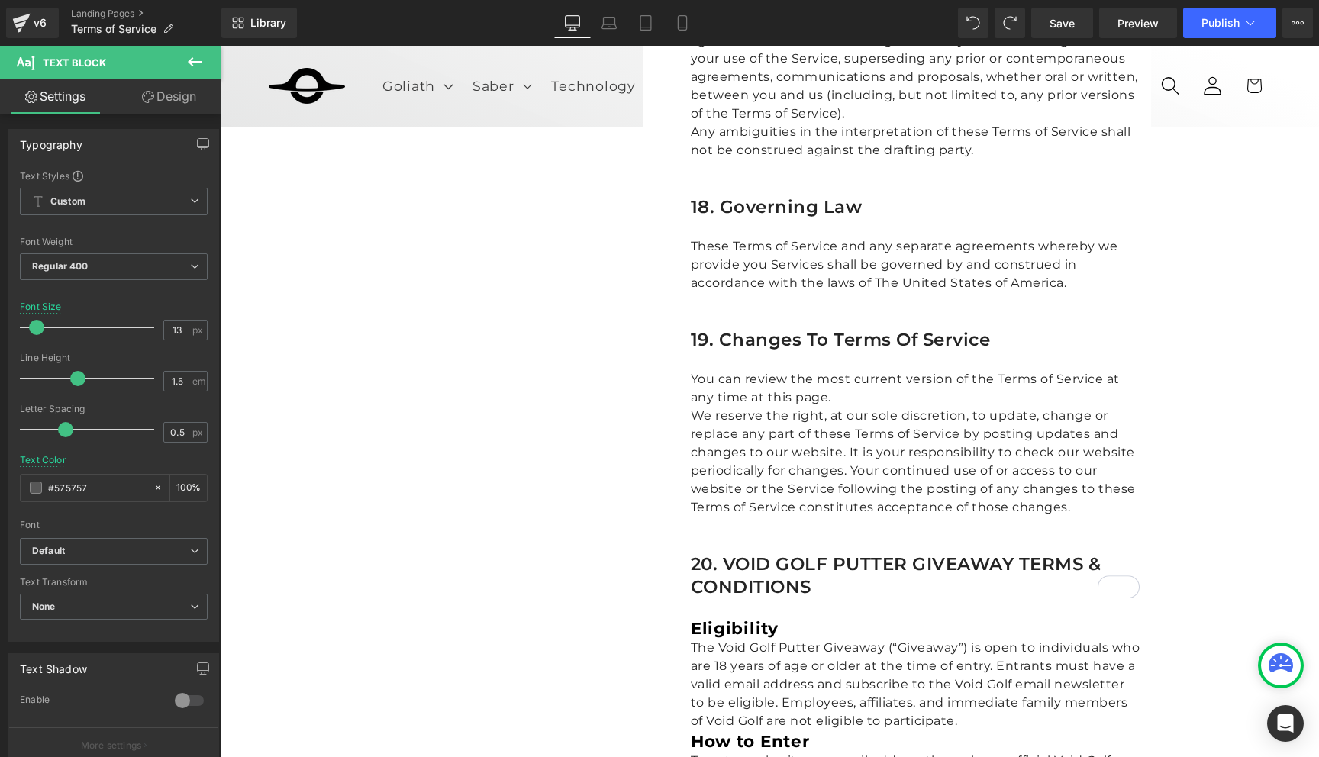
scroll to position [6277, 0]
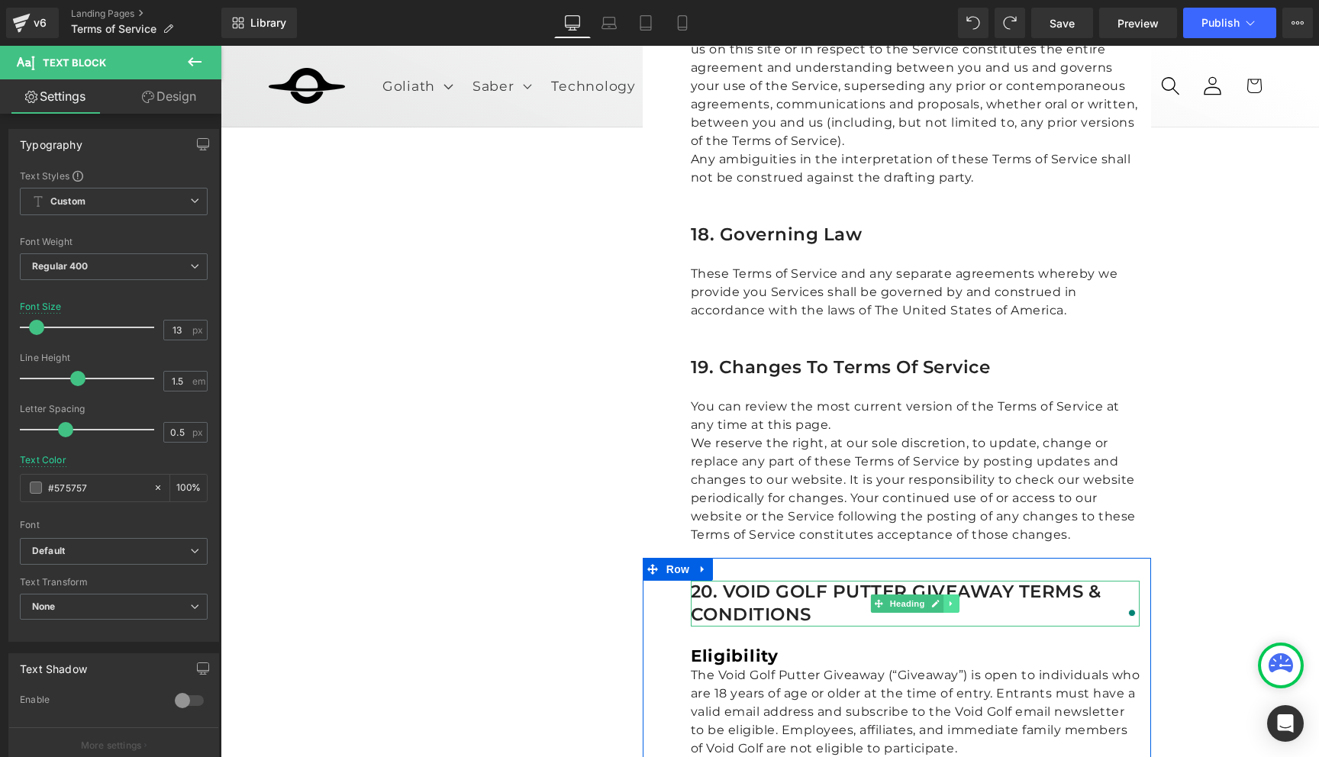
click at [949, 599] on icon at bounding box center [951, 603] width 8 height 9
click at [703, 565] on icon at bounding box center [702, 568] width 3 height 7
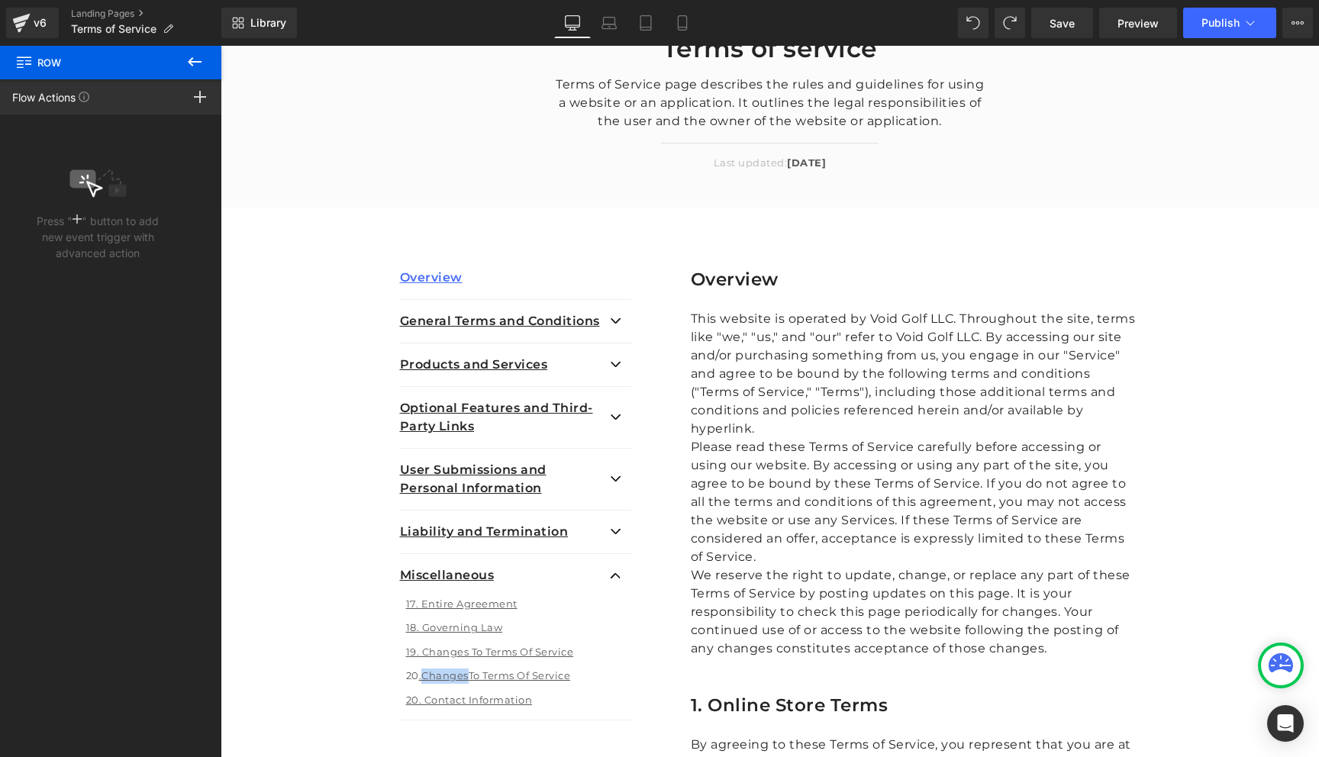
scroll to position [479, 0]
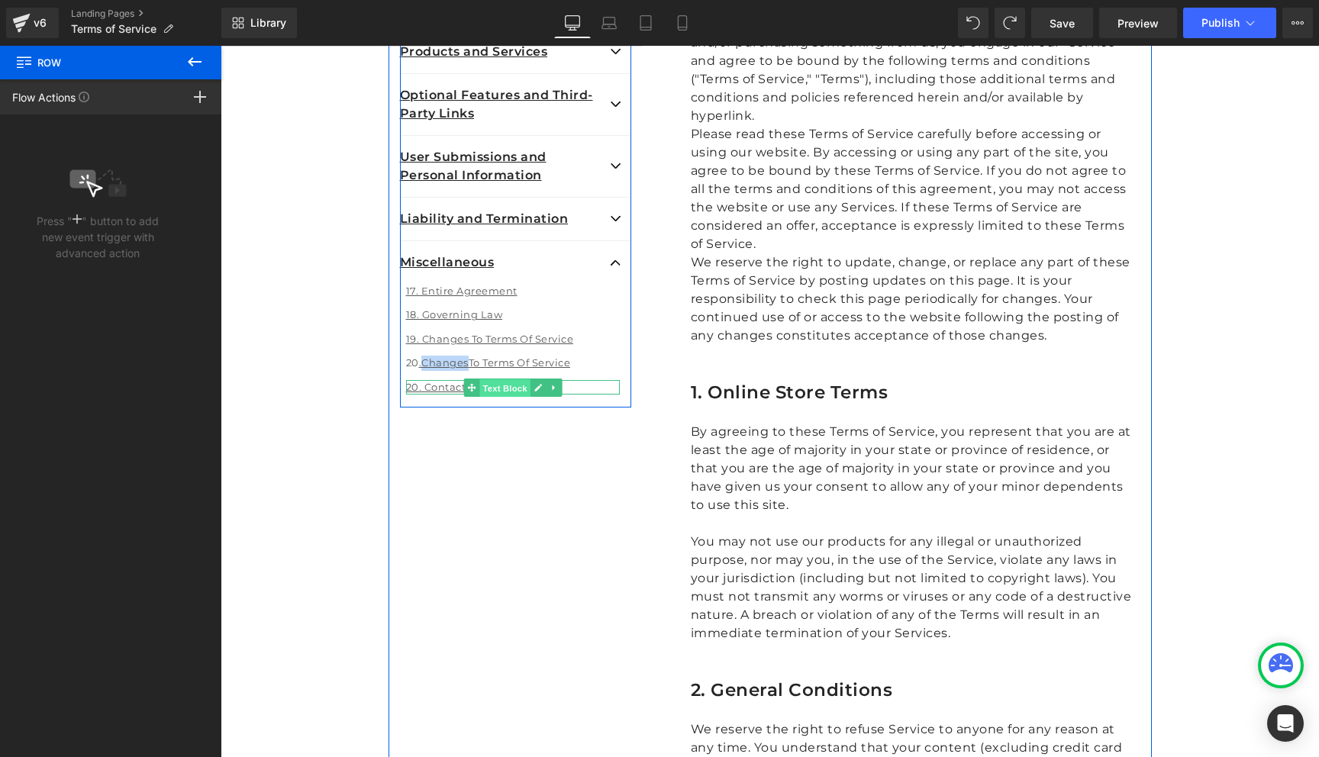
click at [521, 386] on span "Text Block" at bounding box center [504, 388] width 50 height 18
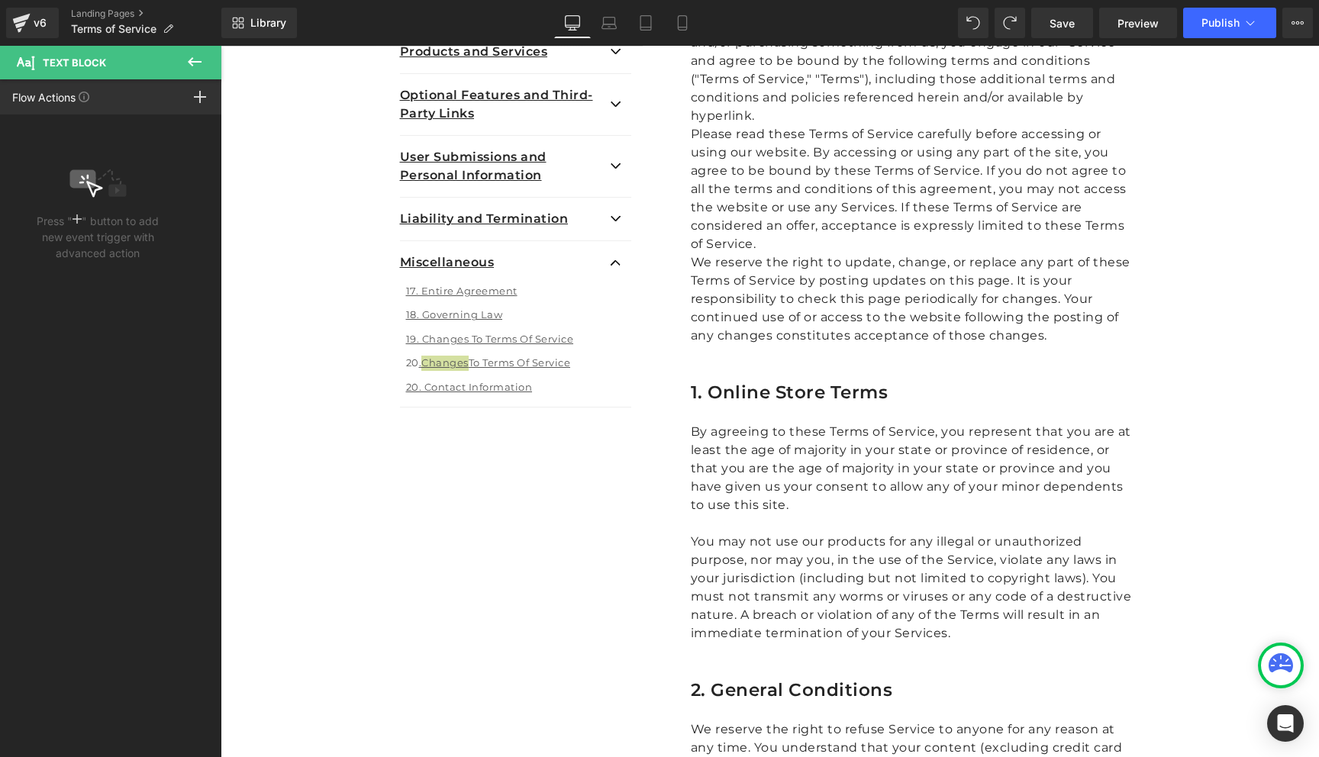
click at [196, 63] on icon at bounding box center [194, 62] width 18 height 18
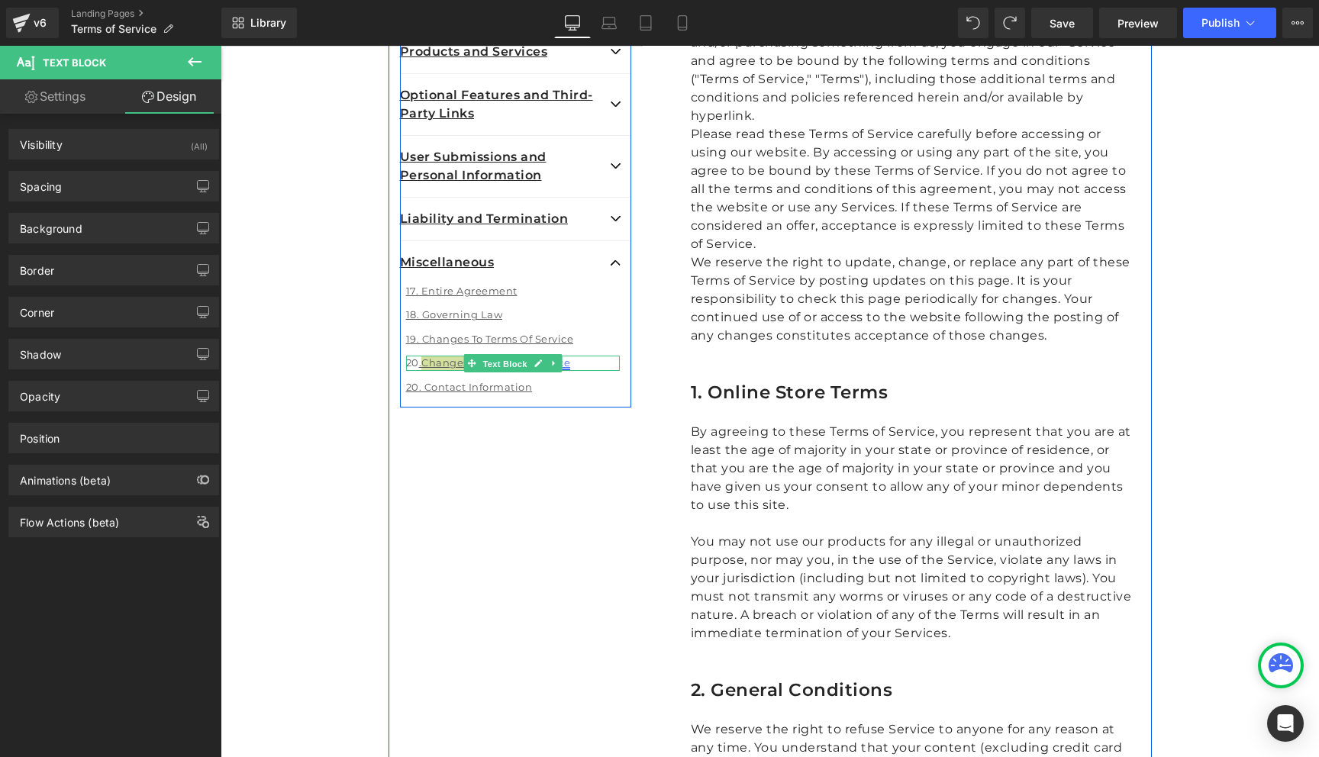
click at [506, 362] on span "Text Block" at bounding box center [504, 364] width 50 height 18
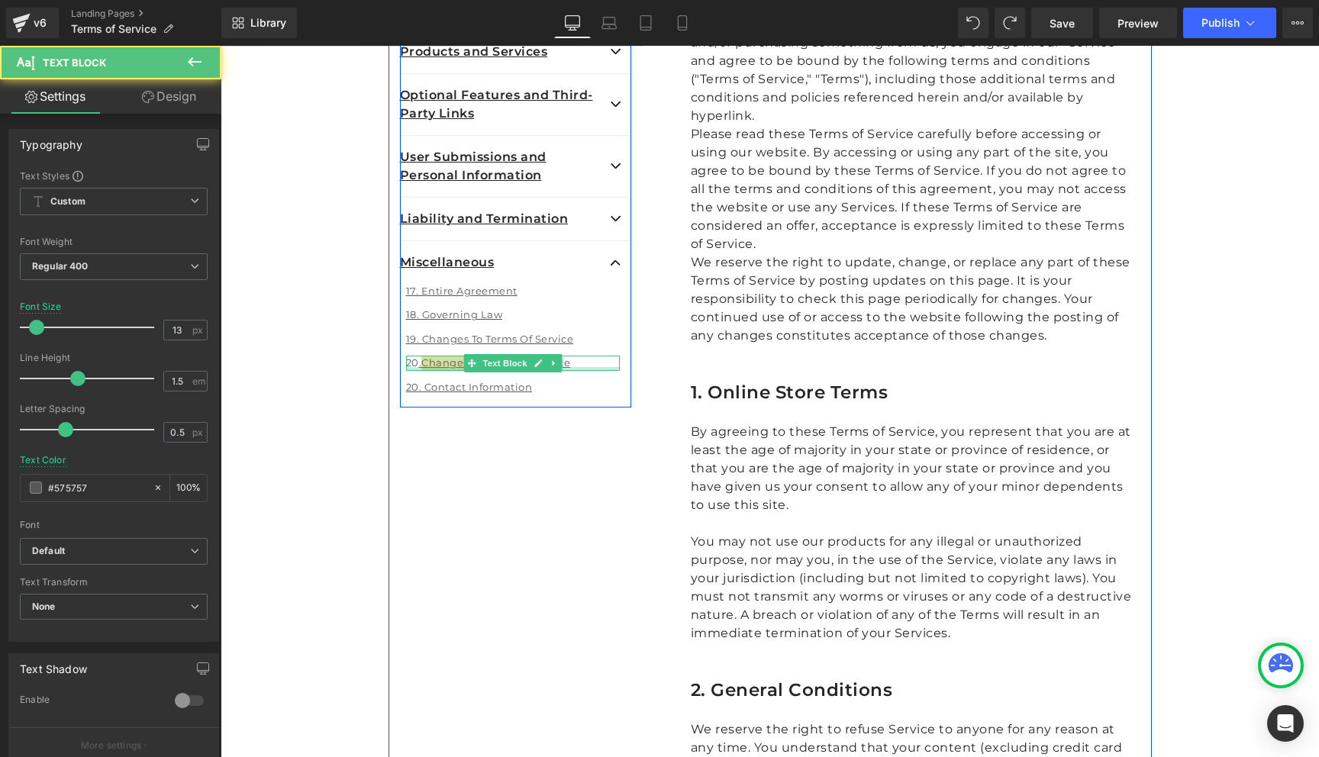
click at [591, 367] on div at bounding box center [513, 369] width 214 height 4
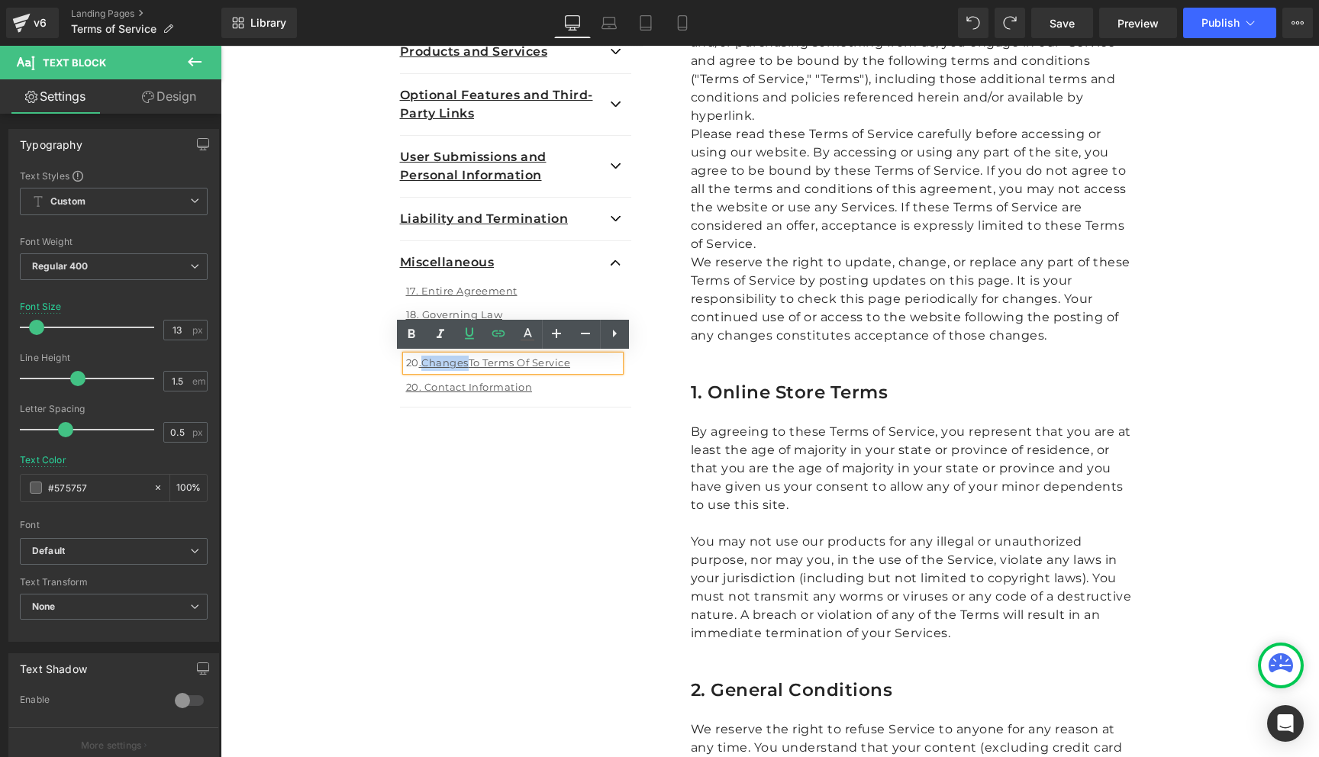
drag, startPoint x: 591, startPoint y: 366, endPoint x: 413, endPoint y: 366, distance: 178.6
click at [412, 366] on p "20 . Changes To Terms Of Service" at bounding box center [513, 363] width 214 height 15
click at [424, 365] on link "Changes" at bounding box center [444, 362] width 47 height 12
click at [394, 362] on div "Overview Text Block General Terms and Conditions Text Block 1. Online Store Ter…" at bounding box center [515, 182] width 254 height 453
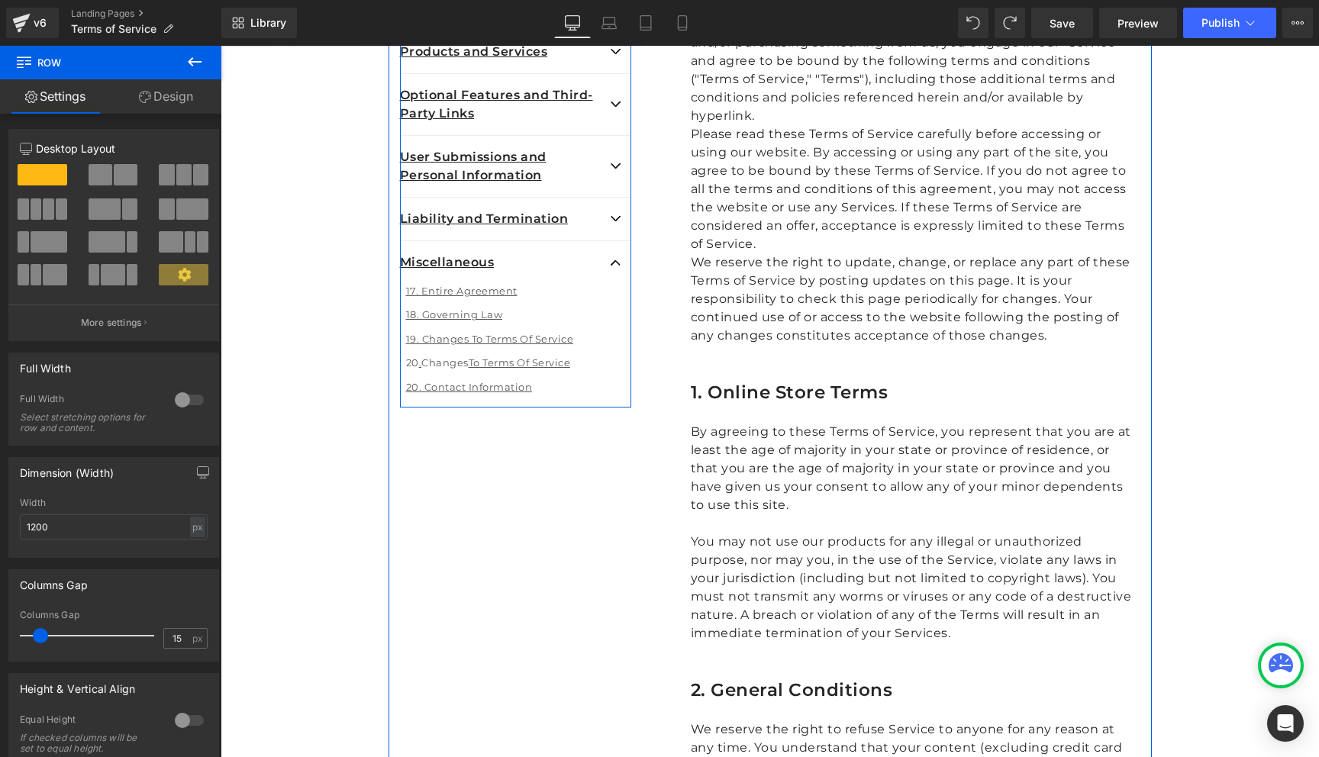
click at [581, 359] on p "20 . Changes To Terms Of Service" at bounding box center [513, 363] width 214 height 15
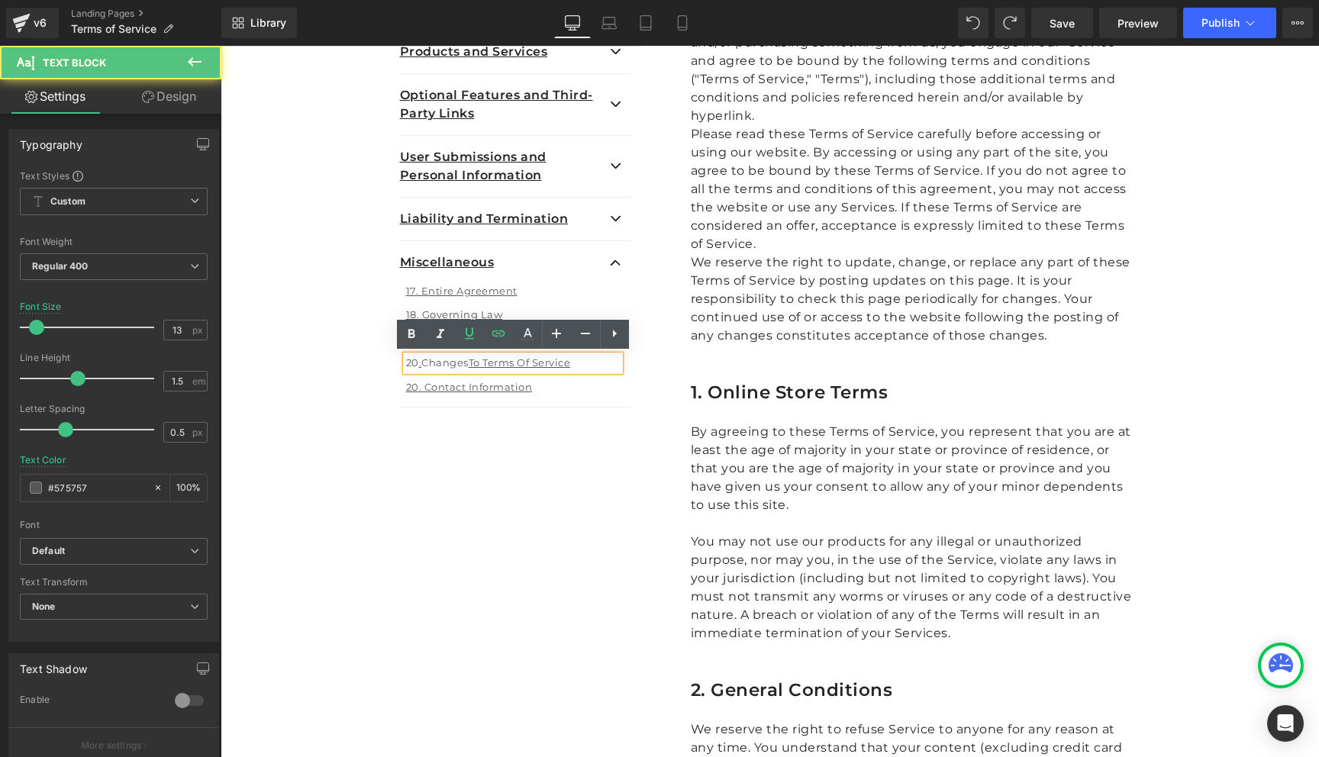
click at [468, 385] on icon at bounding box center [471, 387] width 8 height 8
click at [422, 389] on link "20. Contact Information" at bounding box center [469, 387] width 127 height 12
click at [416, 388] on link "20. Contact Information" at bounding box center [469, 387] width 127 height 12
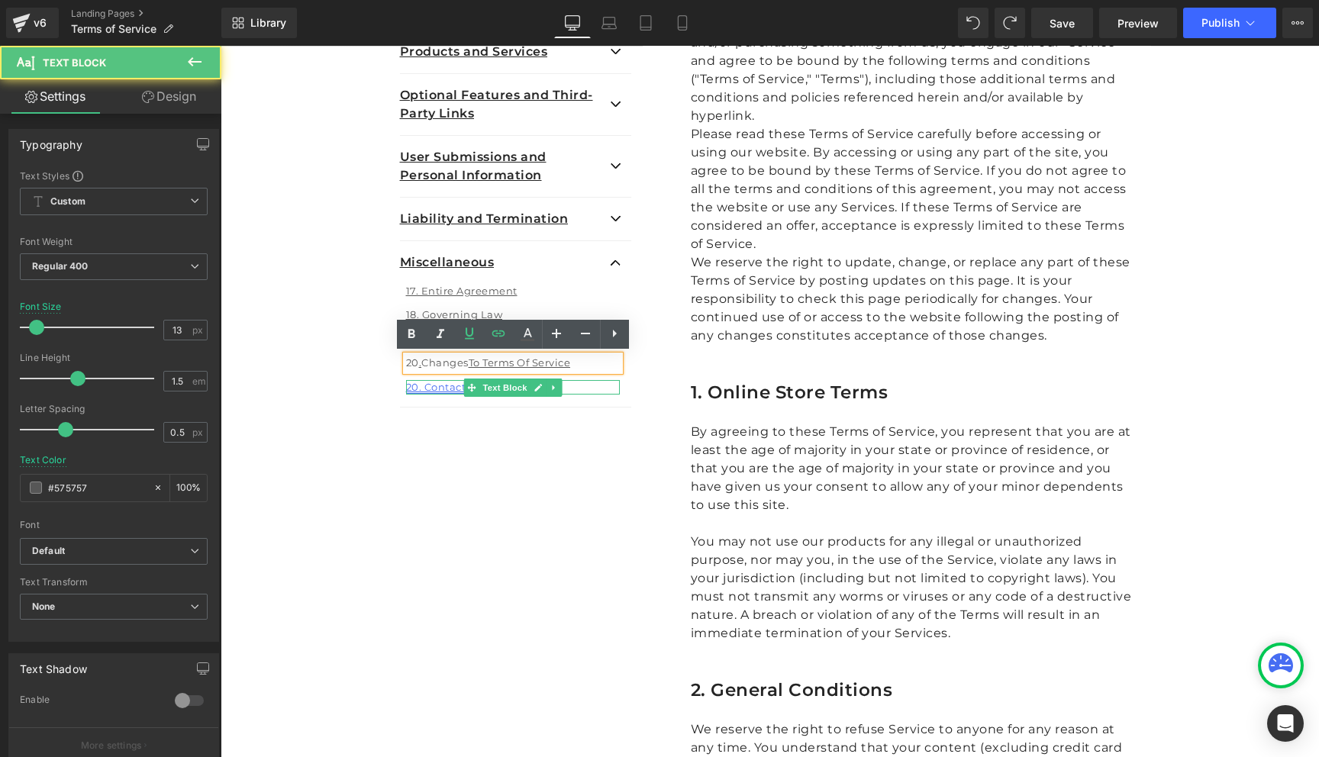
click at [416, 388] on link "20. Contact Information" at bounding box center [469, 387] width 127 height 12
click at [539, 384] on icon at bounding box center [538, 388] width 8 height 8
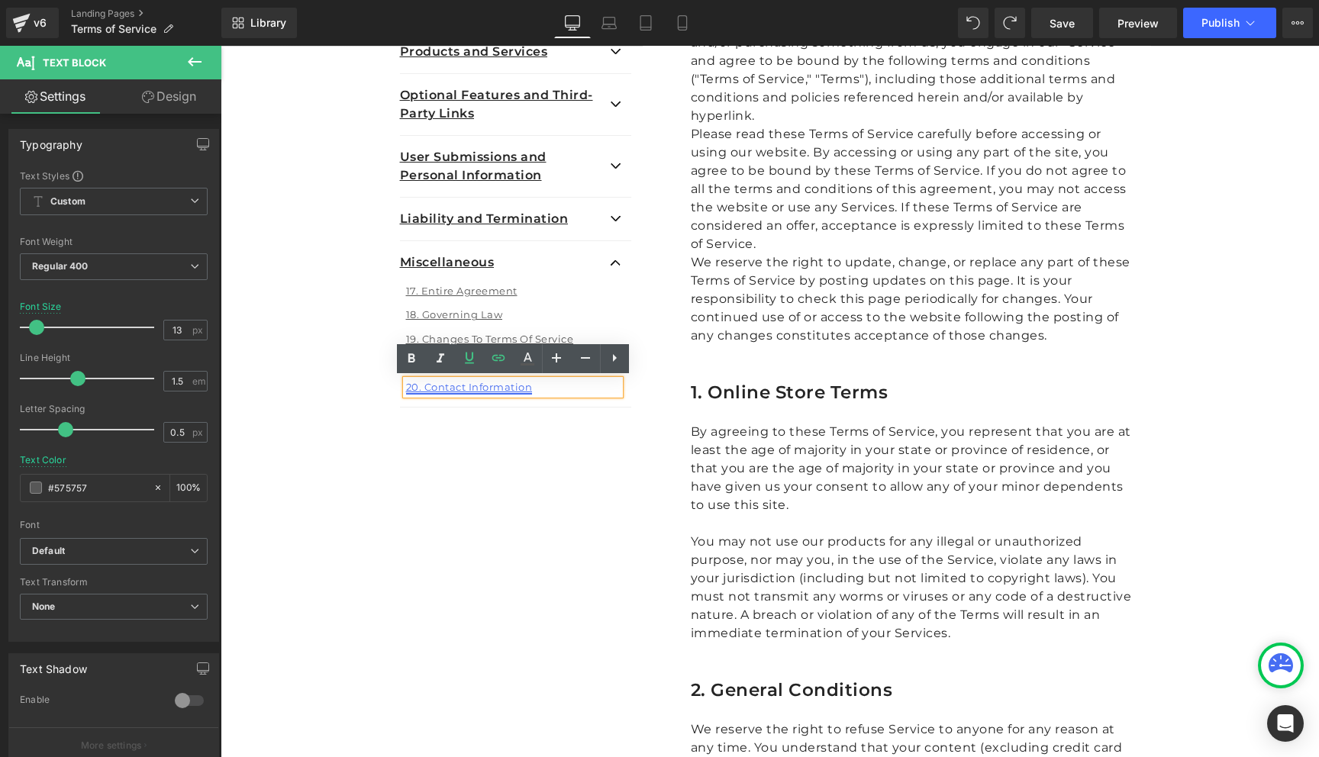
click at [416, 391] on link "20. Contact Information" at bounding box center [469, 387] width 127 height 12
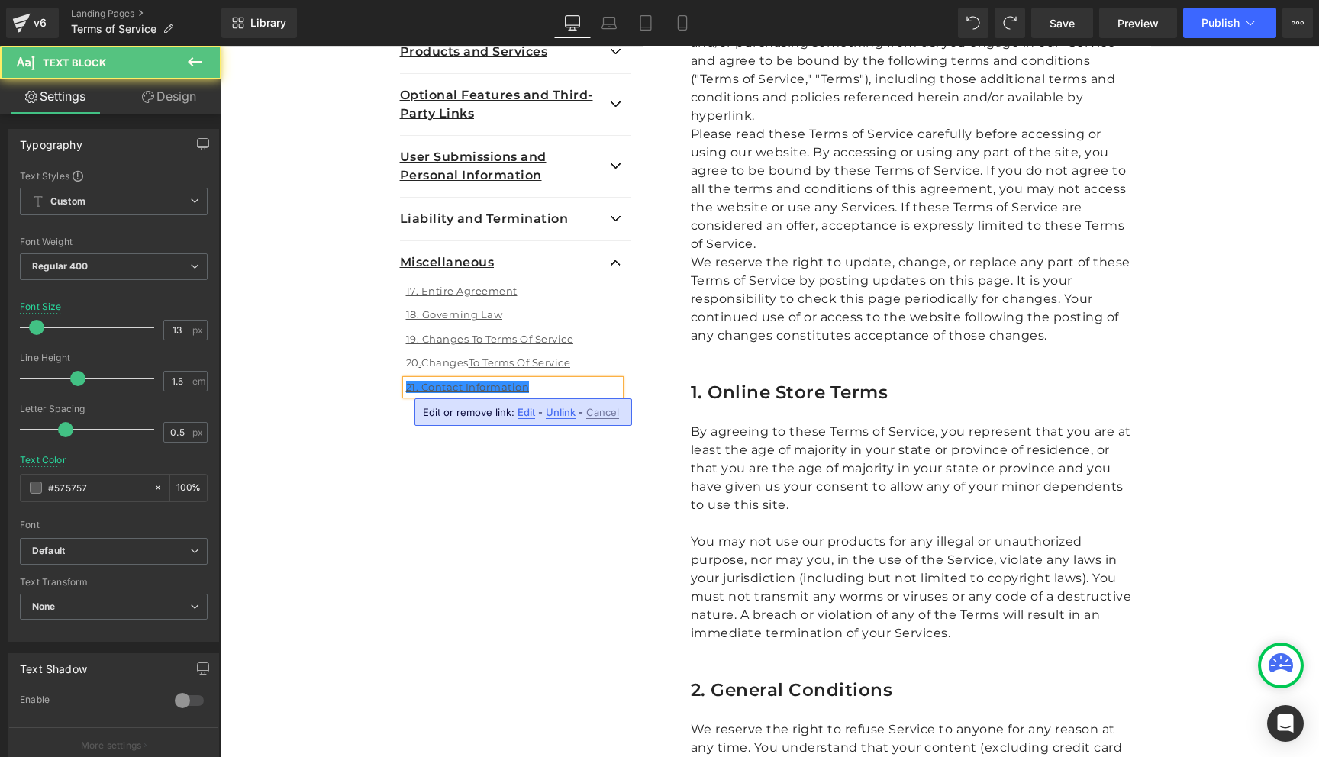
click at [566, 381] on p "21. Contact Information" at bounding box center [513, 387] width 214 height 15
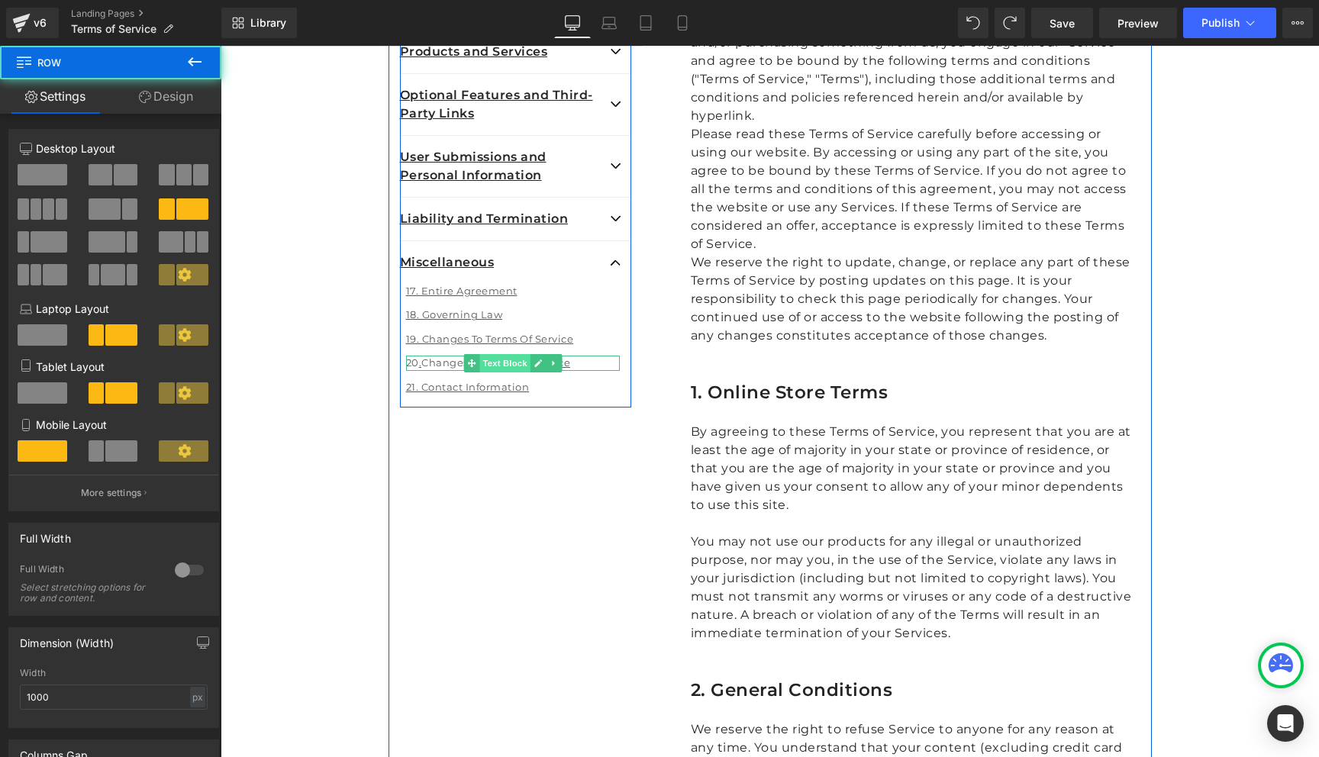
click at [490, 366] on span "Text Block" at bounding box center [504, 363] width 50 height 18
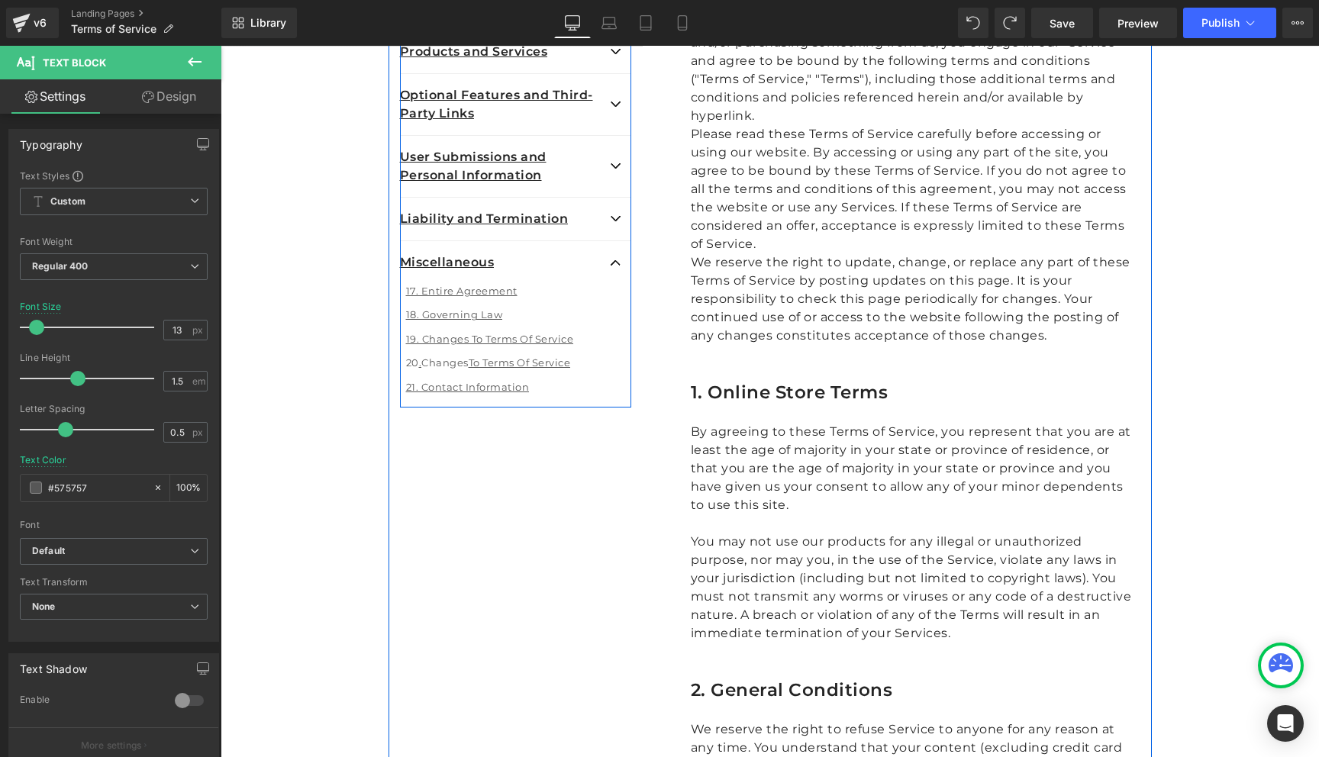
click at [593, 362] on p "20 . Changes To Terms Of Service" at bounding box center [513, 363] width 214 height 15
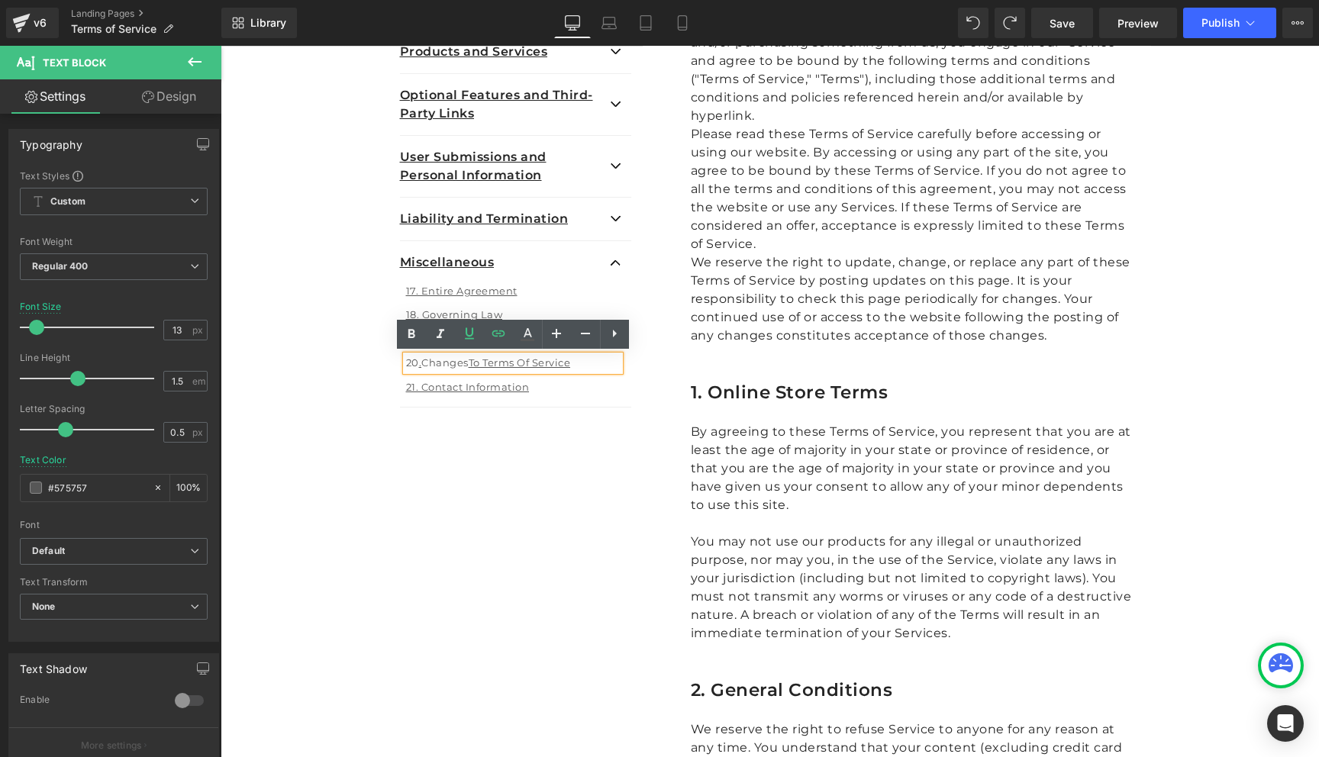
drag, startPoint x: 593, startPoint y: 362, endPoint x: 425, endPoint y: 369, distance: 168.0
click at [425, 369] on p "20 . Changes To Terms Of Service" at bounding box center [513, 363] width 214 height 15
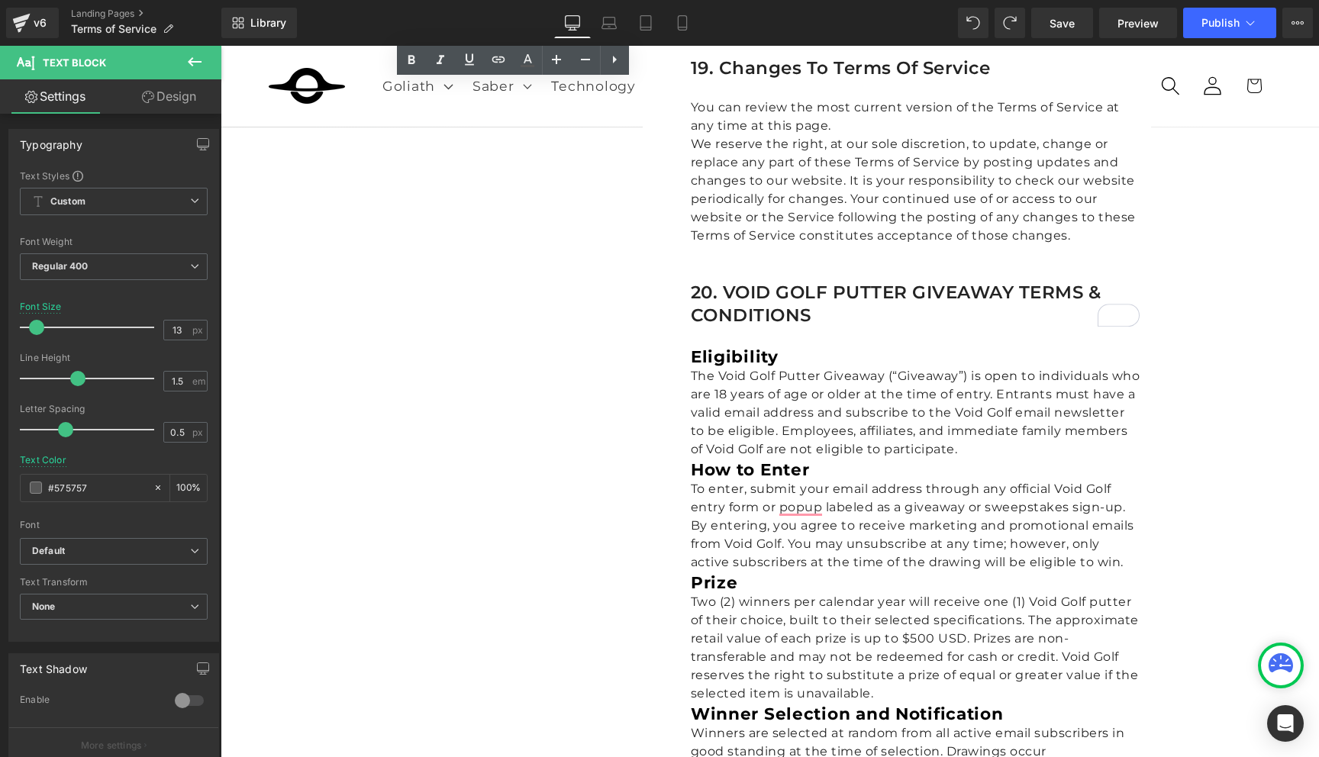
scroll to position [6574, 0]
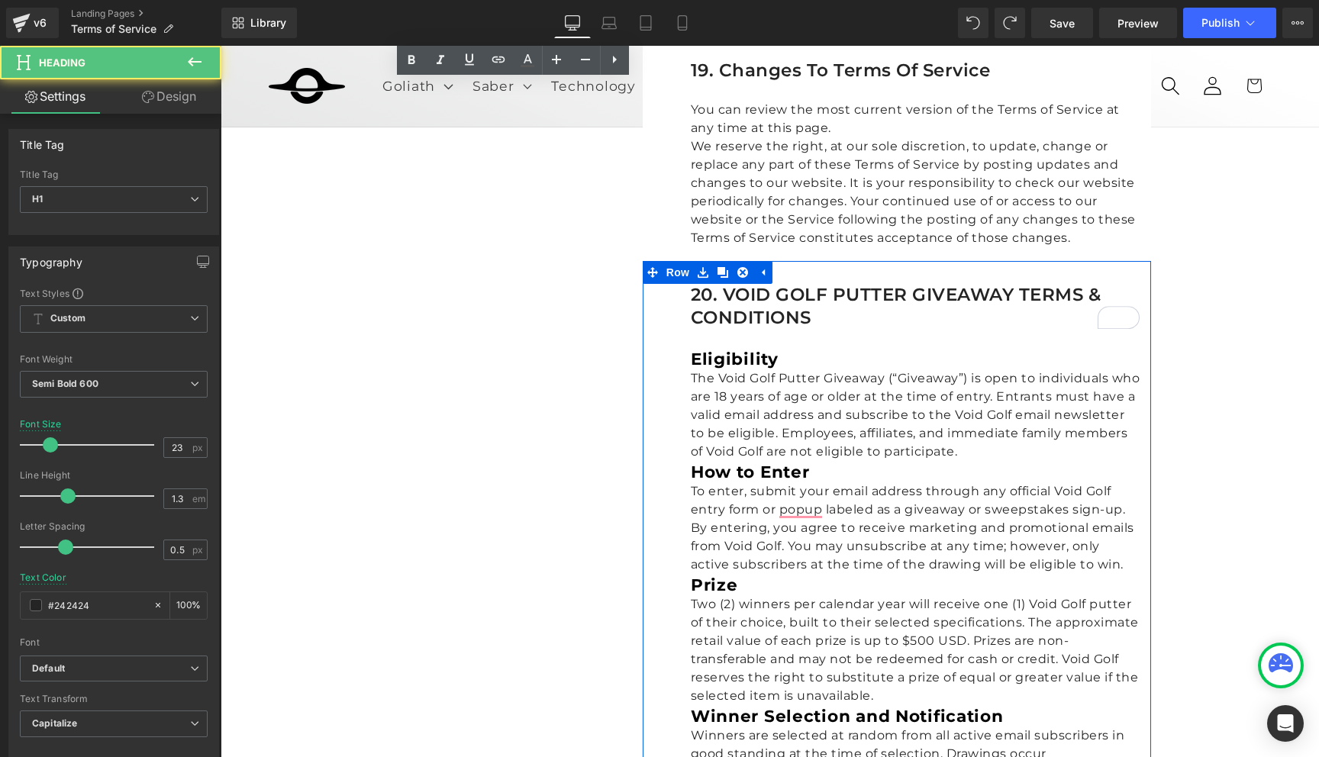
click at [814, 284] on h1 "20. VOID GOLF PUTTER GIVEAWAY TERMS & CONDITIONS" at bounding box center [915, 307] width 449 height 46
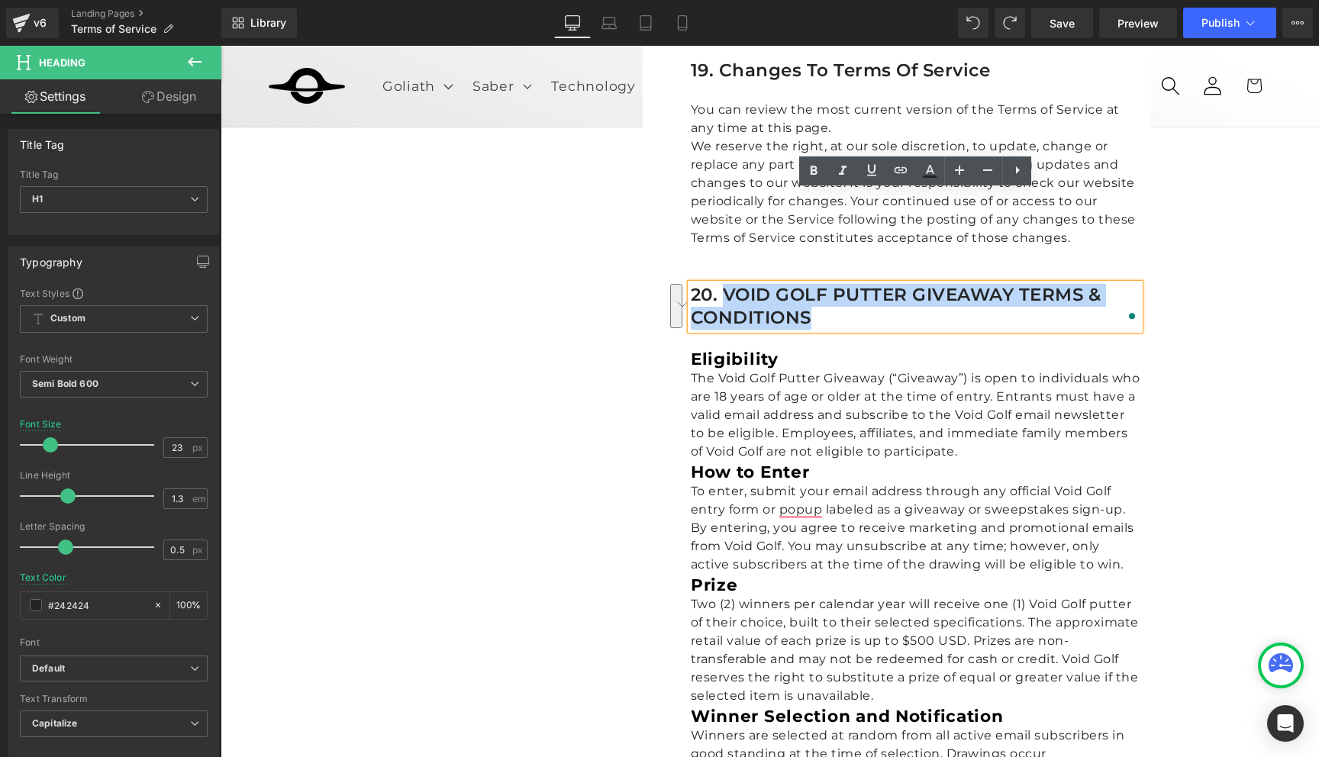
drag, startPoint x: 816, startPoint y: 228, endPoint x: 720, endPoint y: 208, distance: 97.6
click at [721, 284] on h1 "20. VOID GOLF PUTTER GIVEAWAY TERMS & CONDITIONS" at bounding box center [915, 307] width 449 height 46
copy h1 "VOID GOLF PUTTER GIVEAWAY TERMS & CONDITIONS"
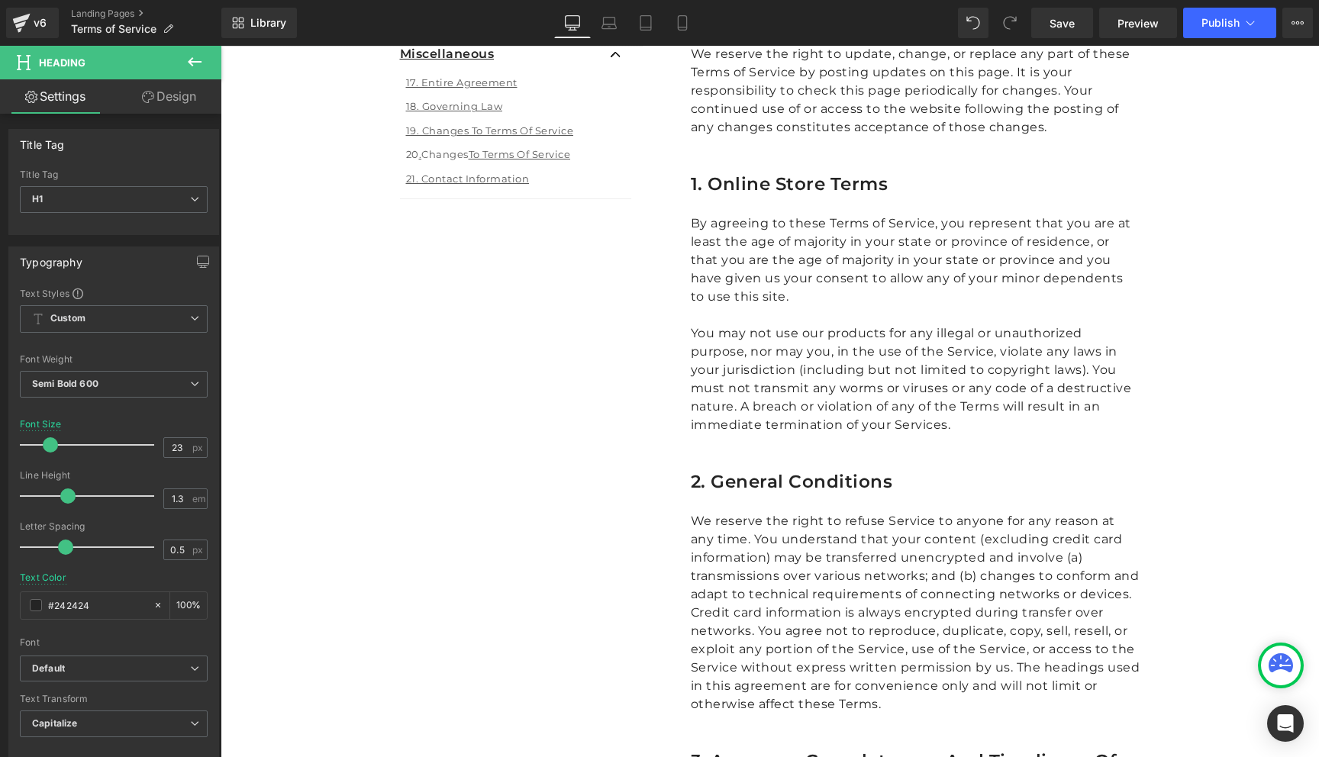
scroll to position [429, 0]
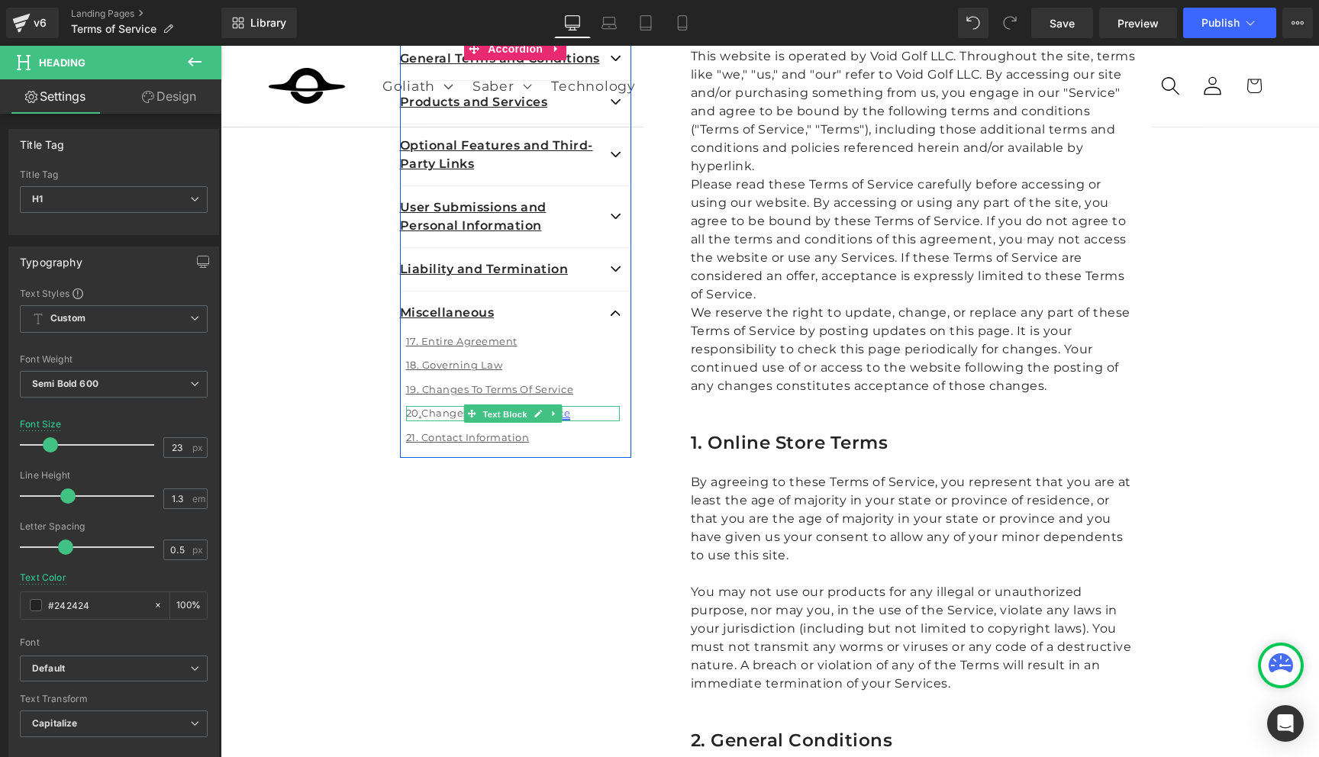
click at [501, 409] on span "Text Block" at bounding box center [504, 414] width 50 height 18
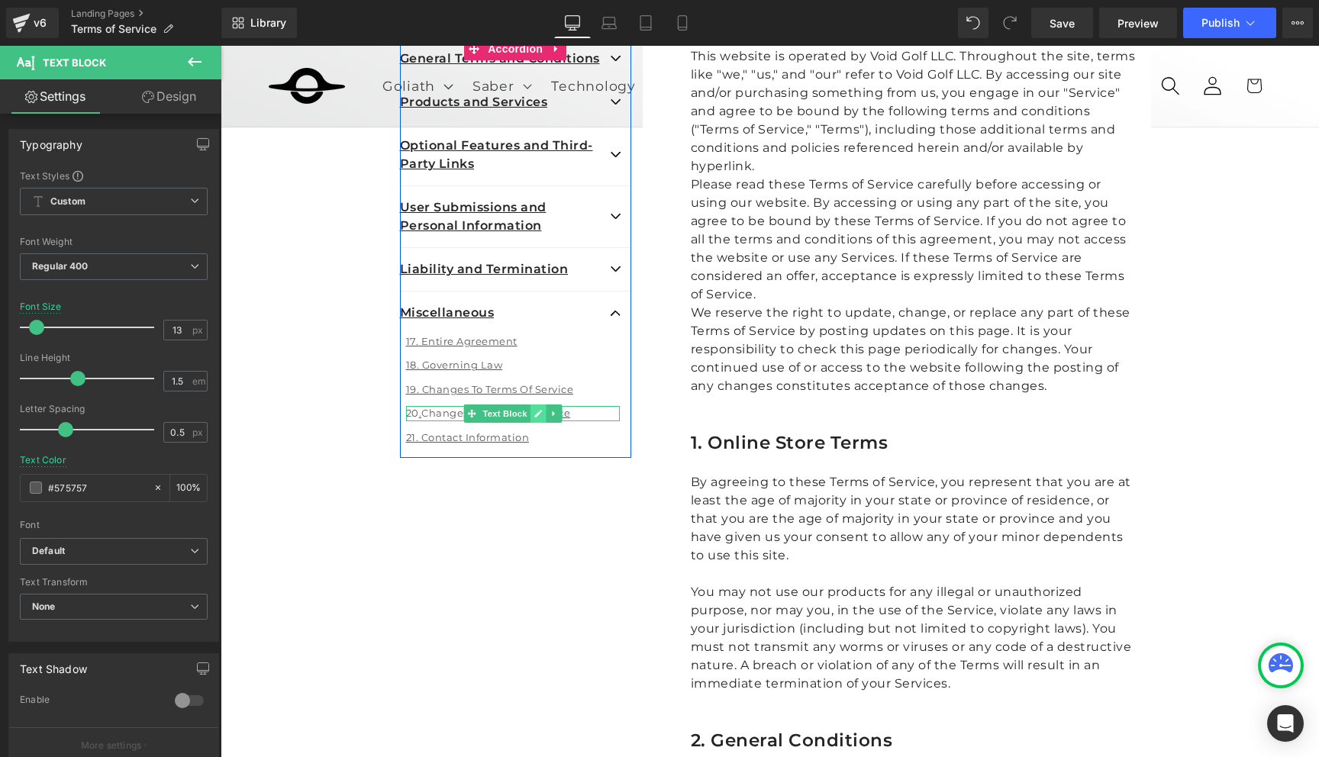
click at [535, 417] on icon at bounding box center [537, 413] width 8 height 9
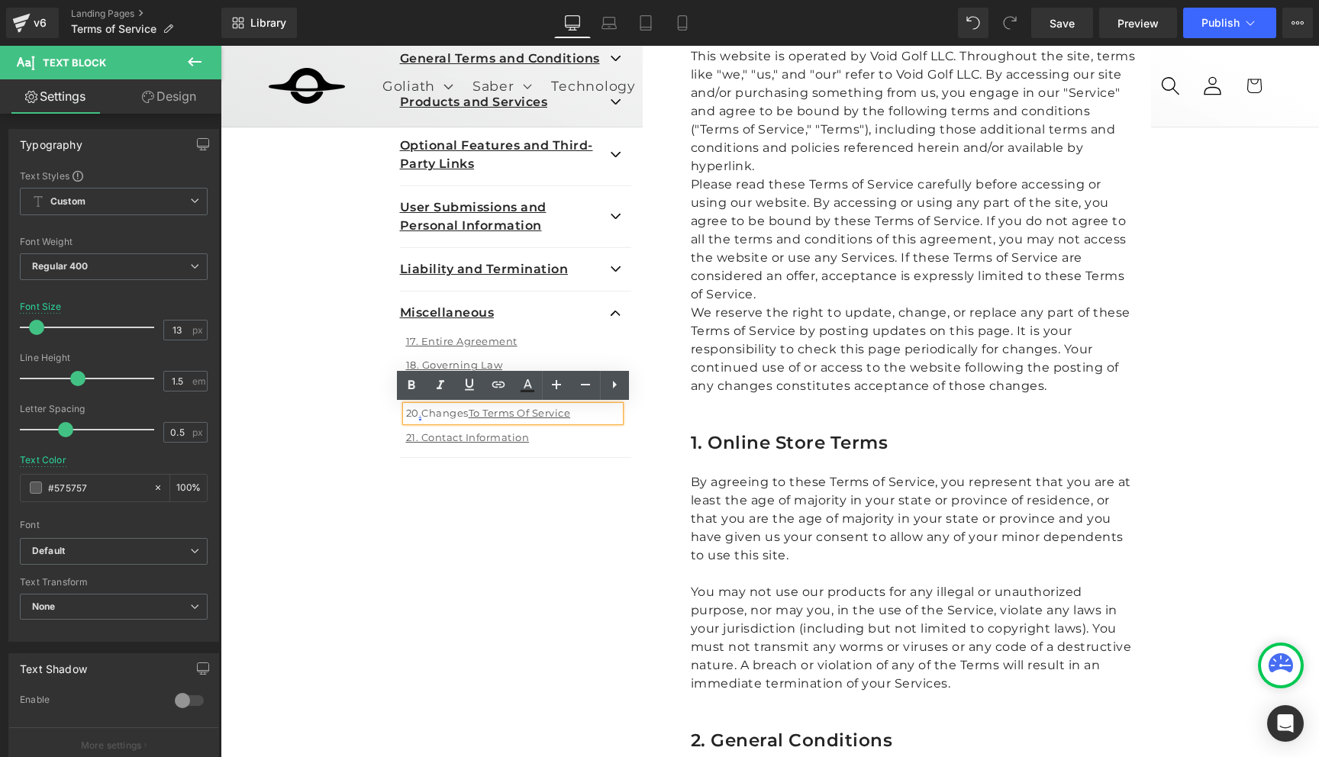
drag, startPoint x: 583, startPoint y: 412, endPoint x: 423, endPoint y: 415, distance: 160.3
click at [423, 415] on p "20 . Changes To Terms Of Service" at bounding box center [513, 413] width 214 height 15
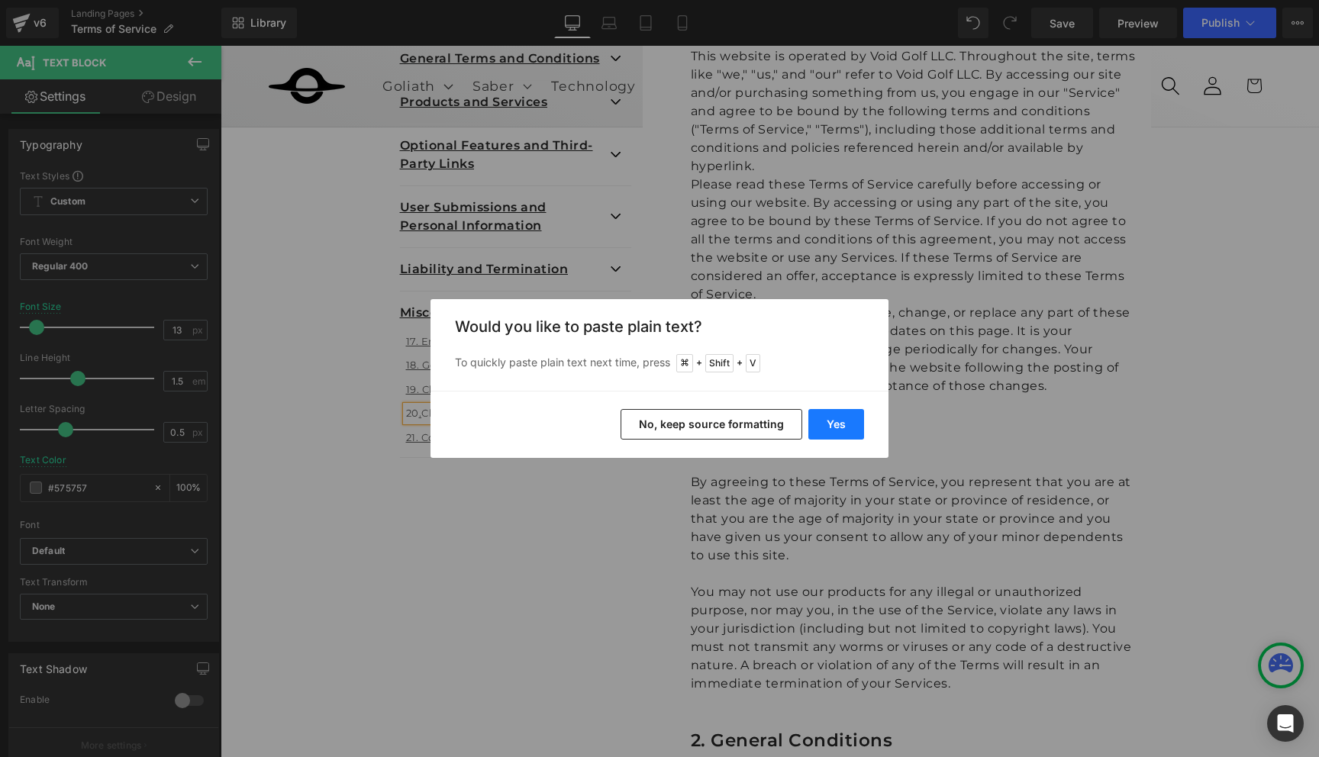
click at [835, 424] on button "Yes" at bounding box center [836, 424] width 56 height 31
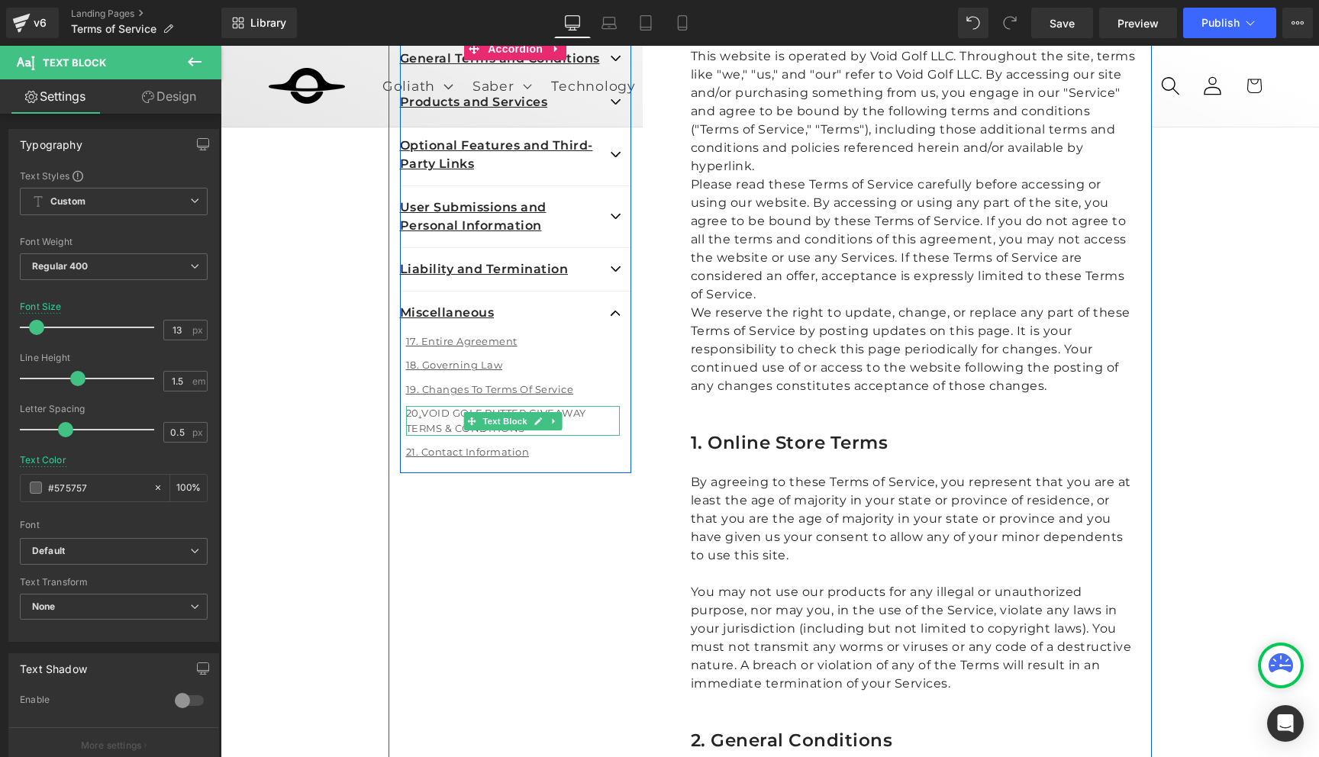
click at [575, 430] on p "20 . VOID GOLF PUTTER GIVEAWAY TERMS & CONDITIONS" at bounding box center [513, 421] width 214 height 30
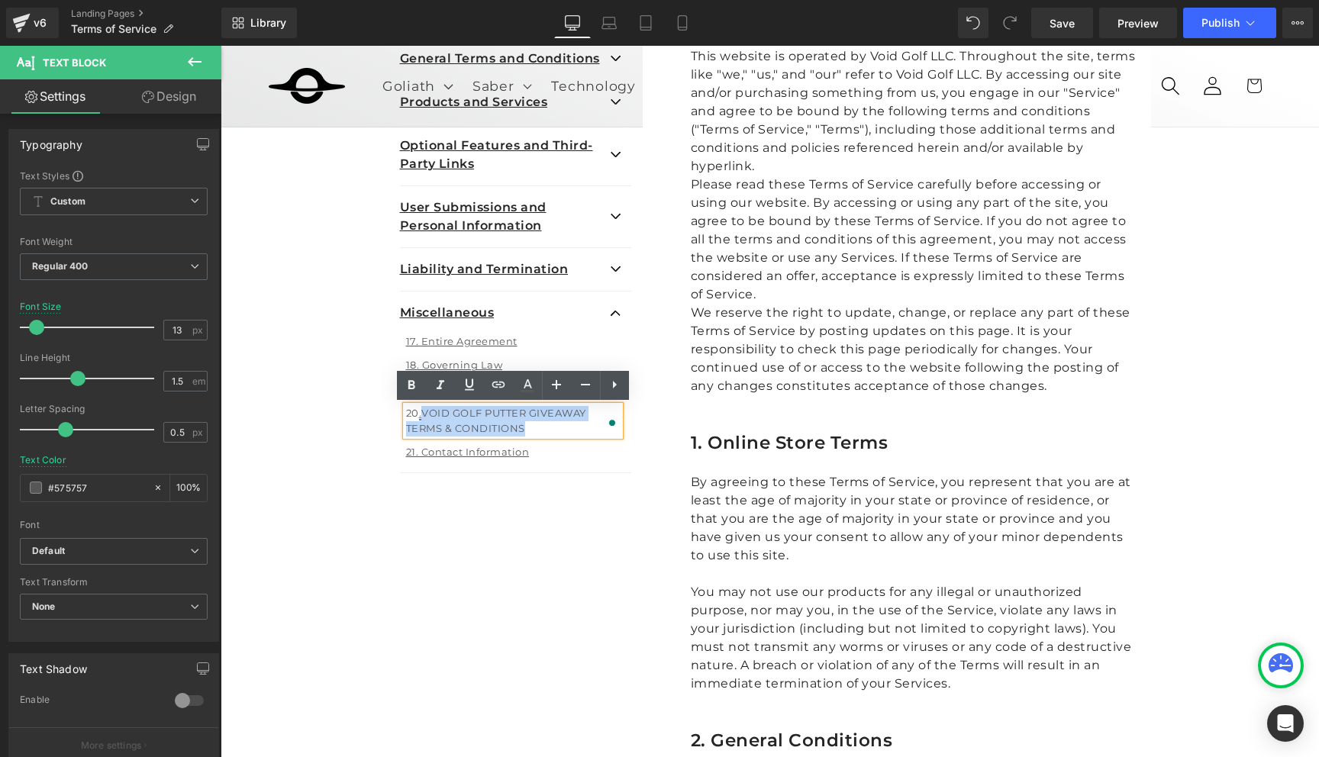
drag, startPoint x: 546, startPoint y: 430, endPoint x: 423, endPoint y: 417, distance: 124.4
click at [423, 417] on p "20 . VOID GOLF PUTTER GIVEAWAY TERMS & CONDITIONS" at bounding box center [513, 421] width 214 height 30
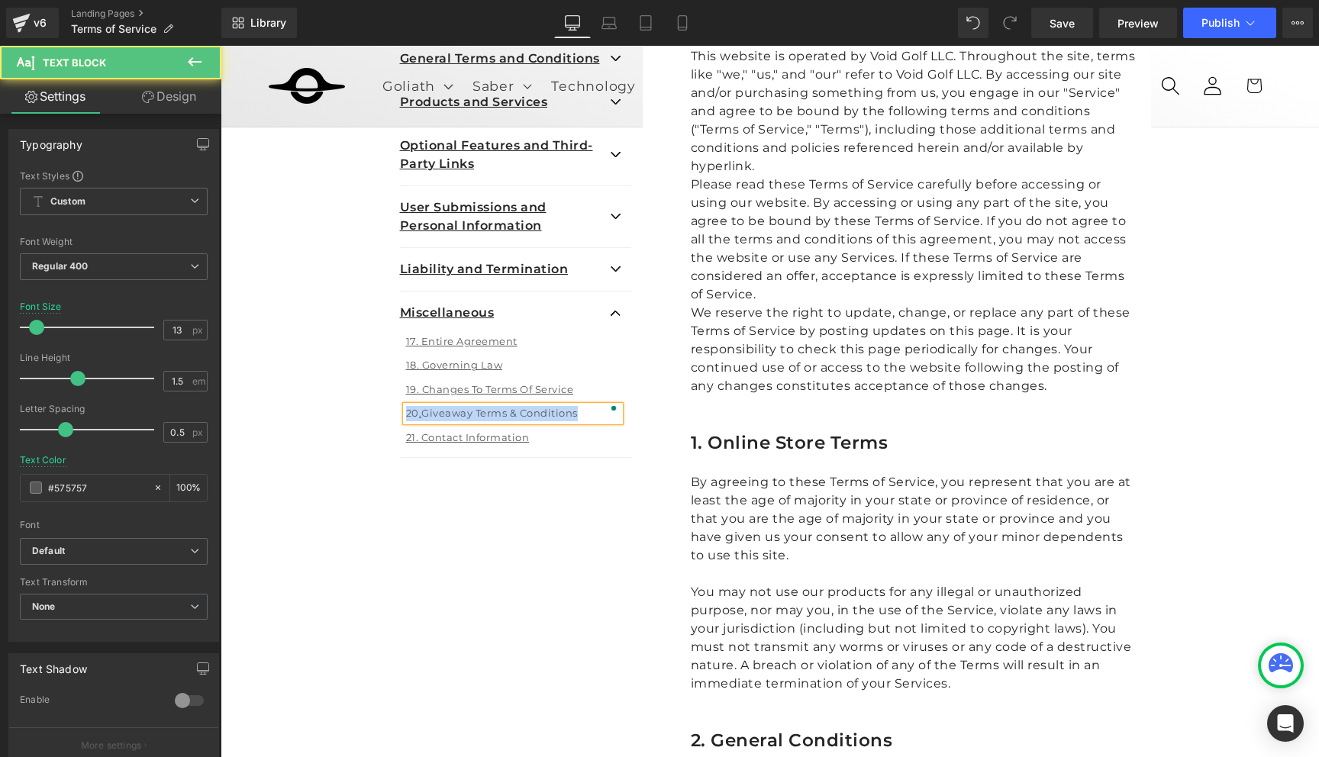
drag, startPoint x: 592, startPoint y: 412, endPoint x: 398, endPoint y: 418, distance: 194.7
click at [398, 418] on div "Overview Text Block General Terms and Conditions Text Block 1. Online Store Ter…" at bounding box center [515, 232] width 254 height 453
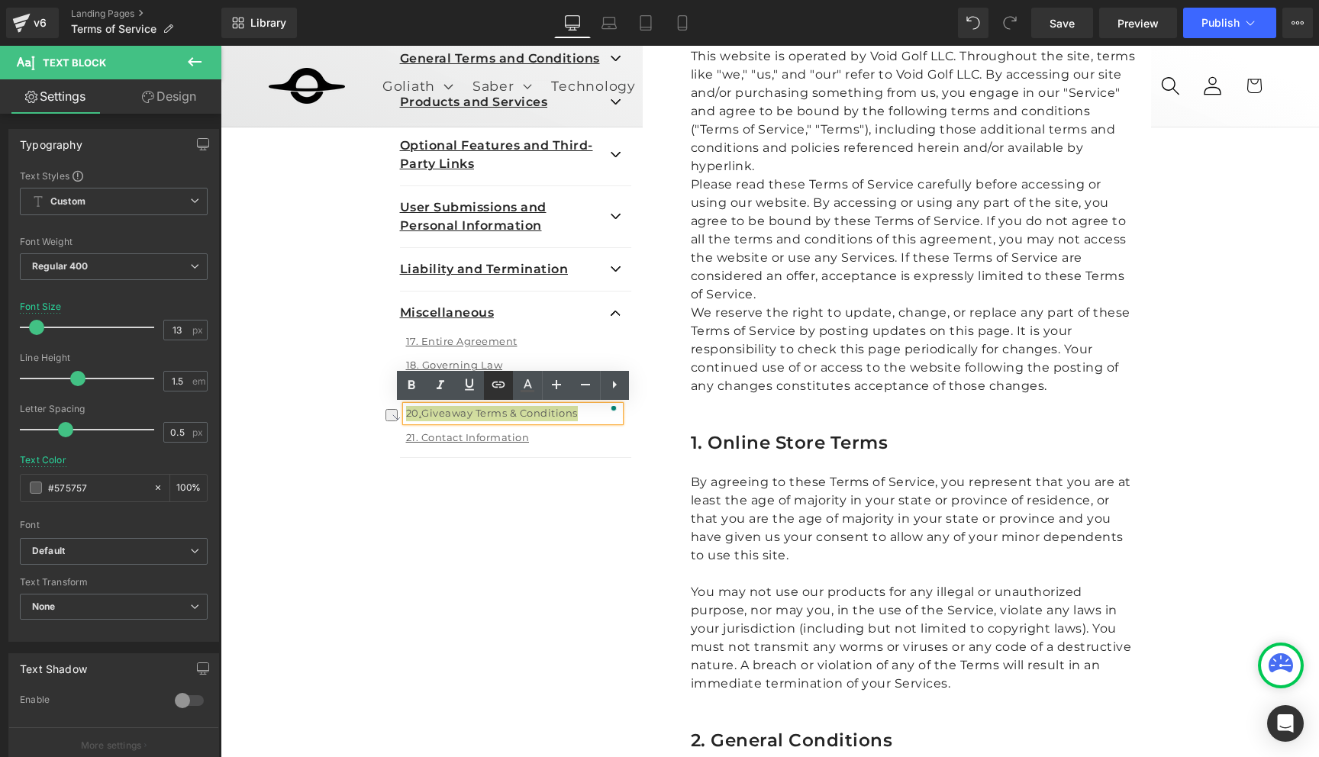
click at [502, 382] on icon at bounding box center [497, 385] width 13 height 6
click at [600, 0] on div "Text Color Highlight Color #333333 Edit or remove link: Edit - Unlink - Cancel" at bounding box center [659, 0] width 1319 height 0
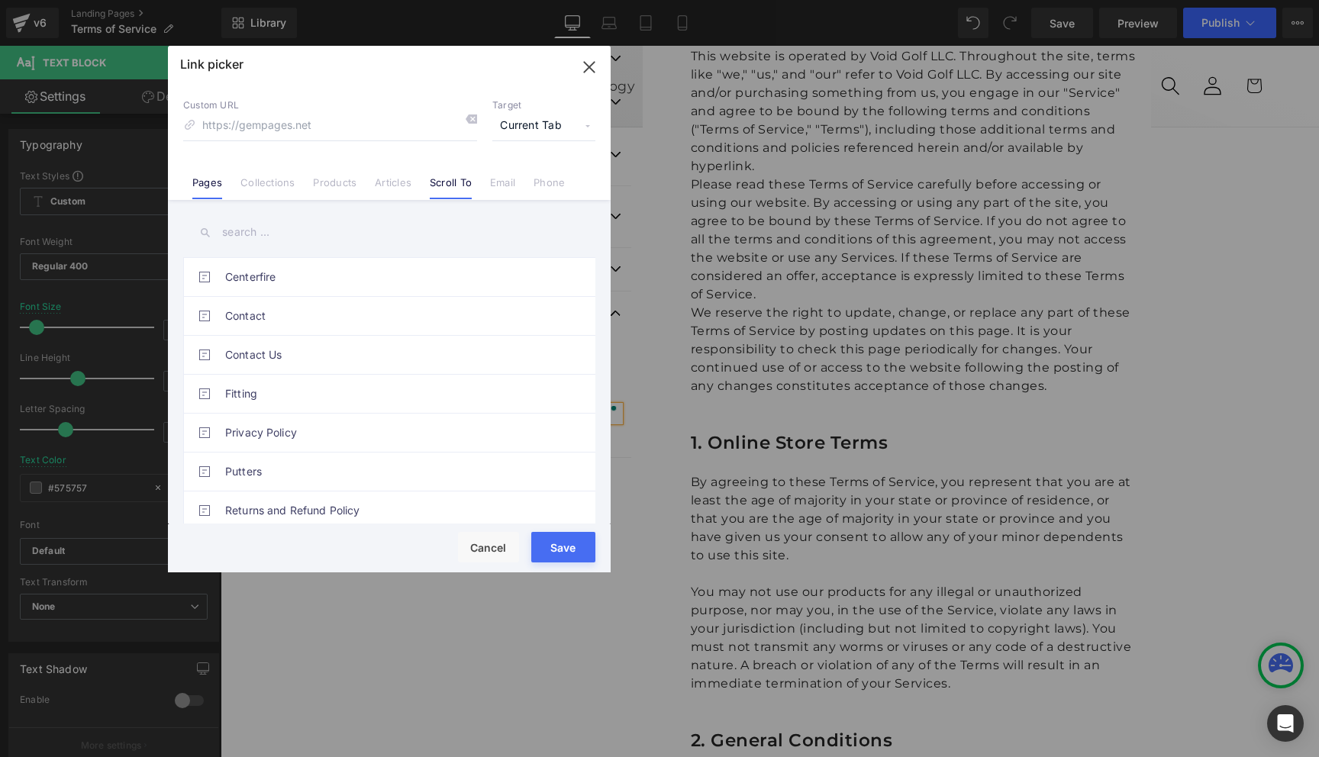
click at [431, 188] on link "Scroll To" at bounding box center [451, 187] width 42 height 23
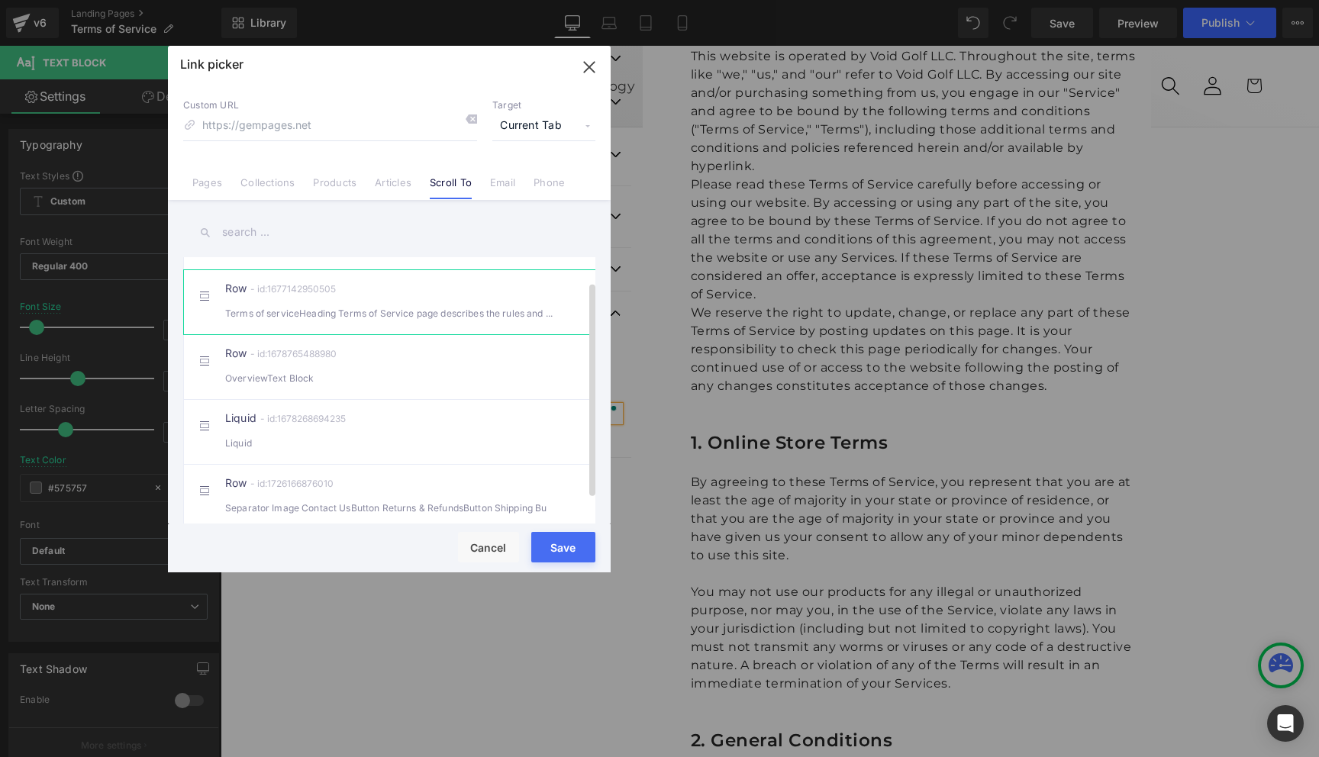
scroll to position [0, 0]
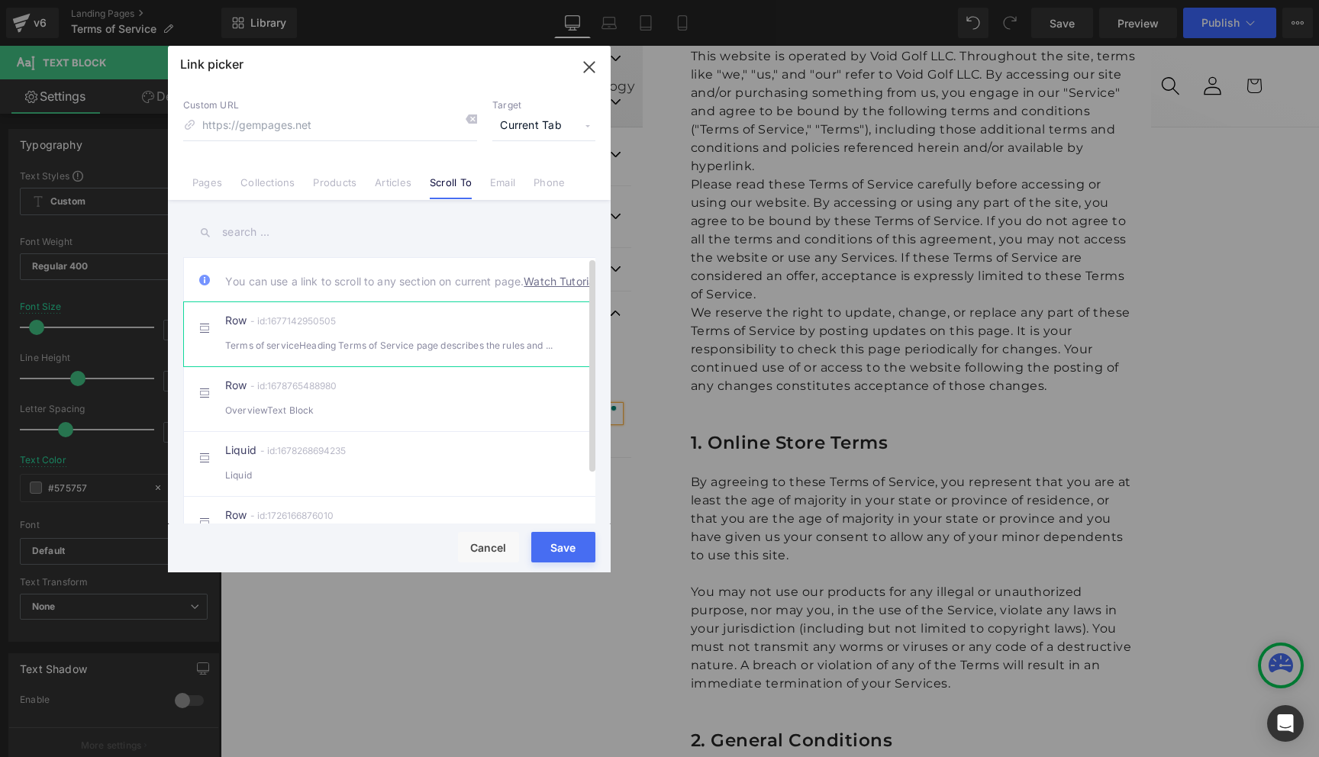
click at [362, 353] on div "Terms of serviceHeading Terms of Service page describes the rules and guideli" at bounding box center [389, 345] width 328 height 16
click at [588, 67] on icon "button" at bounding box center [589, 67] width 10 height 10
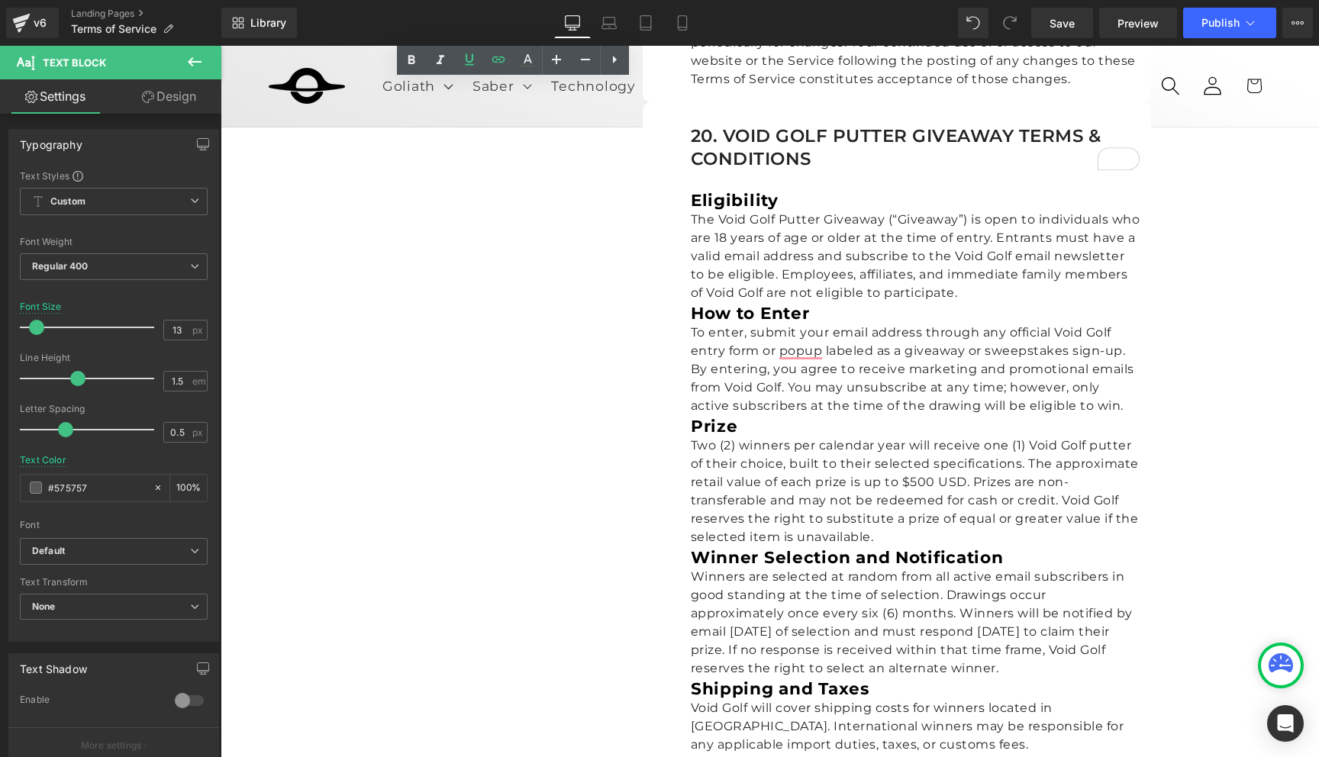
scroll to position [6298, 0]
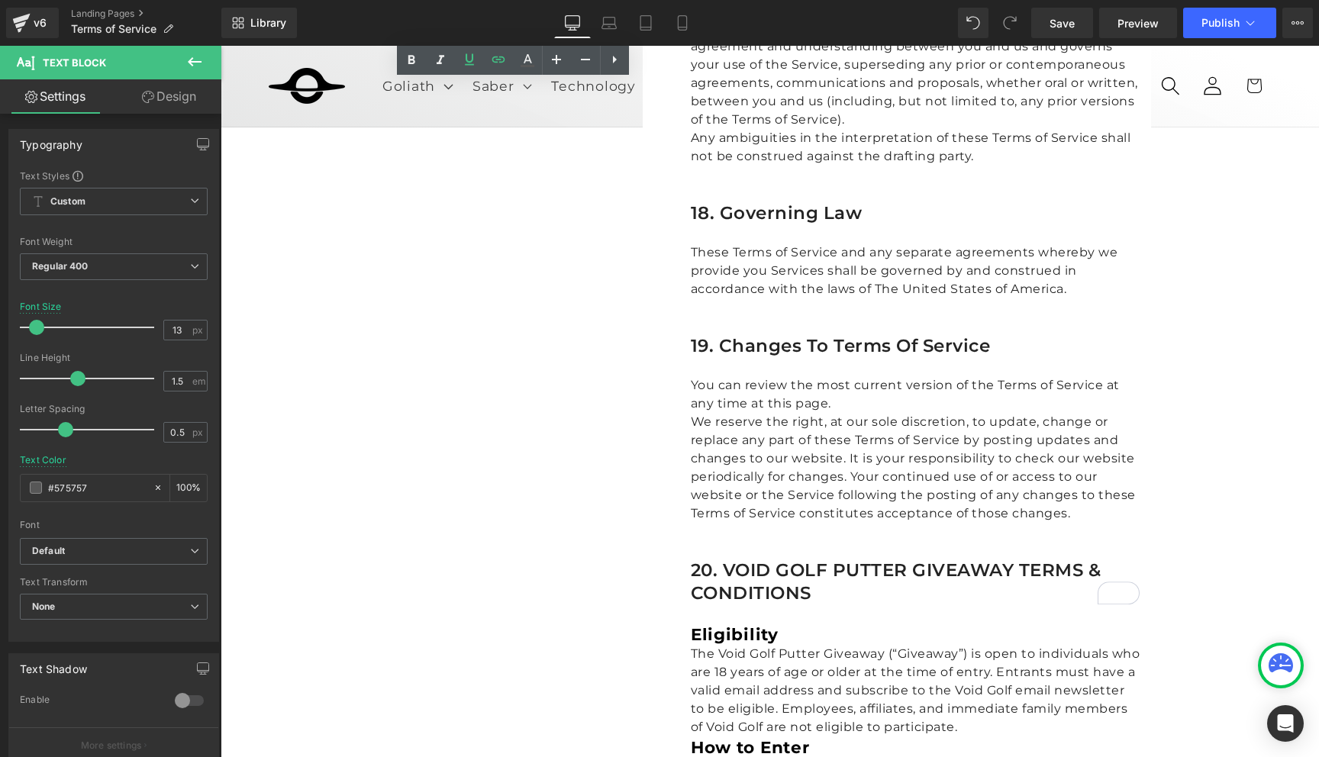
click at [787, 559] on h1 "20. VOID GOLF PUTTER GIVEAWAY TERMS & CONDITIONS" at bounding box center [915, 582] width 449 height 46
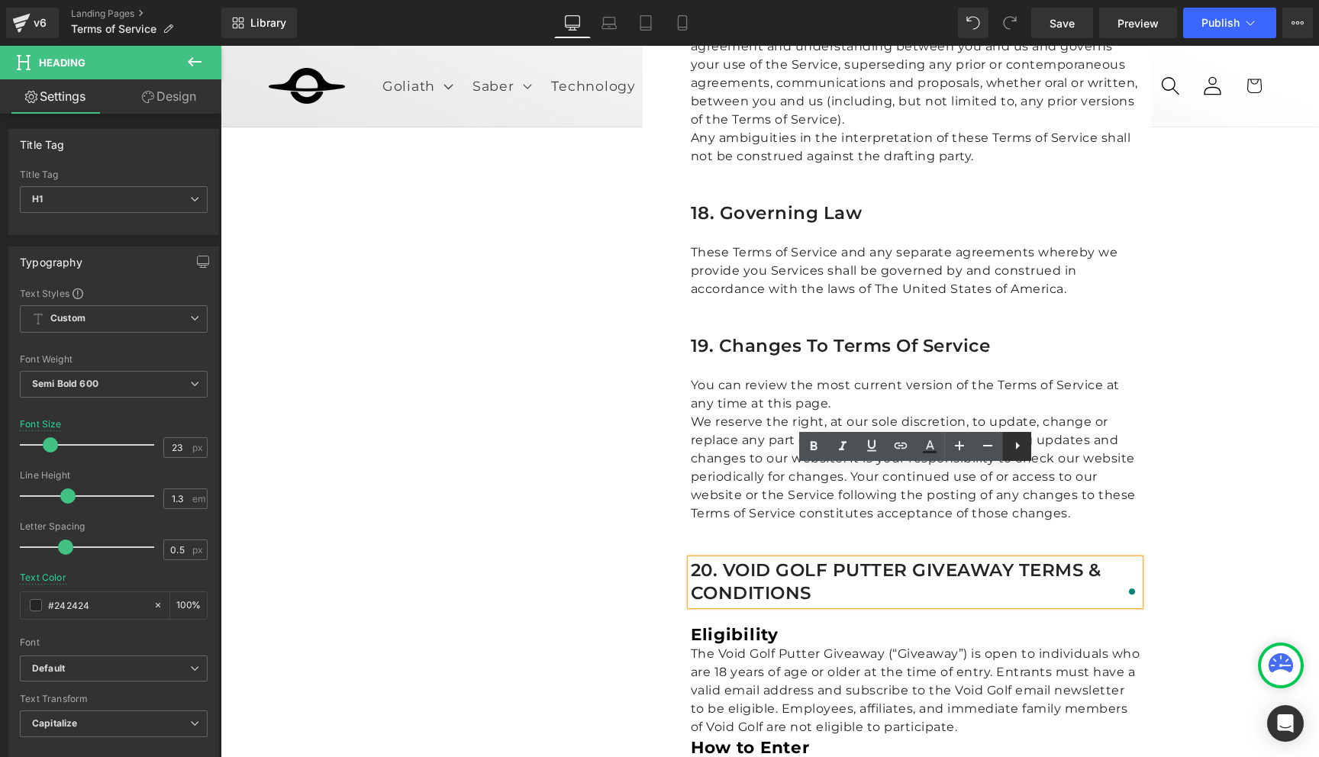
click at [1017, 447] on icon at bounding box center [1017, 446] width 18 height 18
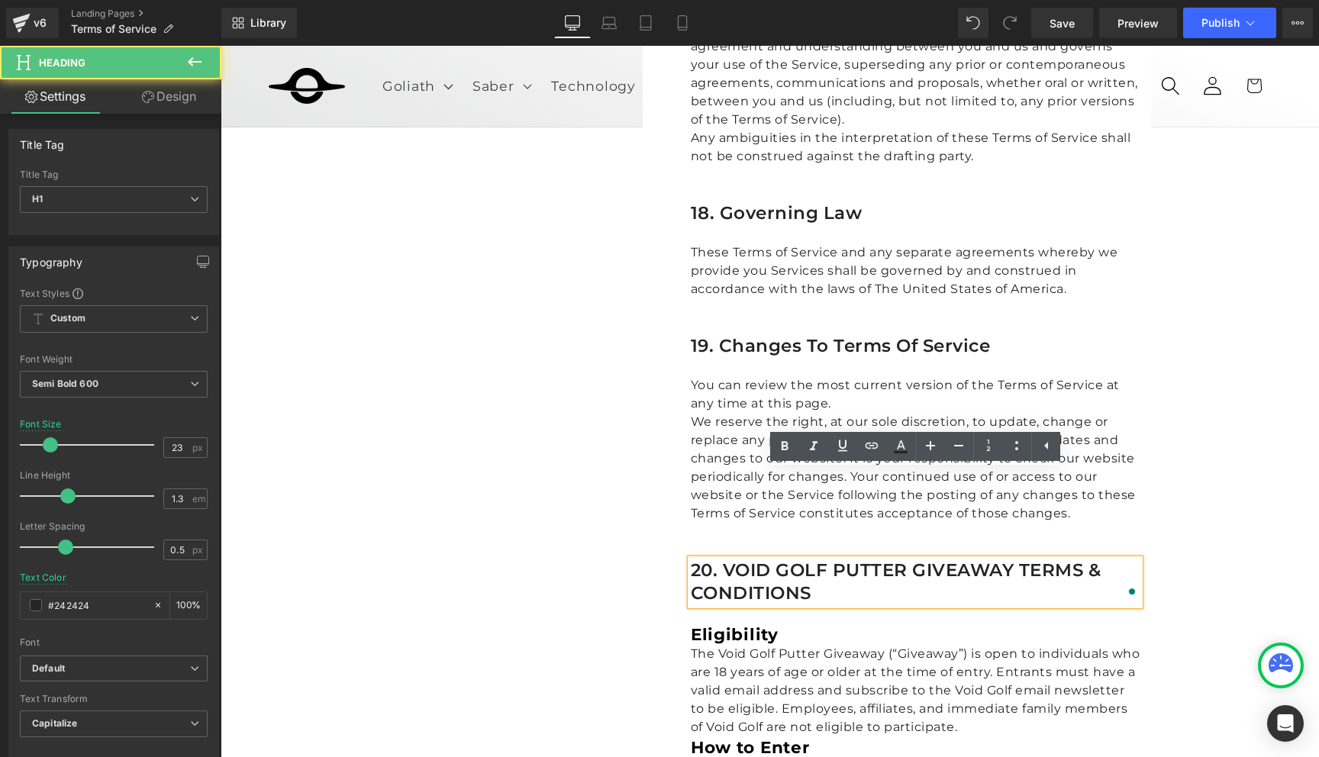
click at [714, 559] on h1 "20. VOID GOLF PUTTER GIVEAWAY TERMS & CONDITIONS" at bounding box center [915, 582] width 449 height 46
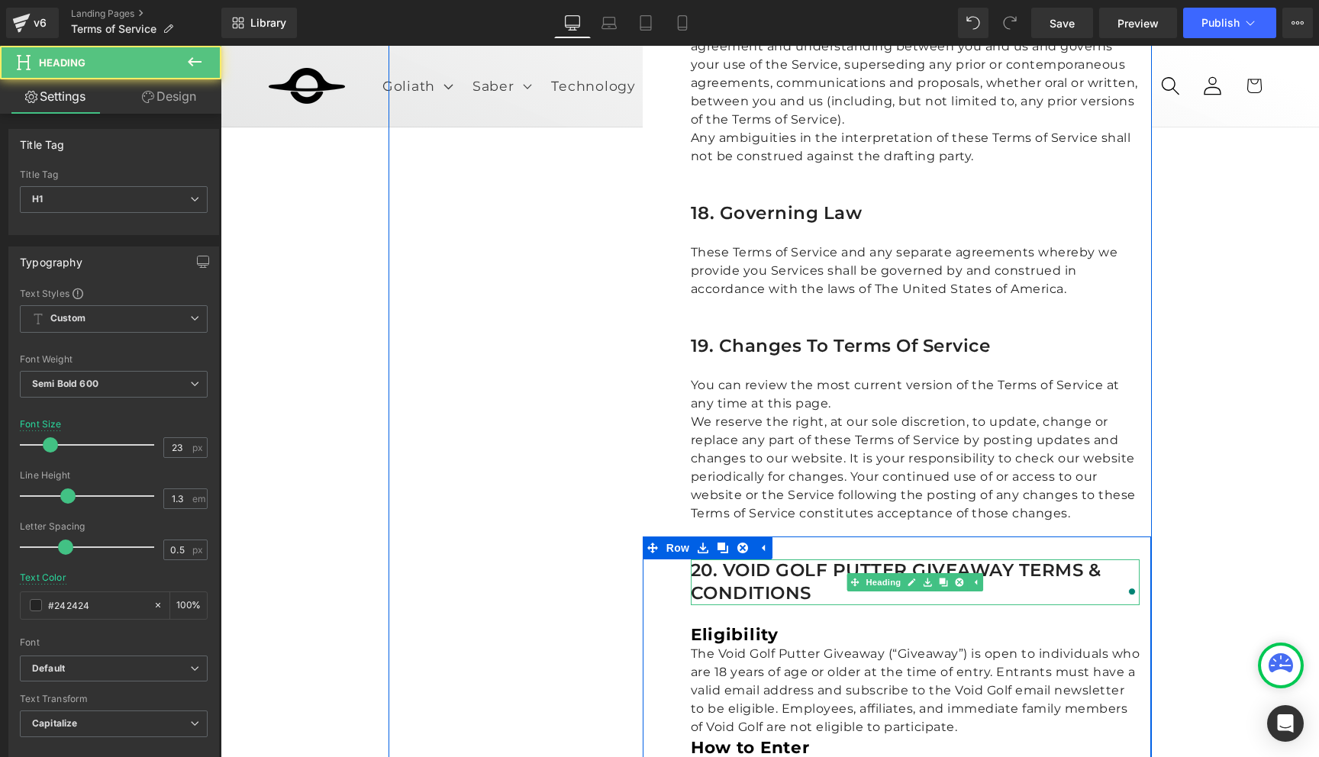
click at [734, 559] on h1 "20. VOID GOLF PUTTER GIVEAWAY TERMS & CONDITIONS" at bounding box center [915, 582] width 449 height 46
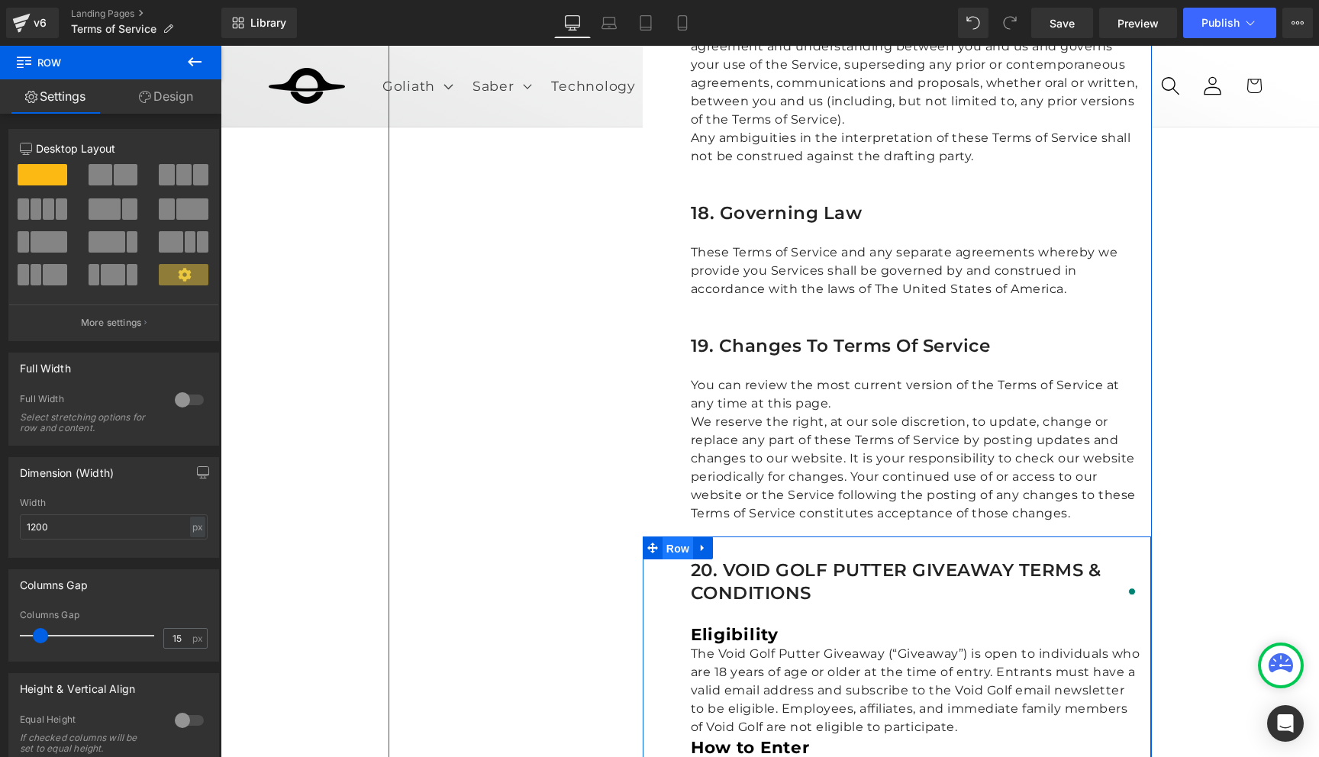
click at [678, 537] on span "Row" at bounding box center [677, 548] width 31 height 23
click at [707, 542] on icon at bounding box center [702, 547] width 11 height 11
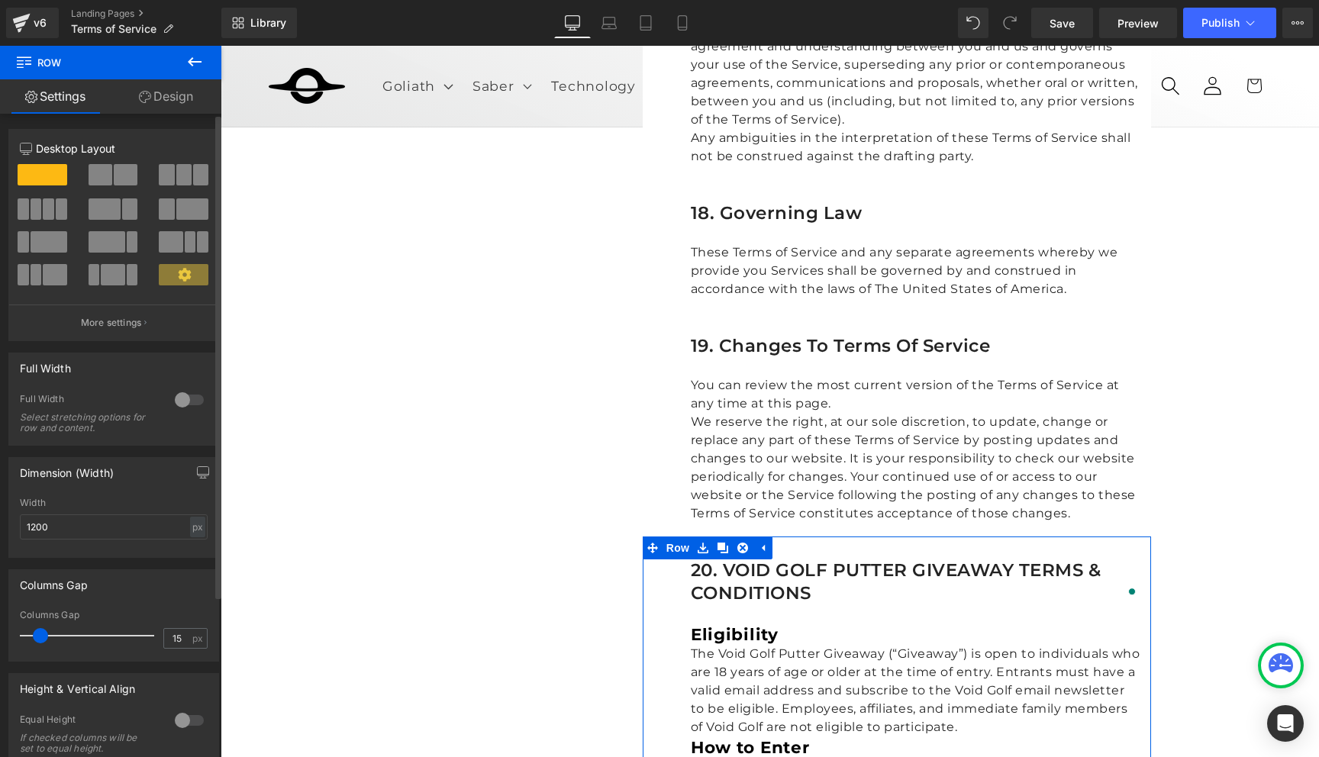
scroll to position [214, 0]
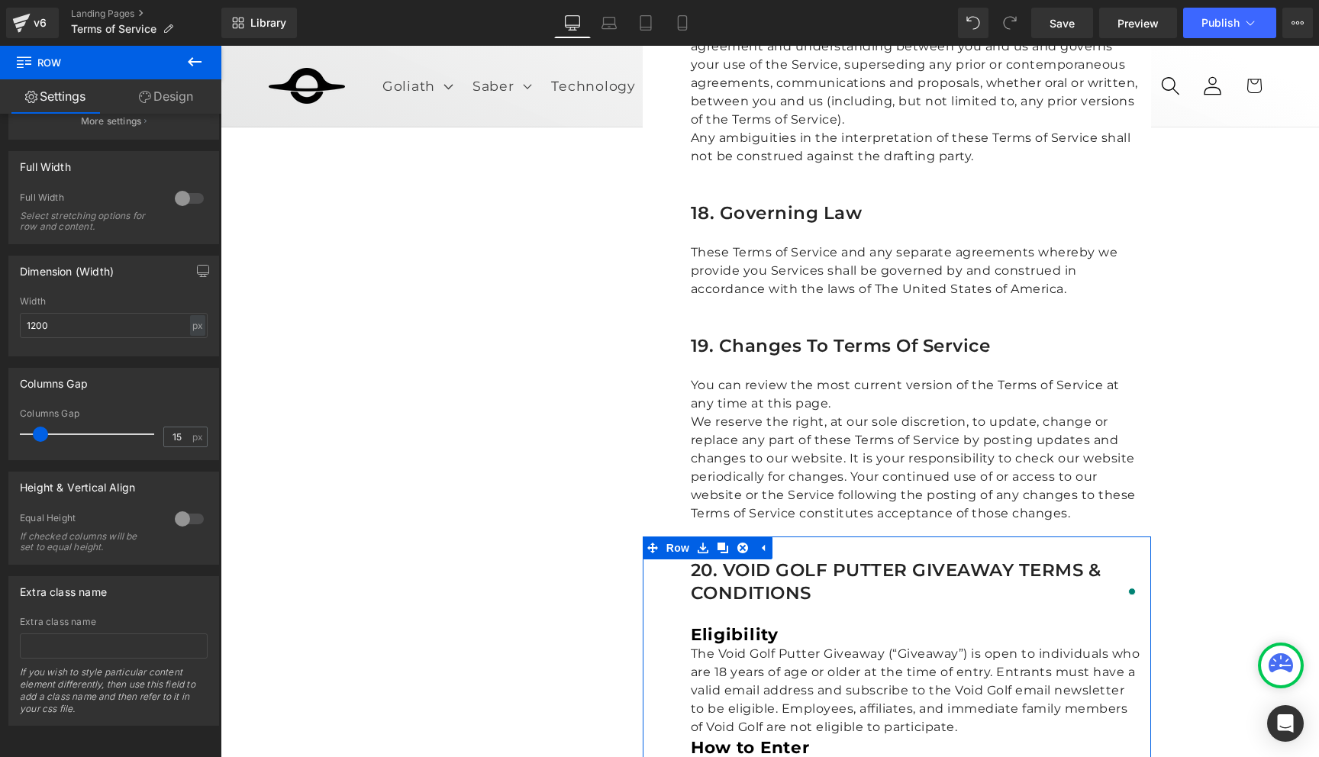
click at [166, 91] on link "Design" at bounding box center [166, 96] width 111 height 34
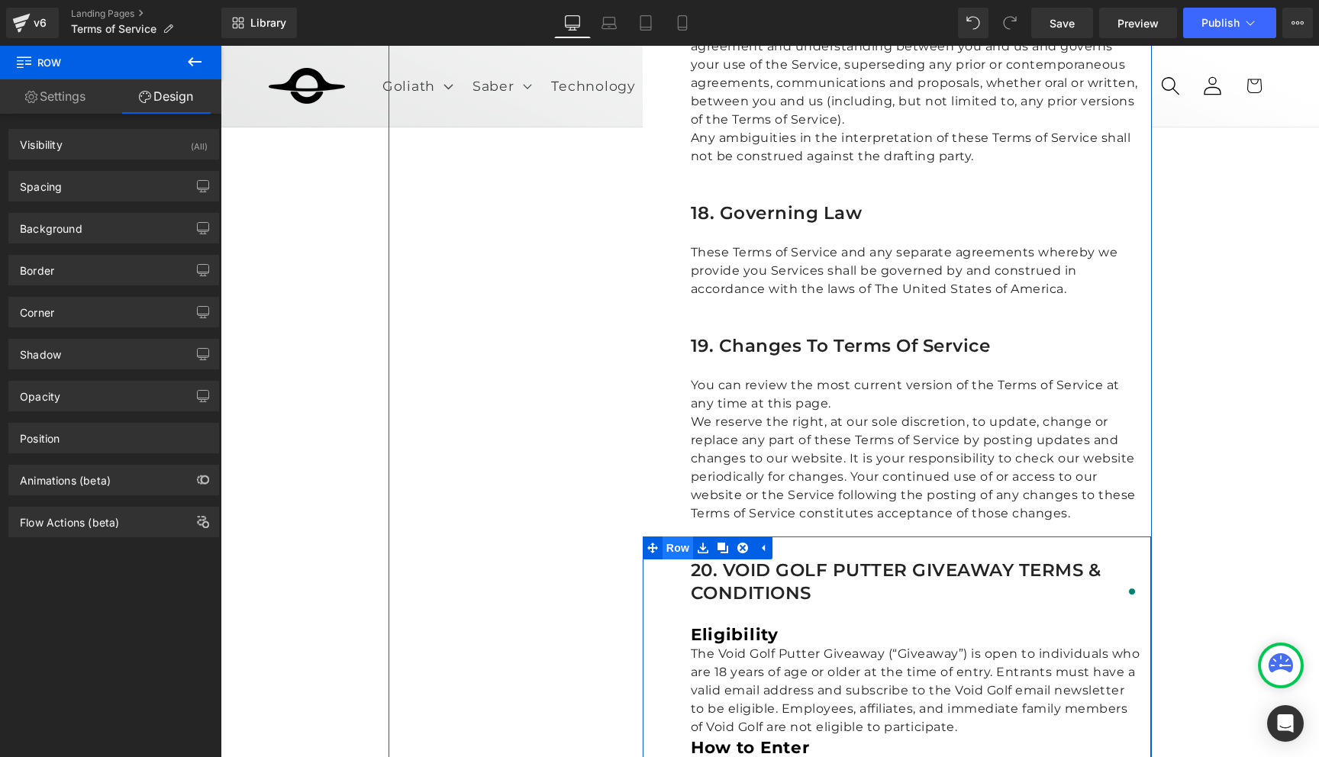
click at [674, 536] on span "Row" at bounding box center [677, 547] width 31 height 23
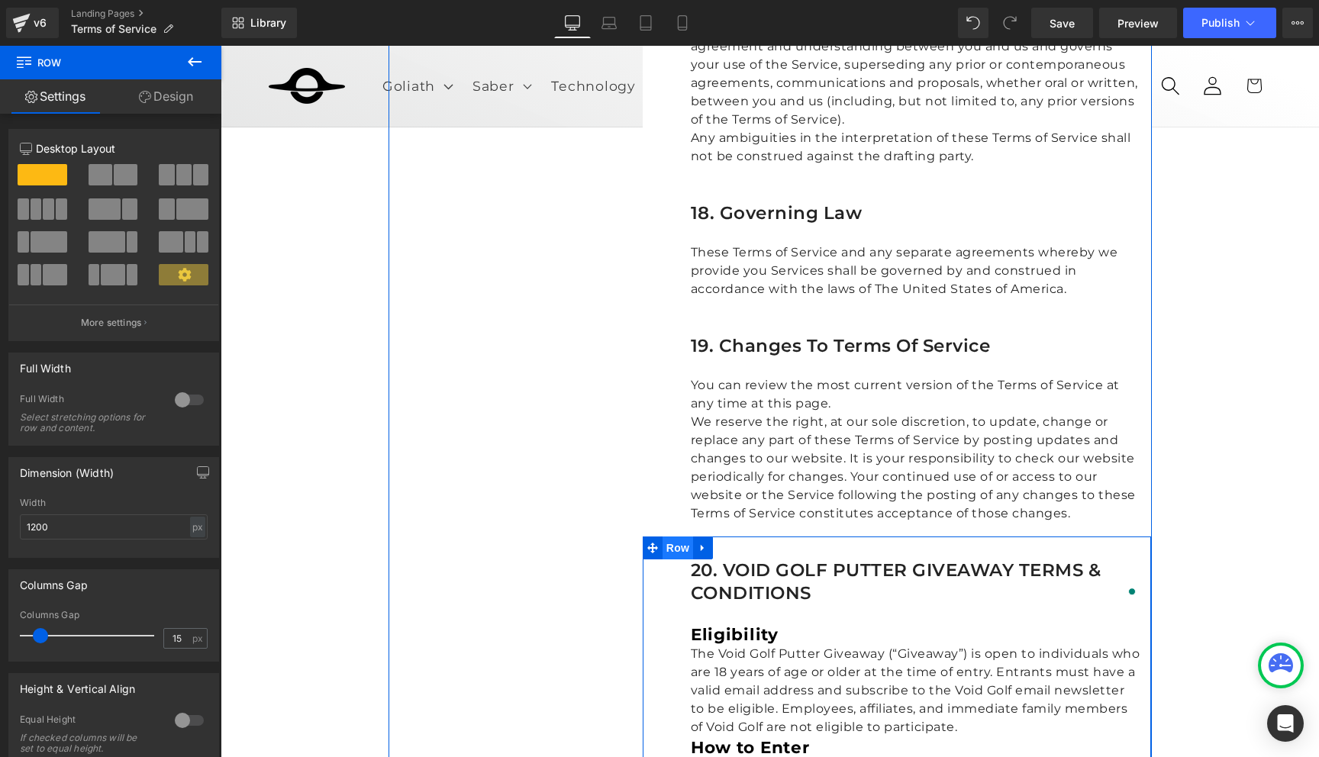
click at [674, 536] on span "Row" at bounding box center [677, 547] width 31 height 23
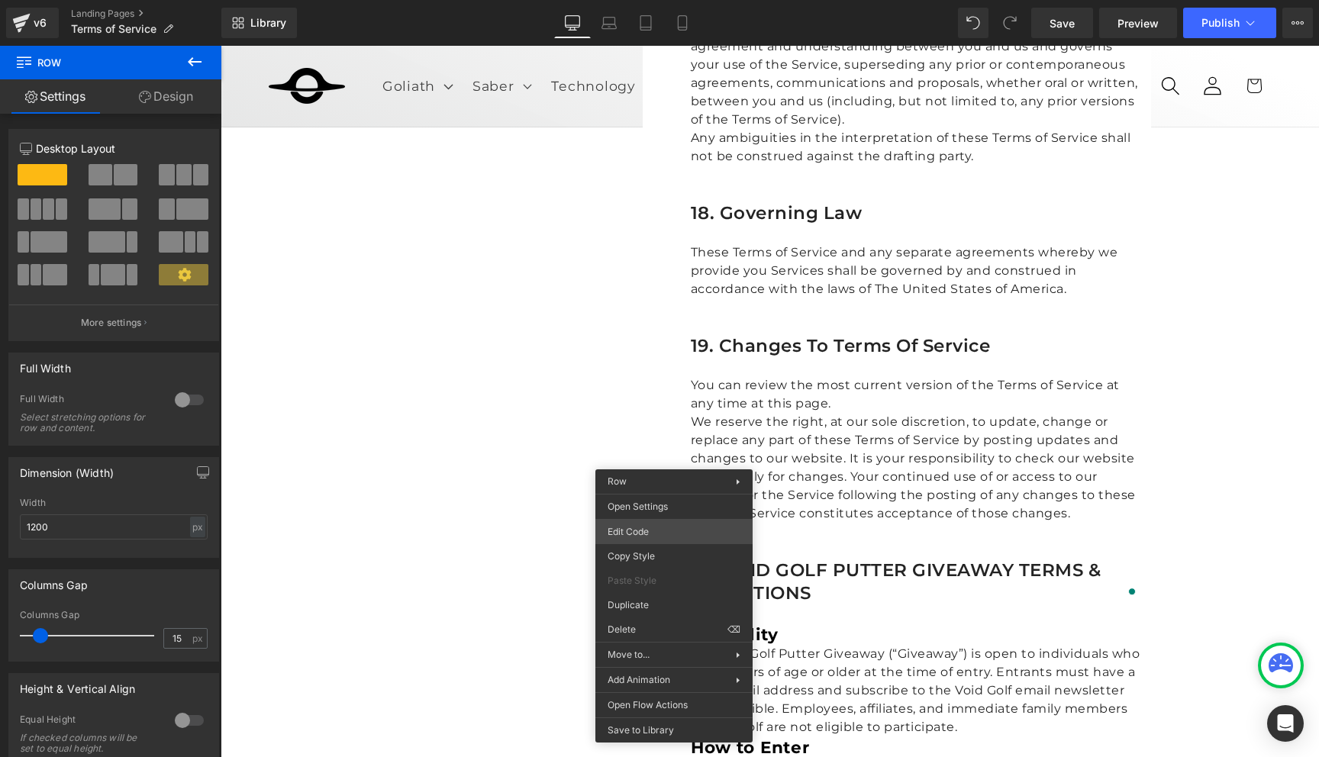
click at [672, 0] on div "Row You are previewing how the will restyle your page. You can not edit Element…" at bounding box center [659, 0] width 1319 height 0
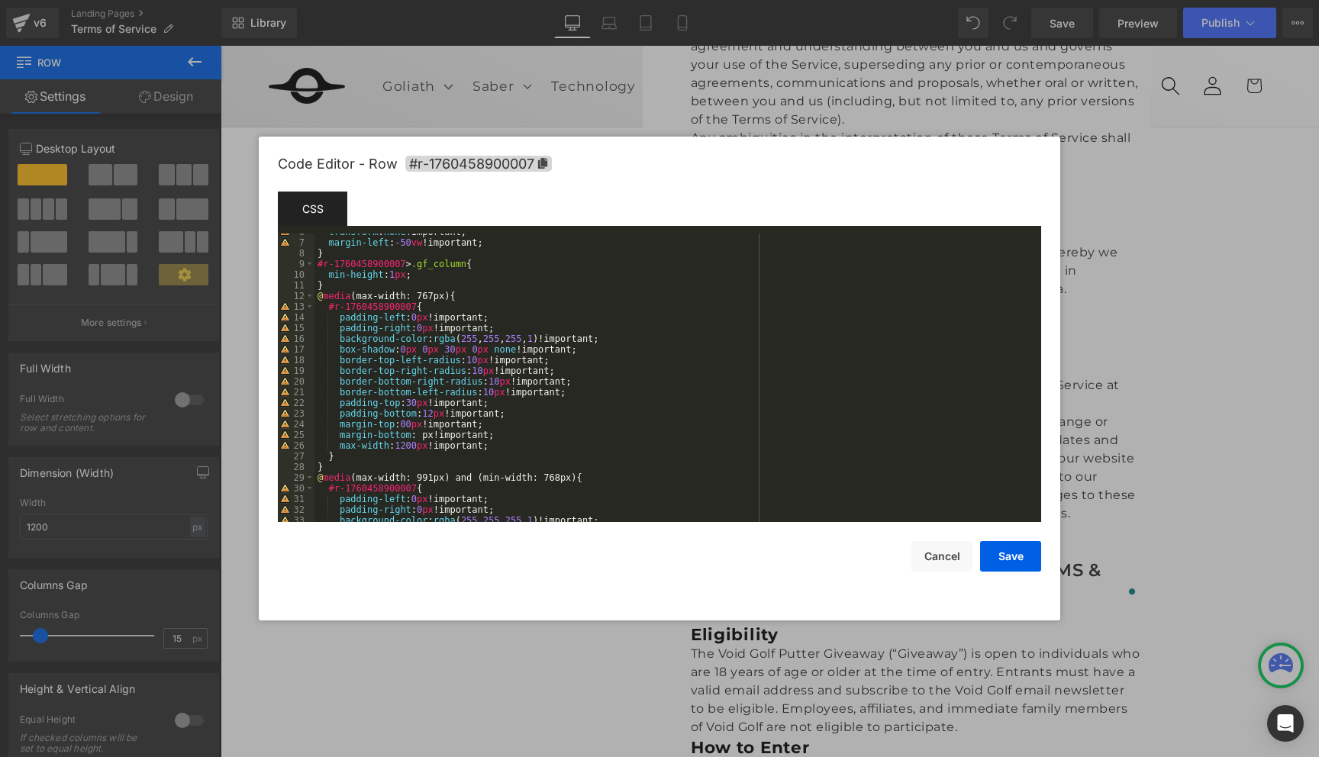
scroll to position [0, 0]
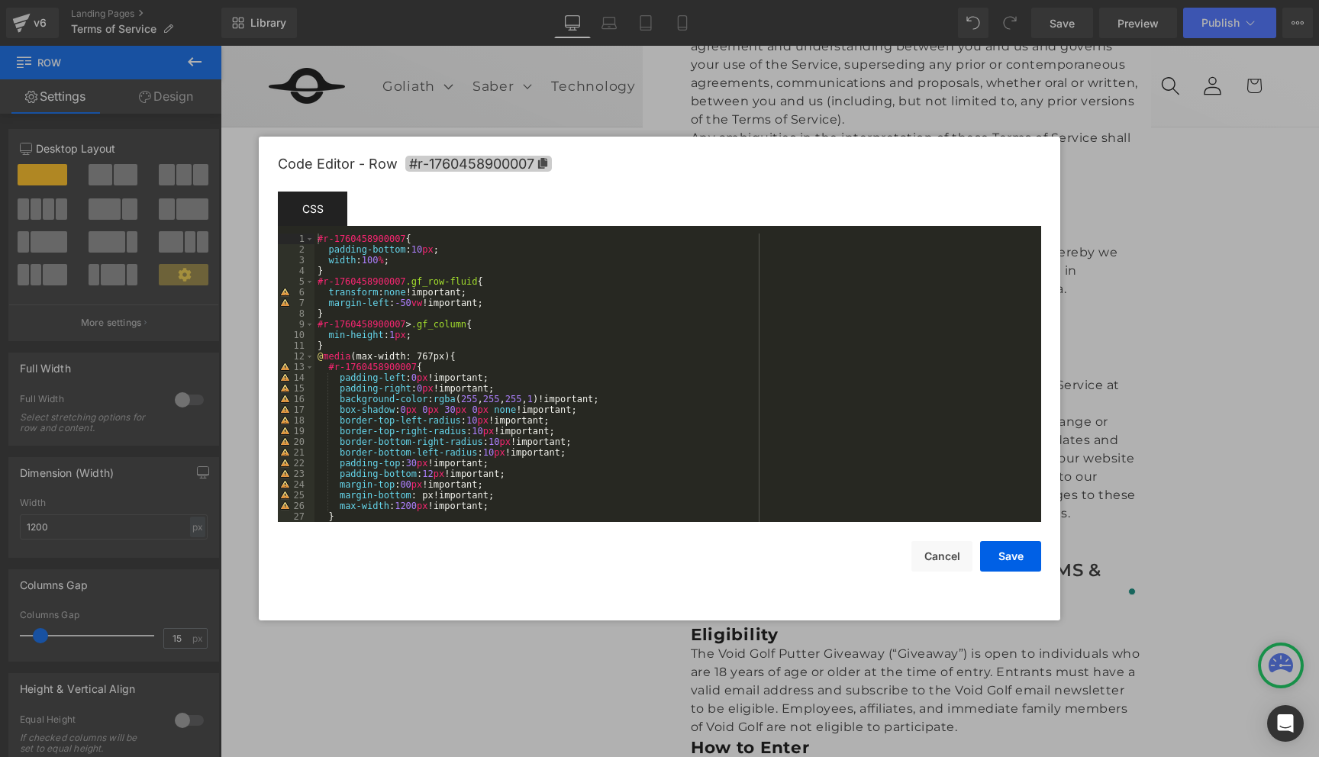
click at [546, 157] on span "#r-1760458900007" at bounding box center [478, 164] width 147 height 16
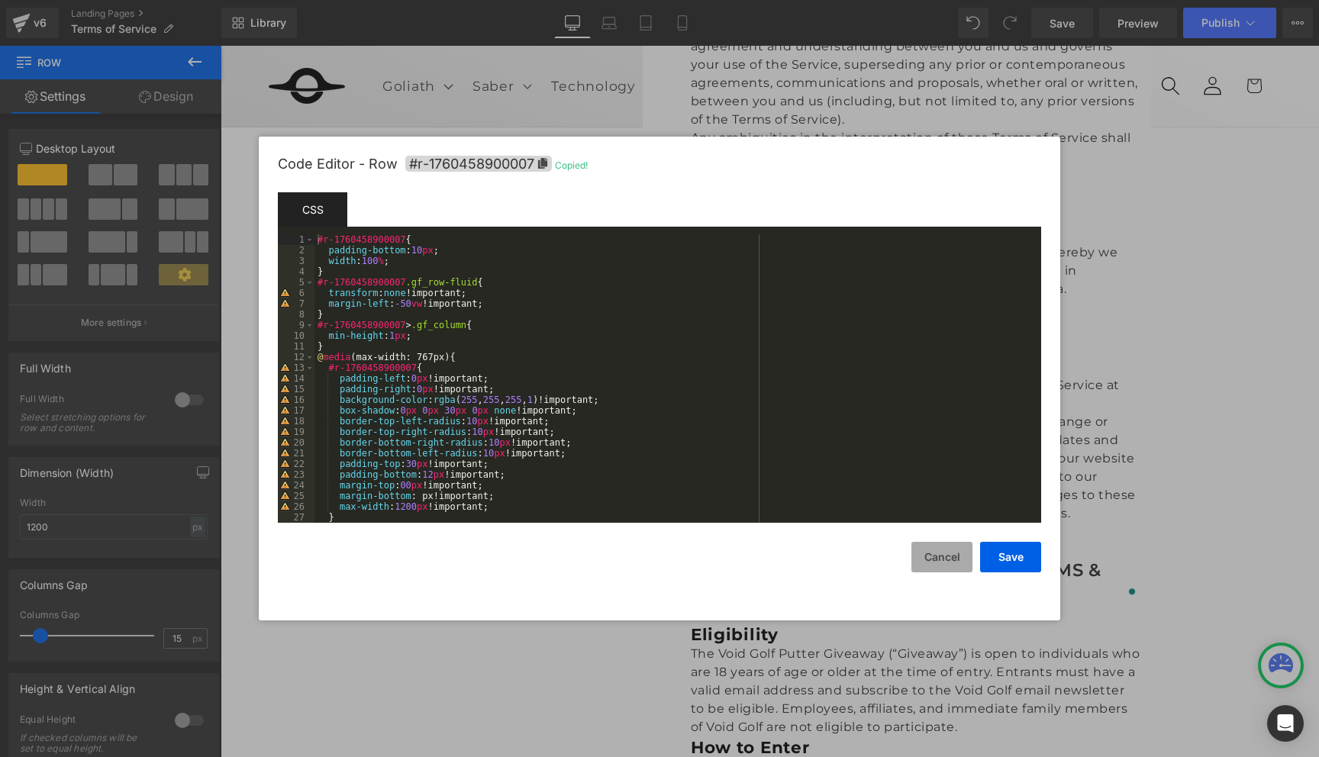
click at [953, 558] on button "Cancel" at bounding box center [941, 557] width 61 height 31
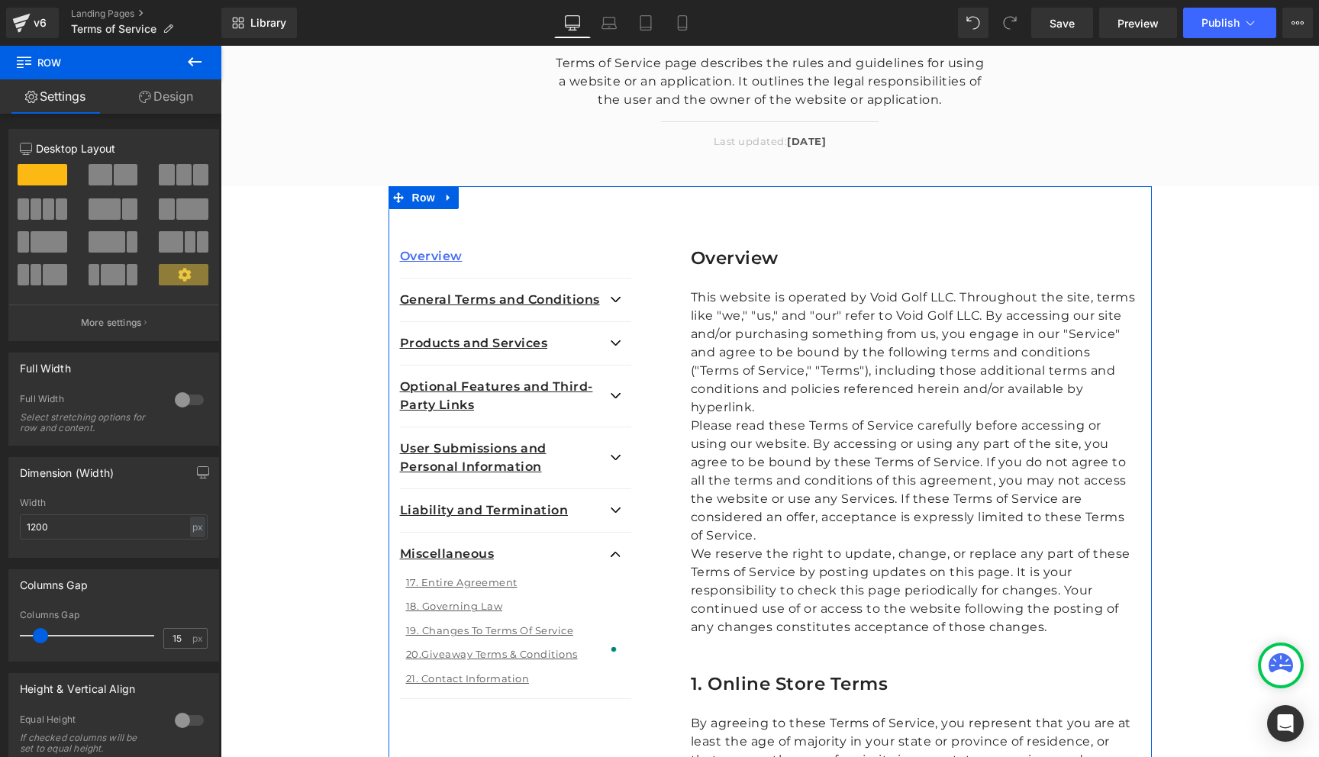
scroll to position [299, 0]
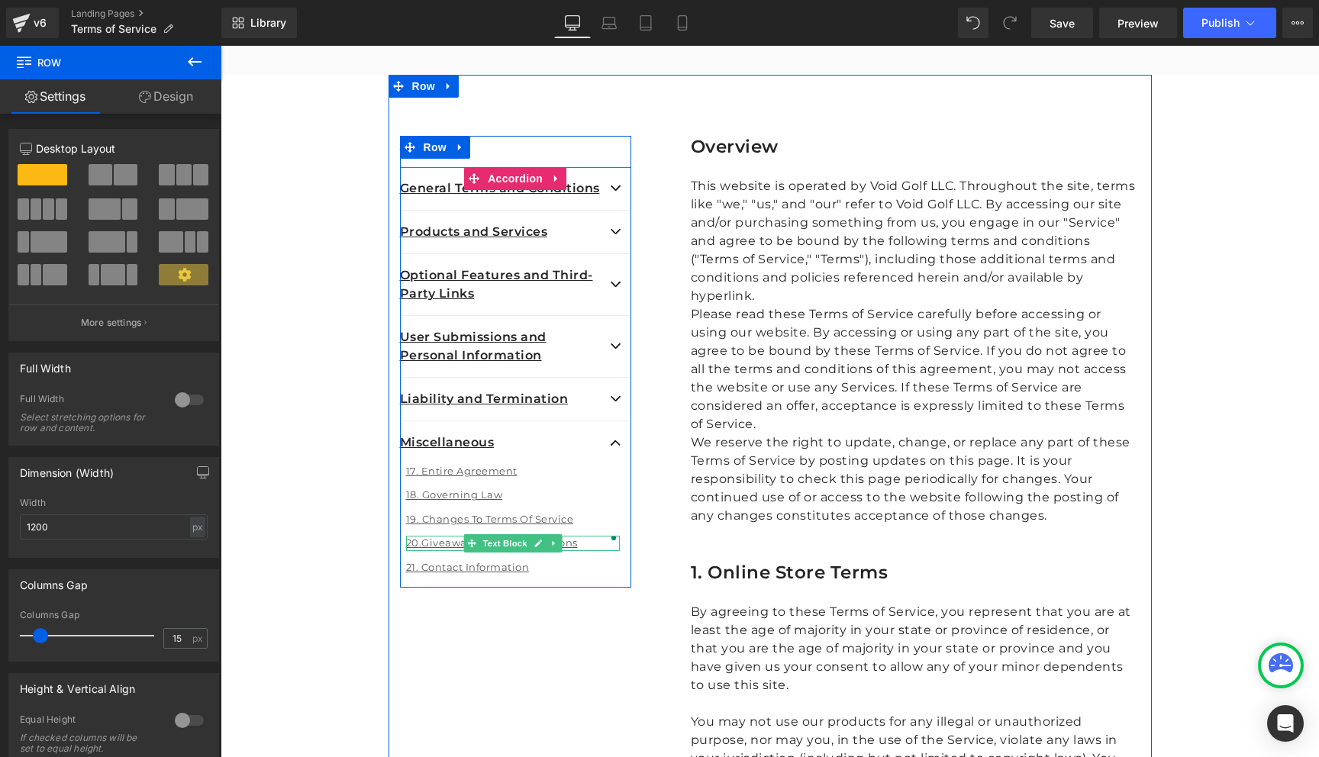
click at [591, 546] on p "20 . Giveaway Terms & Conditions" at bounding box center [513, 543] width 214 height 15
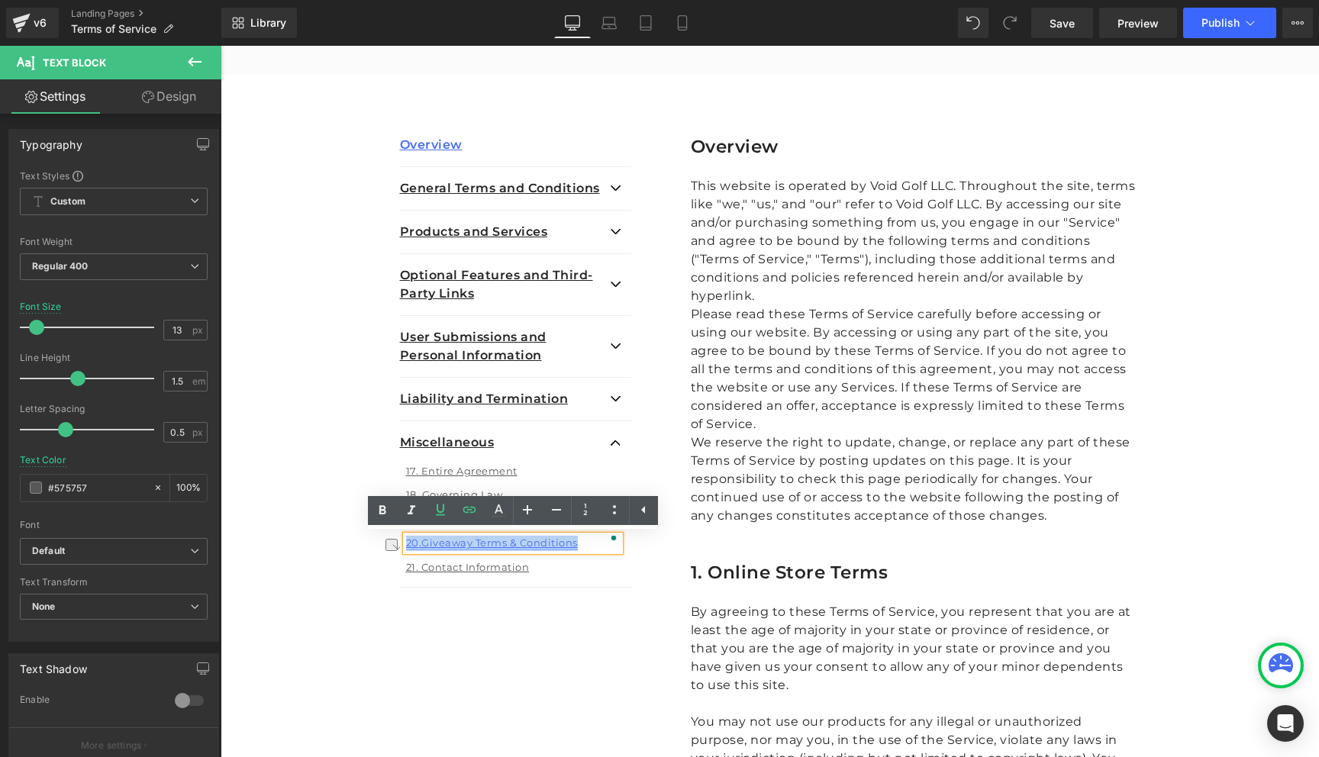
drag, startPoint x: 591, startPoint y: 546, endPoint x: 408, endPoint y: 546, distance: 183.1
click at [408, 546] on p "20 . Giveaway Terms & Conditions" at bounding box center [513, 543] width 214 height 15
click at [475, 505] on icon at bounding box center [469, 510] width 18 height 18
drag, startPoint x: 674, startPoint y: 627, endPoint x: 289, endPoint y: 568, distance: 389.2
paste input "760458900007"
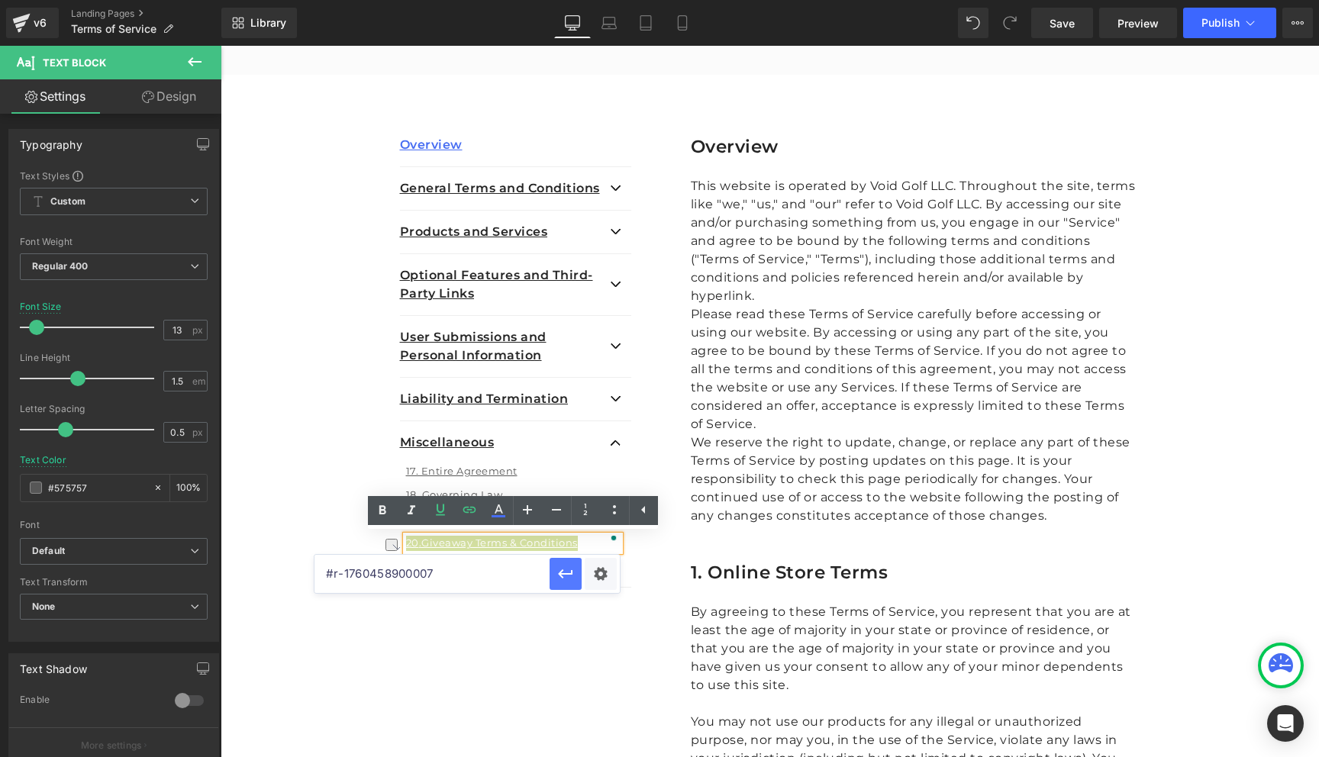
click at [565, 576] on icon "button" at bounding box center [565, 574] width 18 height 18
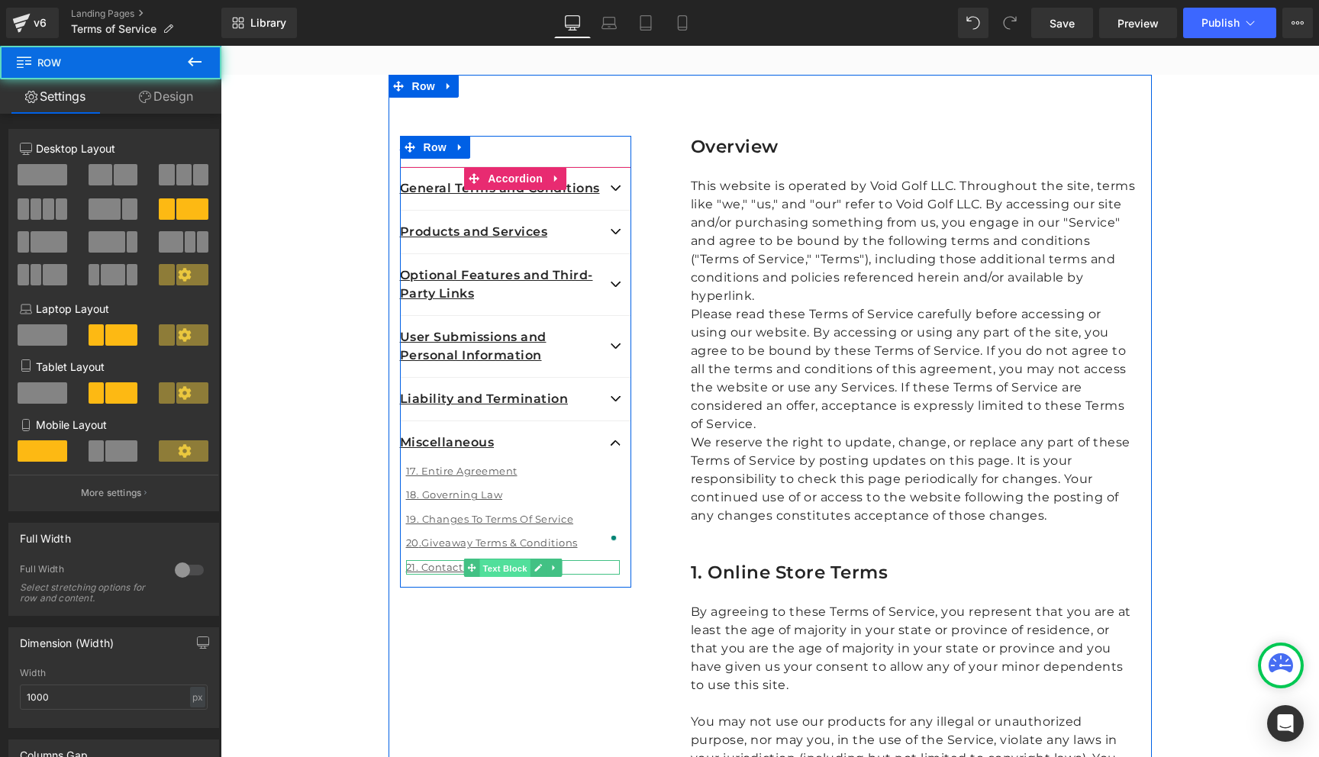
click at [501, 572] on span "Text Block" at bounding box center [504, 568] width 50 height 18
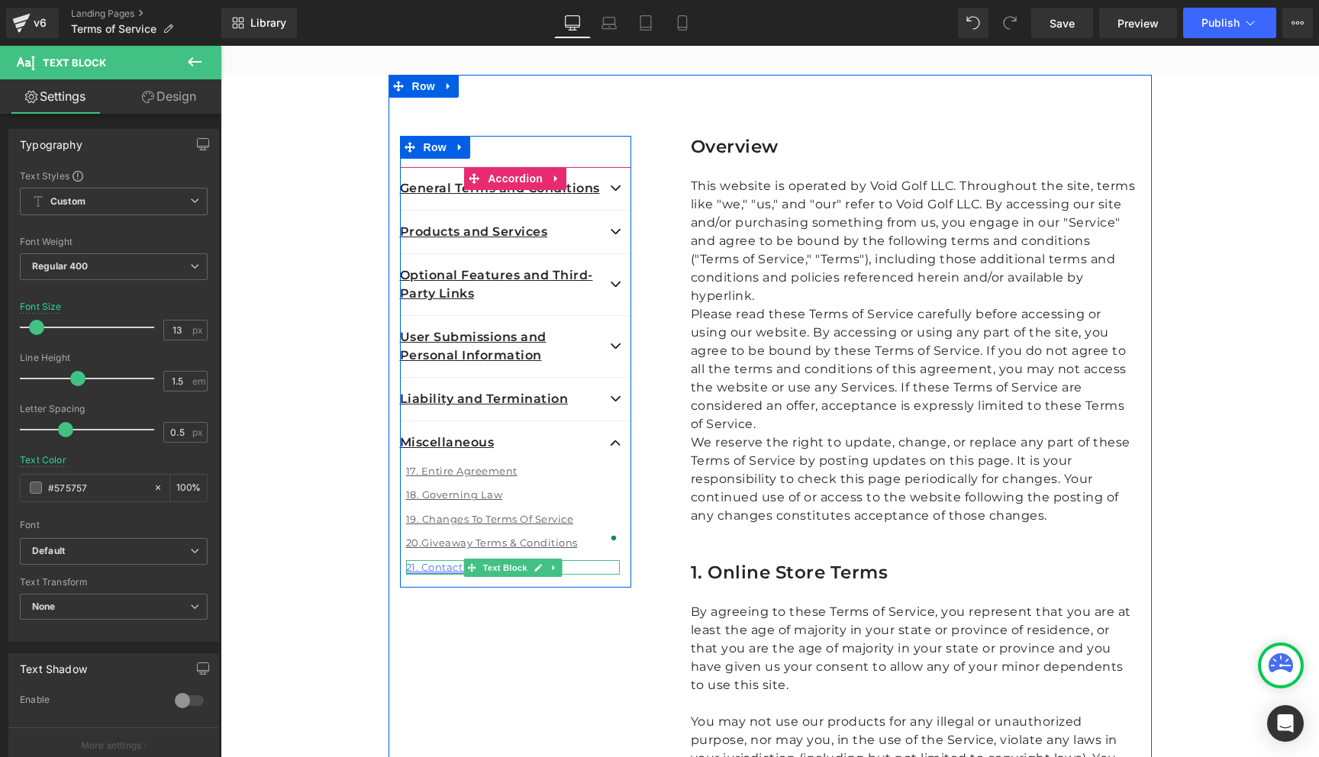
click at [439, 568] on link "21. Contact Information" at bounding box center [468, 567] width 124 height 12
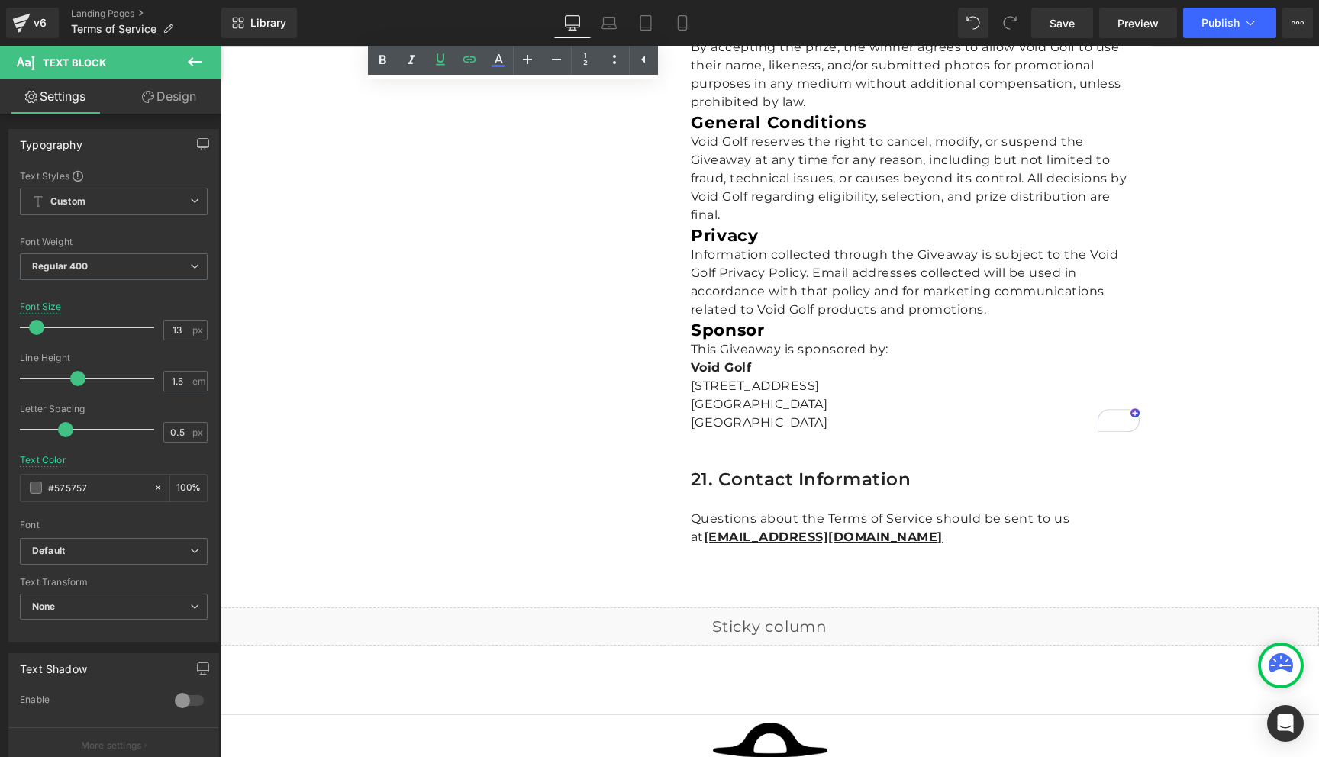
scroll to position [7505, 0]
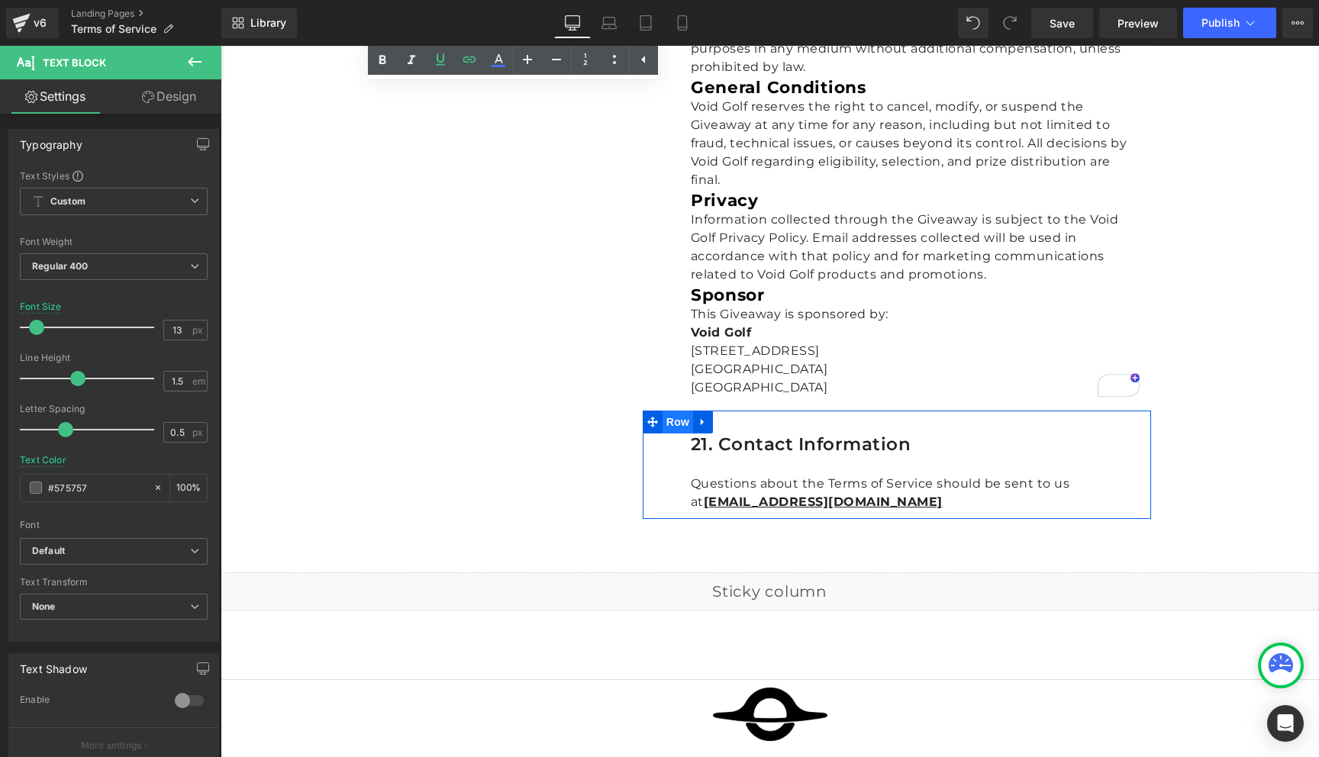
click at [675, 411] on span "Row" at bounding box center [677, 422] width 31 height 23
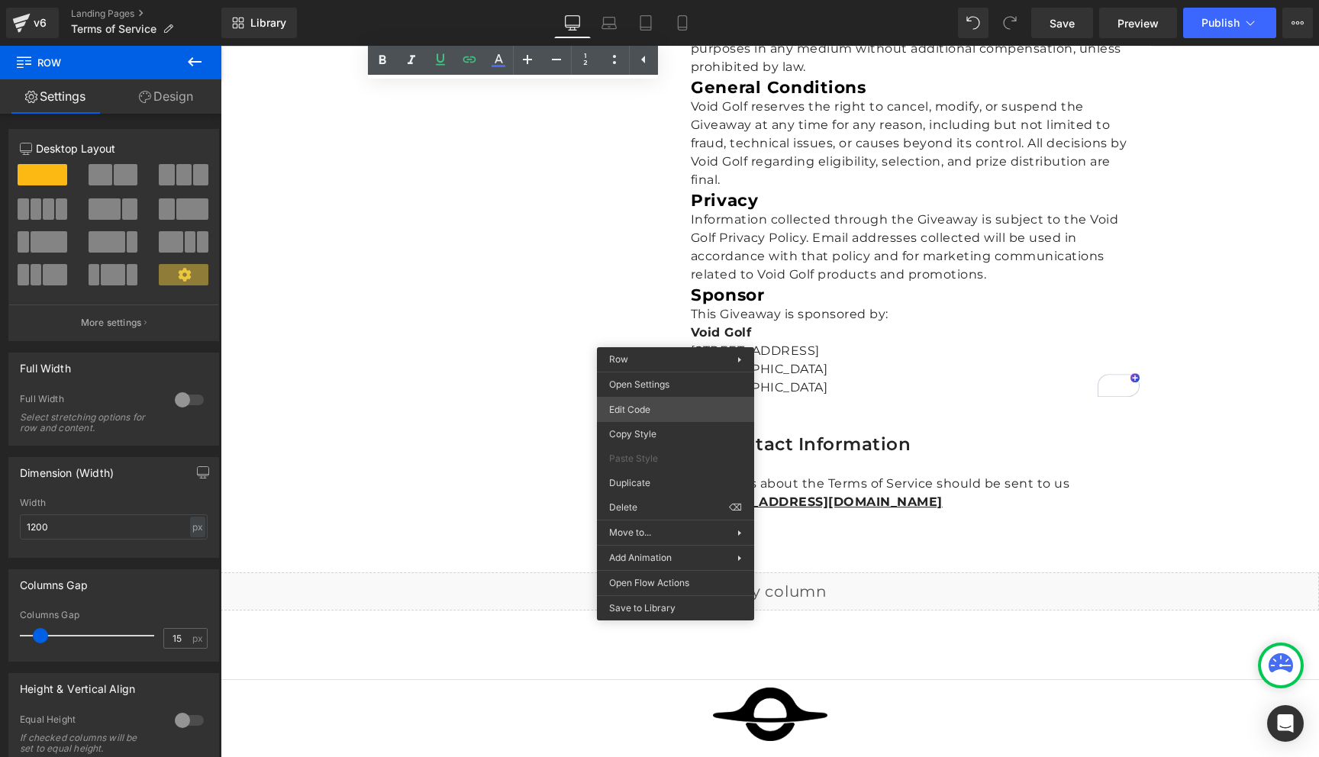
click at [663, 0] on div "Row You are previewing how the will restyle your page. You can not edit Element…" at bounding box center [659, 0] width 1319 height 0
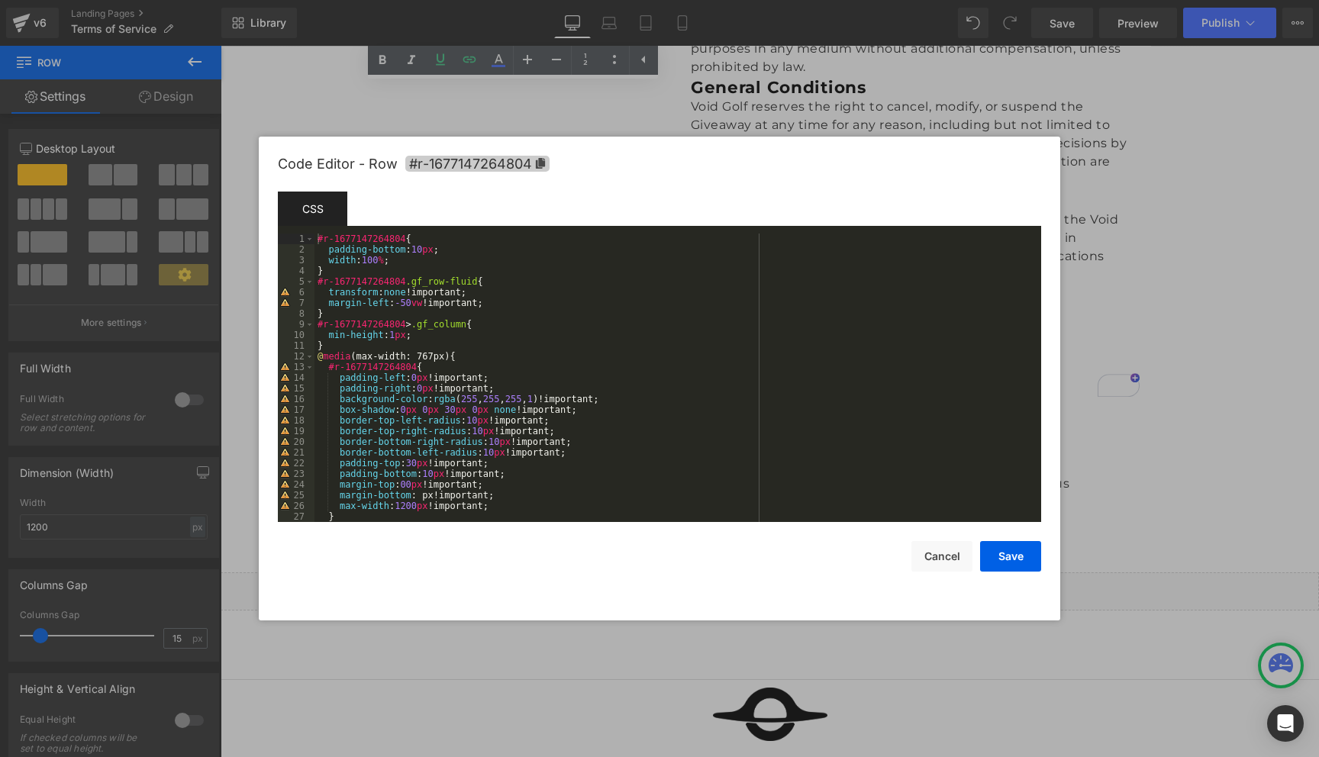
click at [540, 162] on icon at bounding box center [540, 163] width 9 height 11
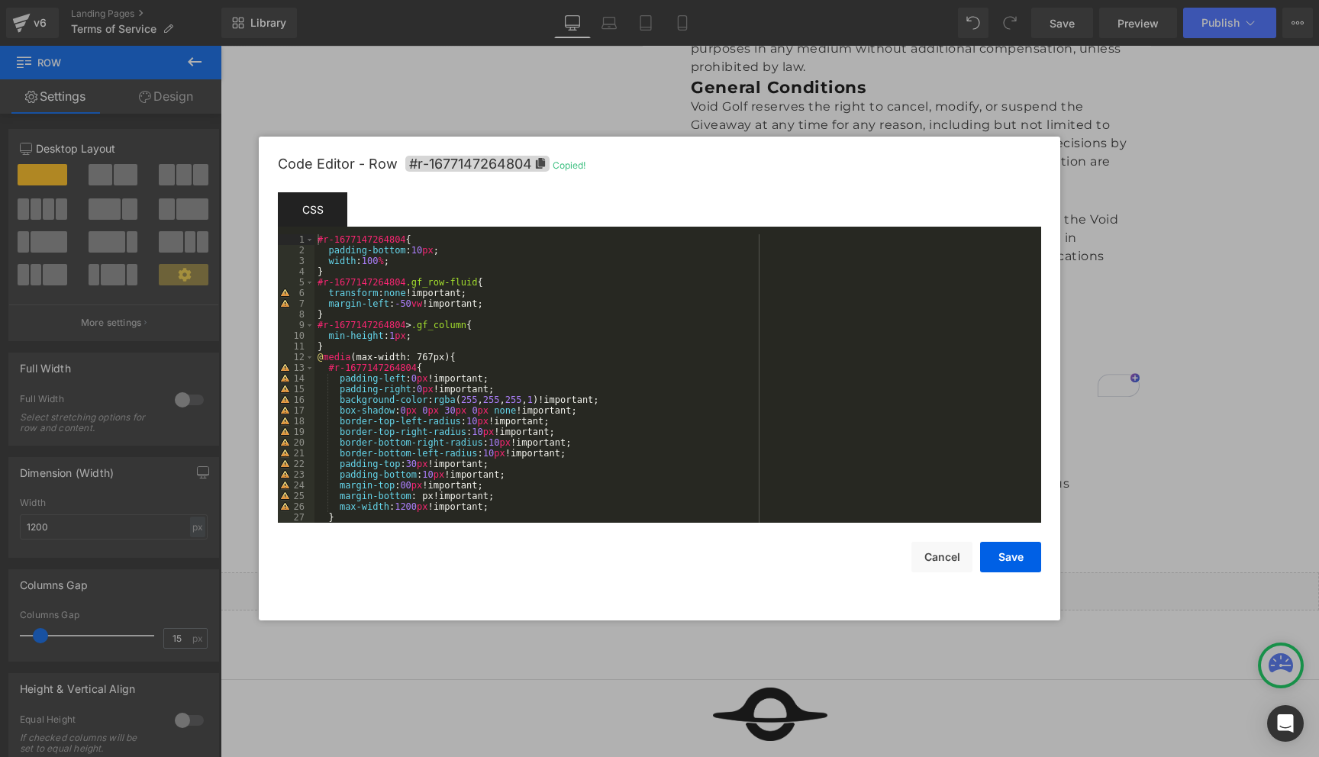
click at [546, 116] on div at bounding box center [659, 378] width 1319 height 757
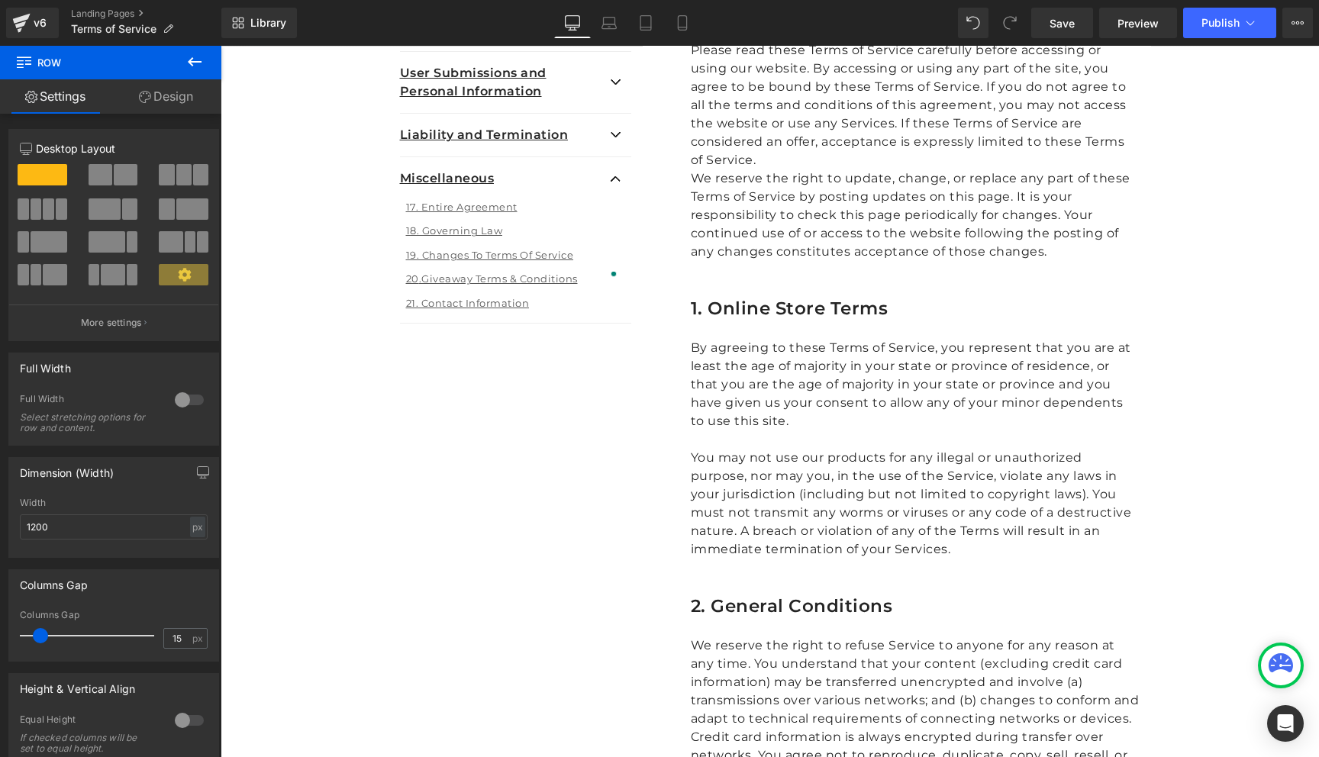
scroll to position [588, 0]
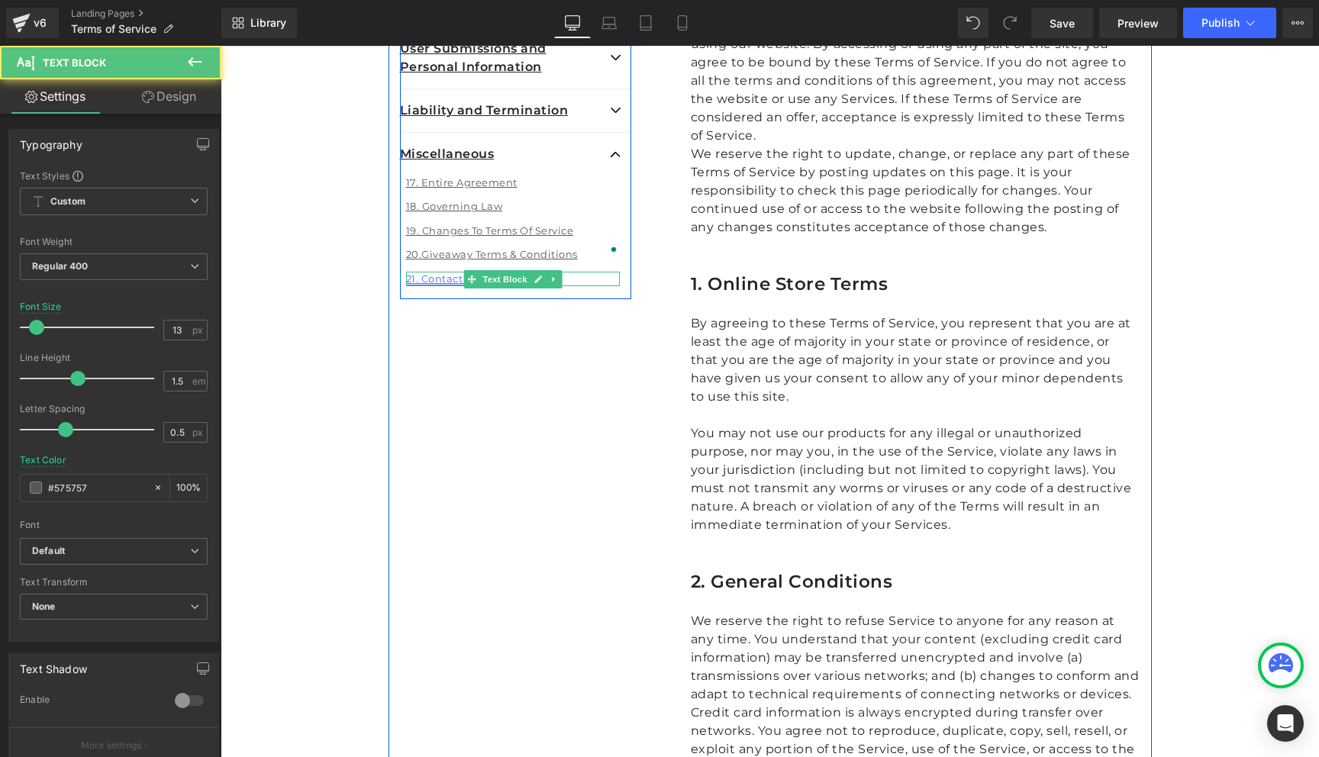
click at [427, 279] on link "21. Contact Information" at bounding box center [468, 278] width 124 height 12
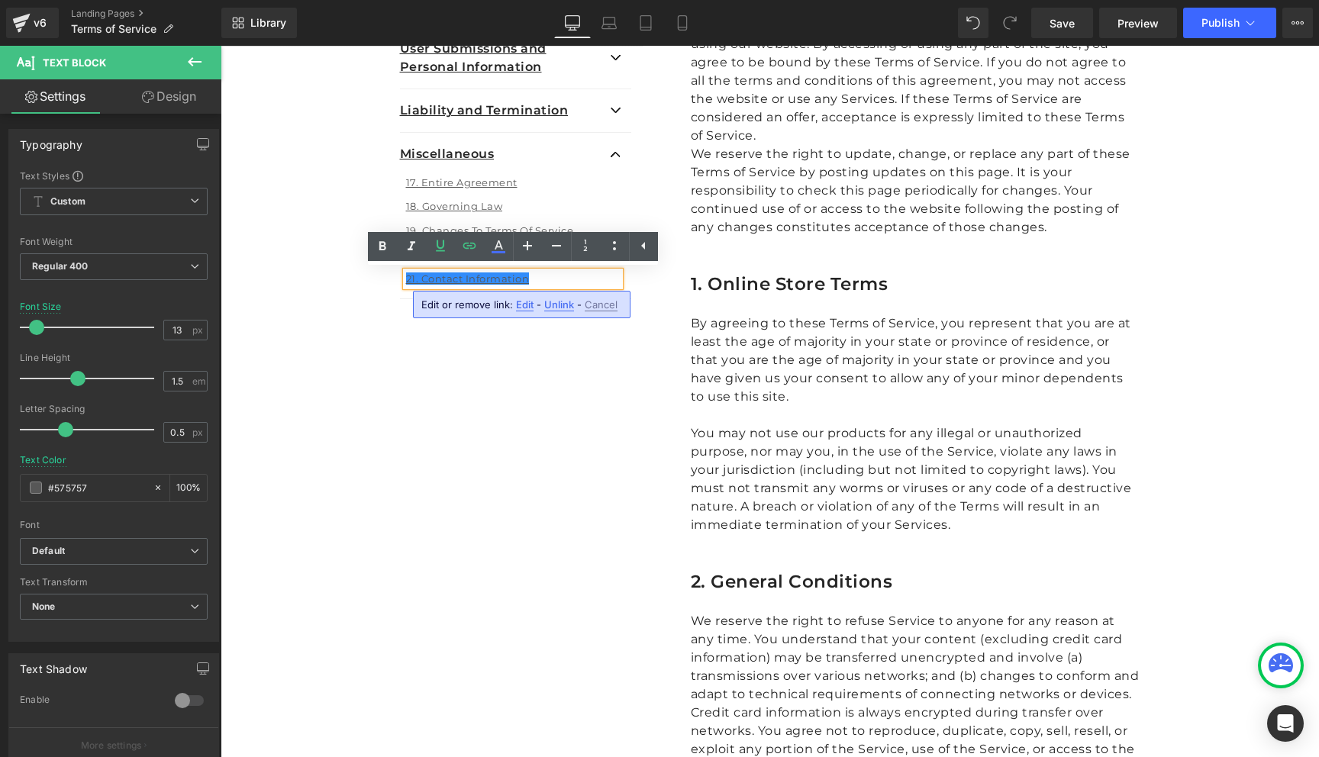
click at [523, 304] on span "Edit" at bounding box center [525, 304] width 18 height 13
drag, startPoint x: 748, startPoint y: 356, endPoint x: 367, endPoint y: 302, distance: 384.5
type input "#r-1677147264804"
click at [653, 307] on icon "button" at bounding box center [651, 310] width 18 height 18
click at [1080, 23] on link "Save" at bounding box center [1062, 23] width 62 height 31
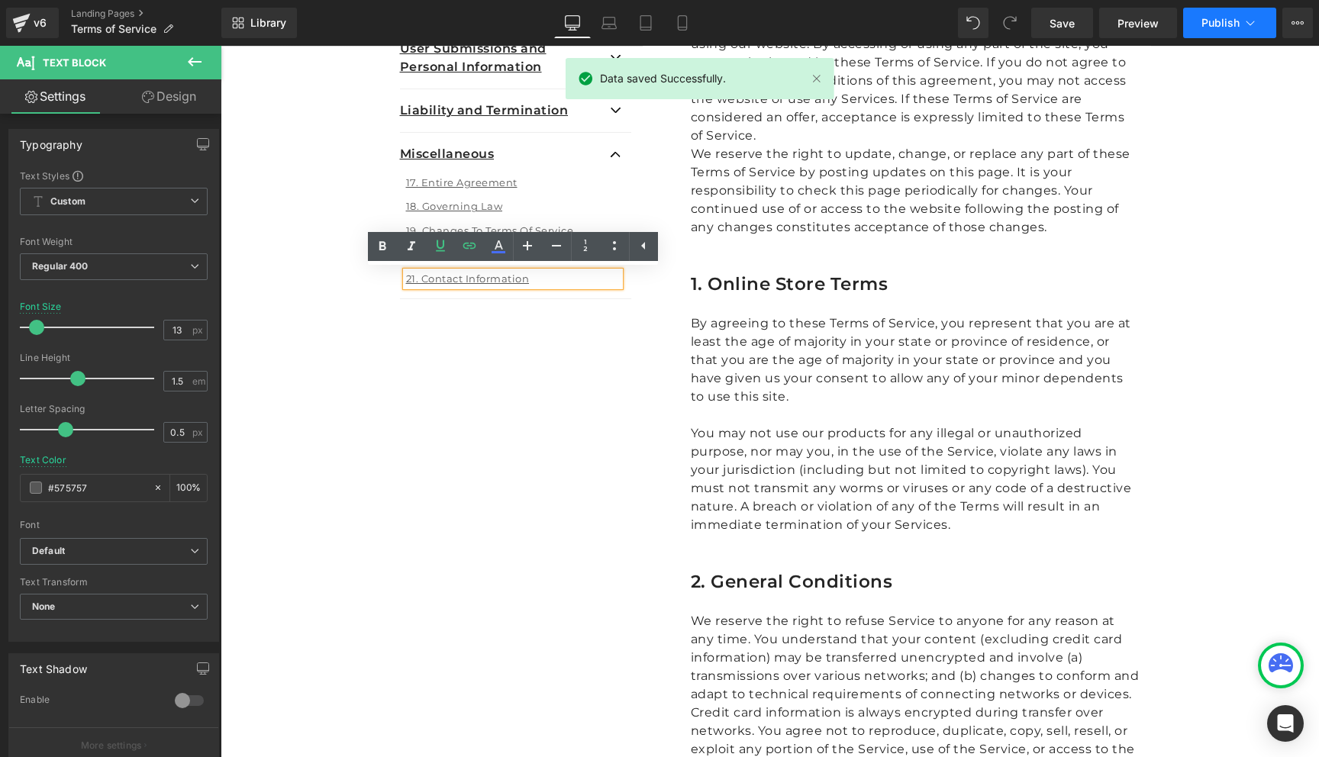
click at [1199, 29] on button "Publish" at bounding box center [1229, 23] width 93 height 31
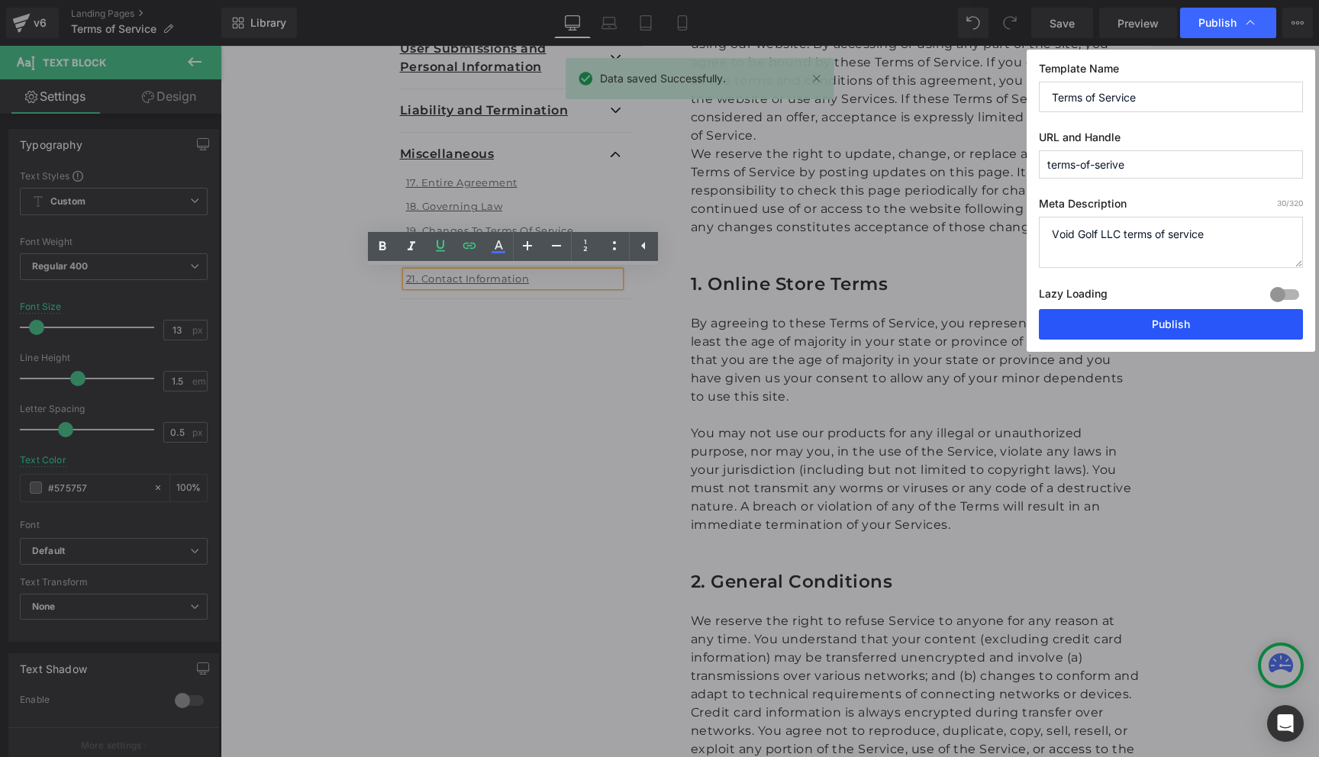
click at [1196, 326] on button "Publish" at bounding box center [1171, 324] width 264 height 31
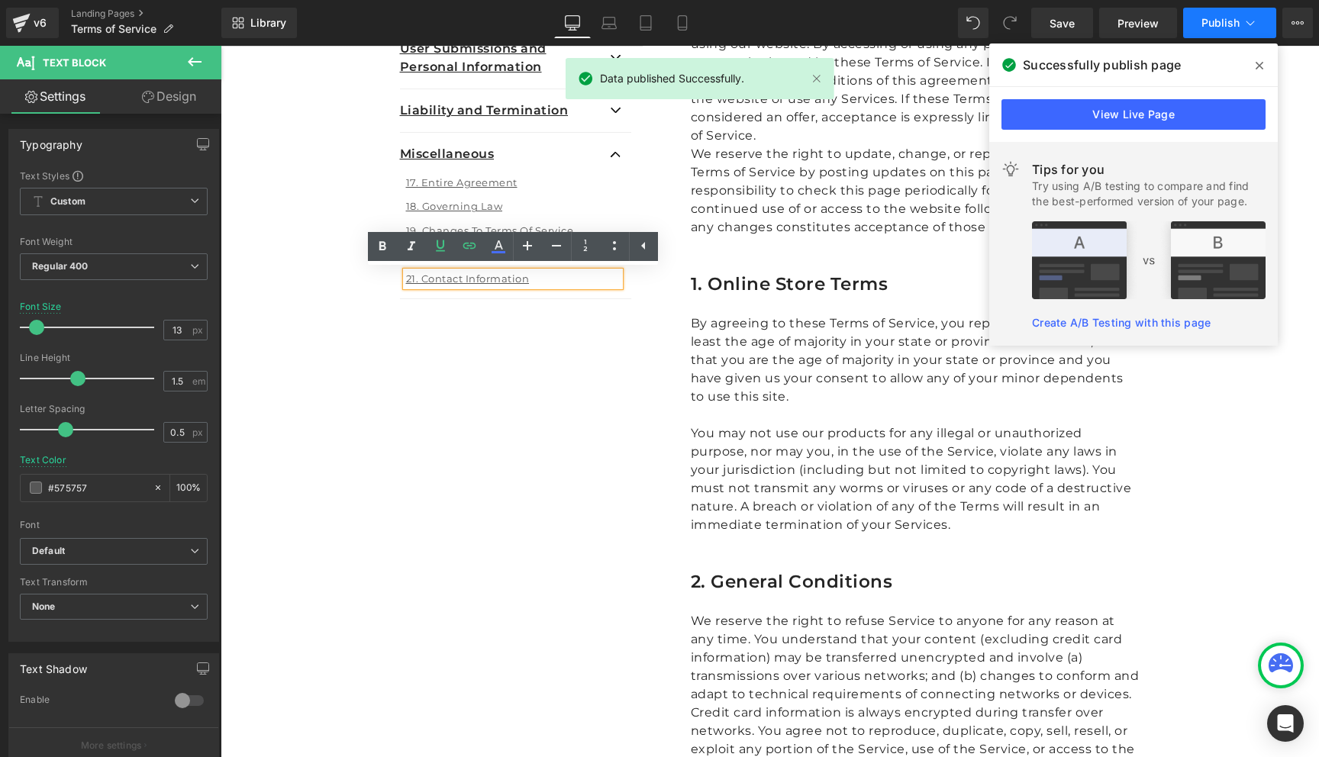
click at [1248, 25] on icon at bounding box center [1249, 22] width 15 height 15
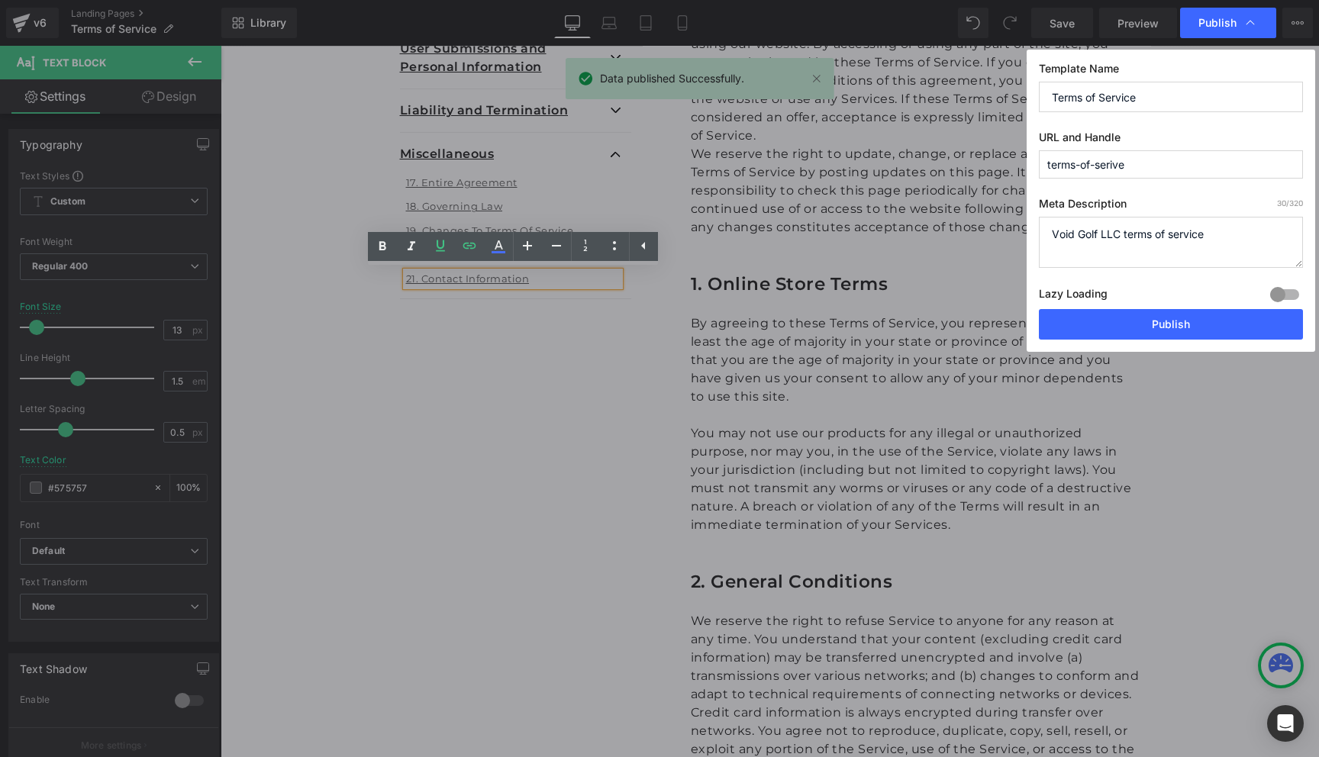
click at [1123, 236] on textarea "Void Golf LLC terms of service" at bounding box center [1171, 242] width 264 height 51
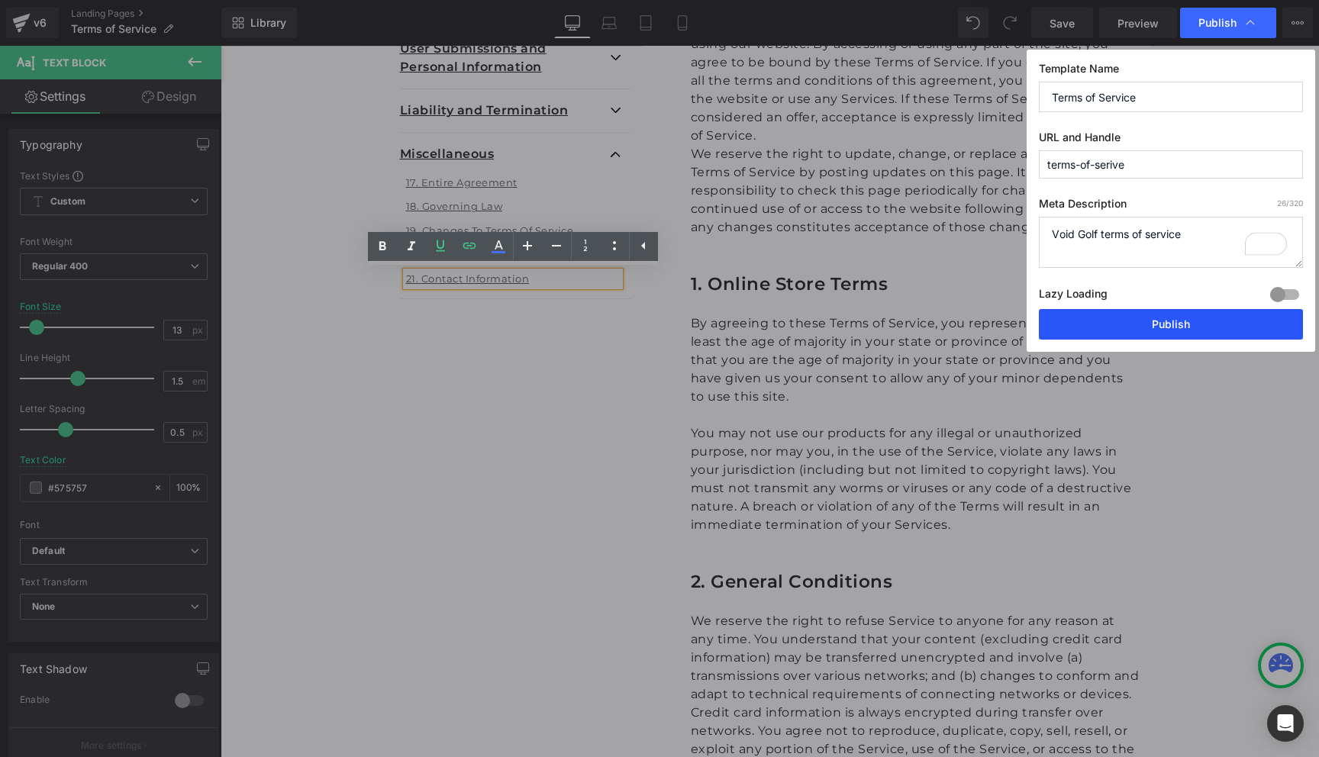
type textarea "Void Golf terms of service"
click at [1129, 321] on button "Publish" at bounding box center [1171, 324] width 264 height 31
